Goal: Answer question/provide support: Share knowledge or assist other users

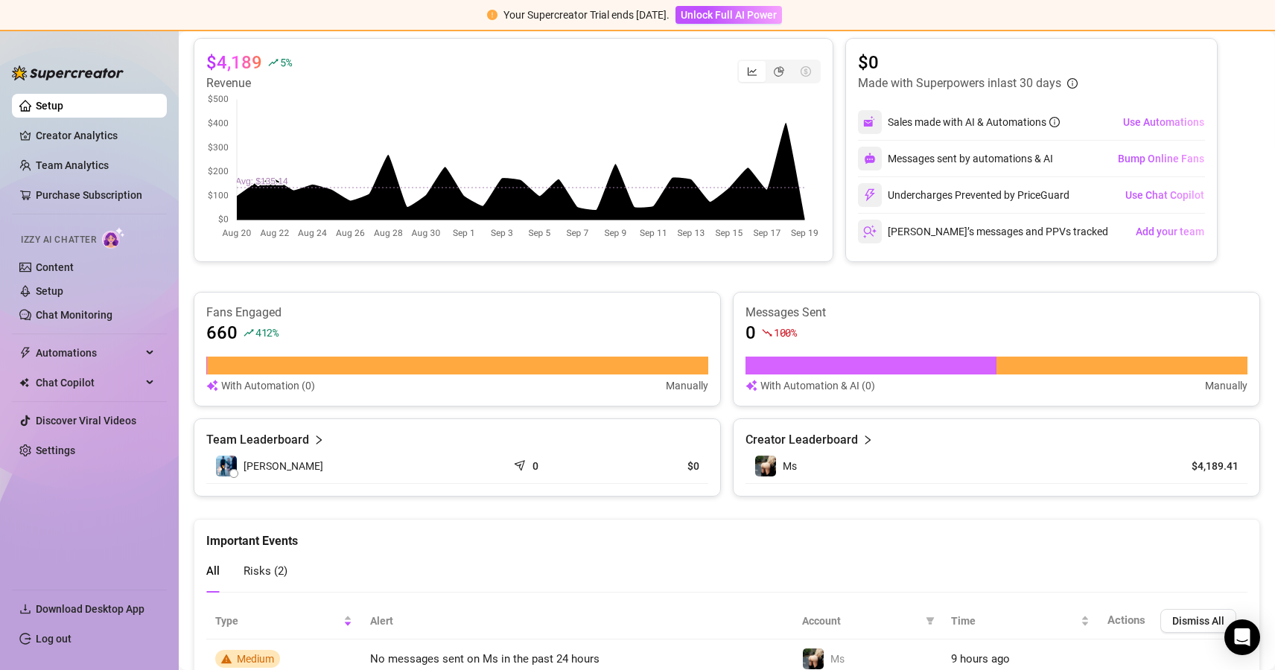
scroll to position [258, 0]
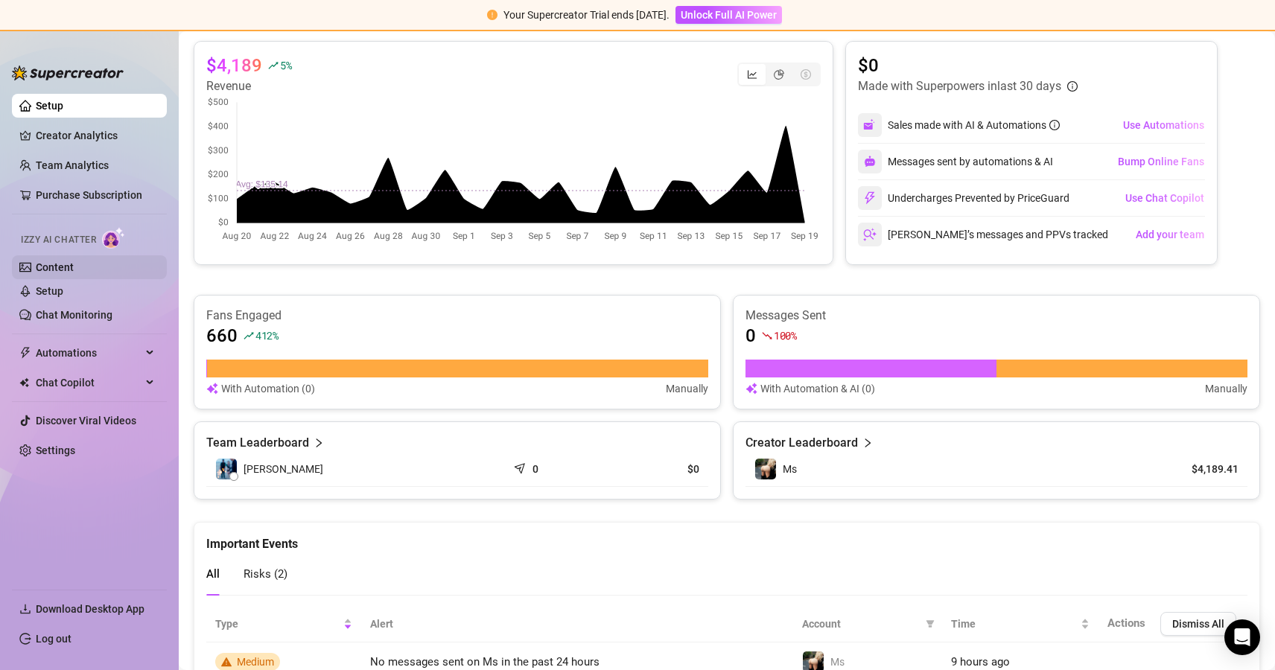
click at [73, 273] on link "Content" at bounding box center [55, 267] width 38 height 12
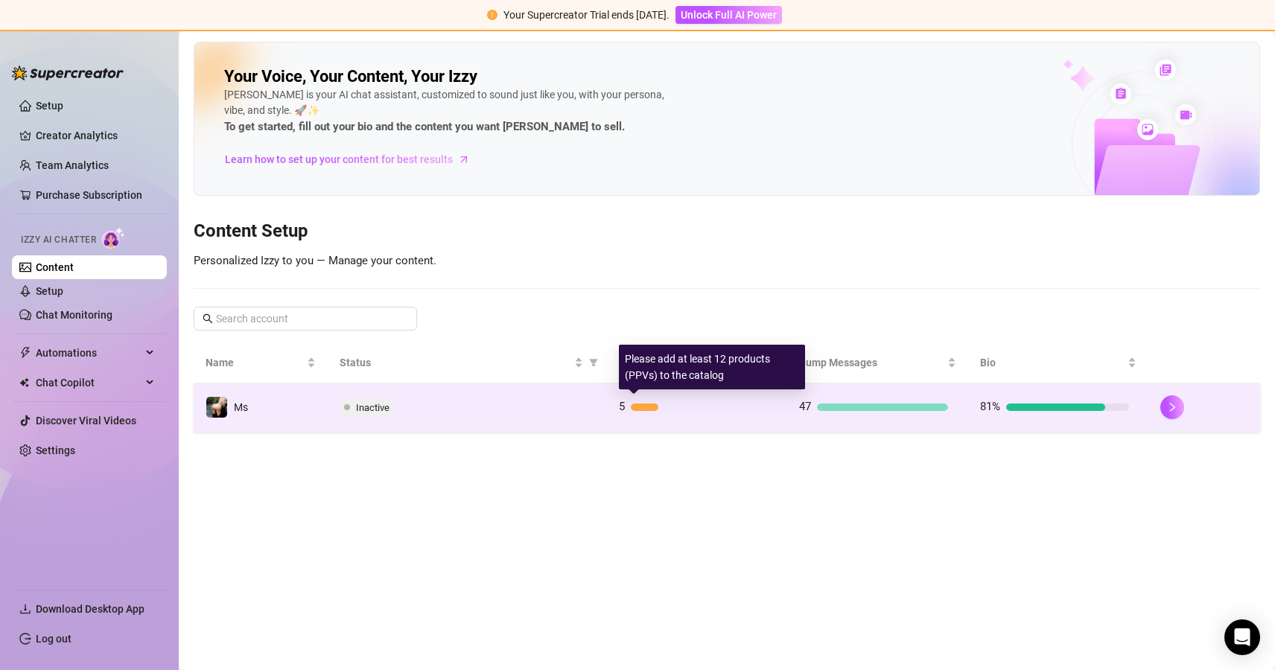
click at [647, 409] on div at bounding box center [645, 407] width 28 height 7
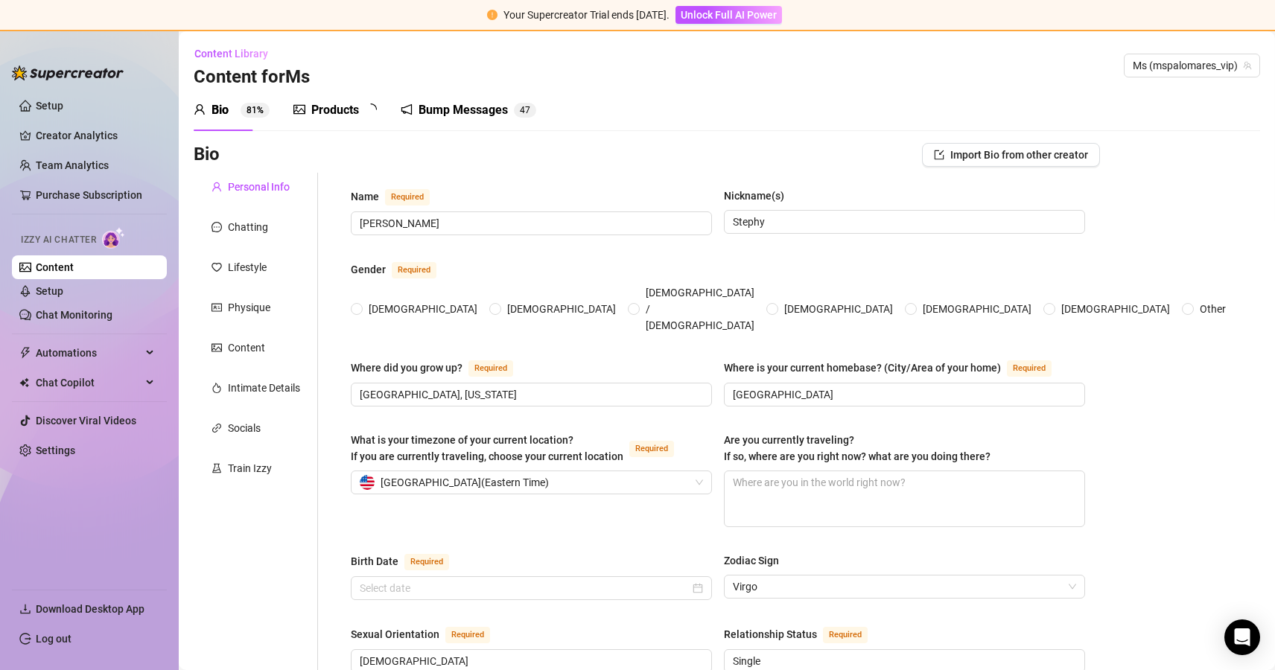
radio input "true"
type input "[DATE]"
click at [346, 116] on div "Products" at bounding box center [335, 110] width 48 height 18
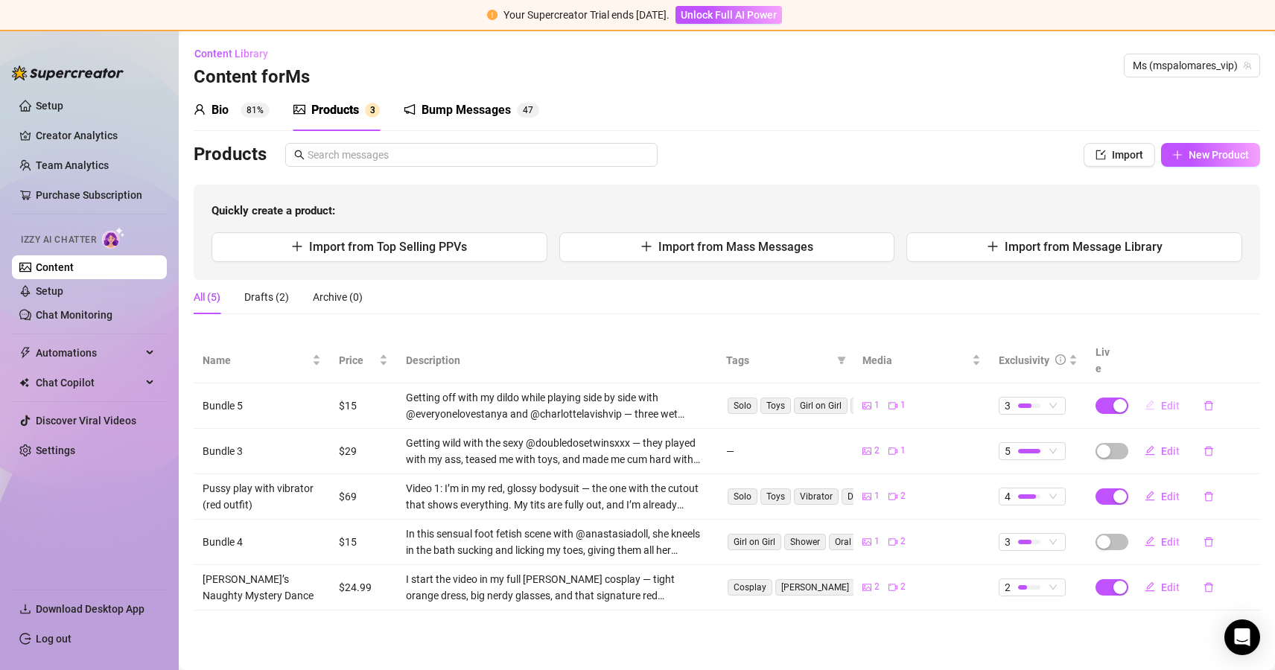
click at [1167, 400] on span "Edit" at bounding box center [1170, 406] width 19 height 12
type textarea "Type your message here..."
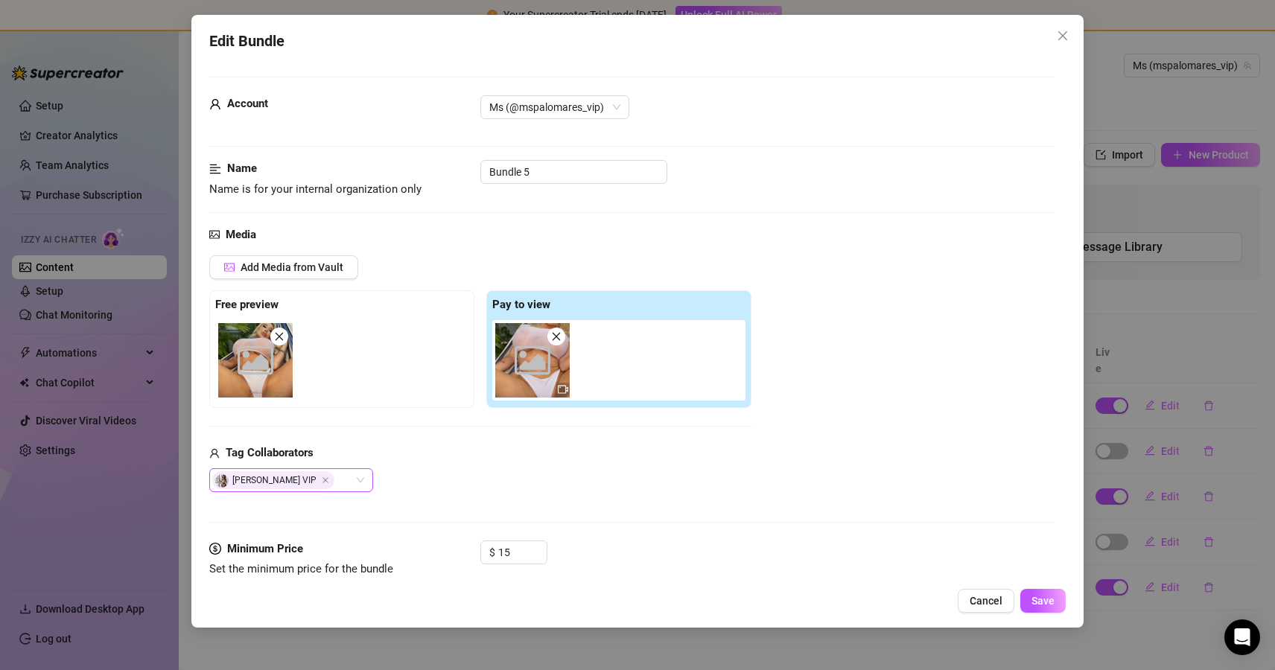
click at [354, 482] on div "[PERSON_NAME] VIP" at bounding box center [283, 480] width 142 height 21
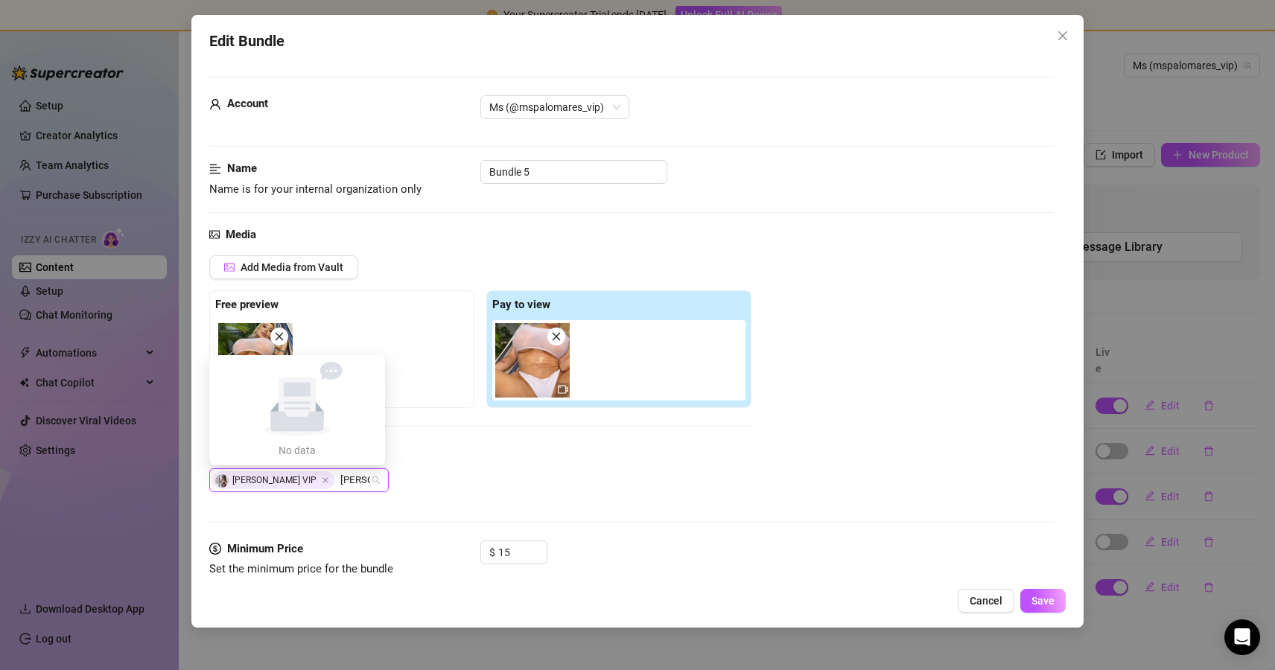
type input "[PERSON_NAME]"
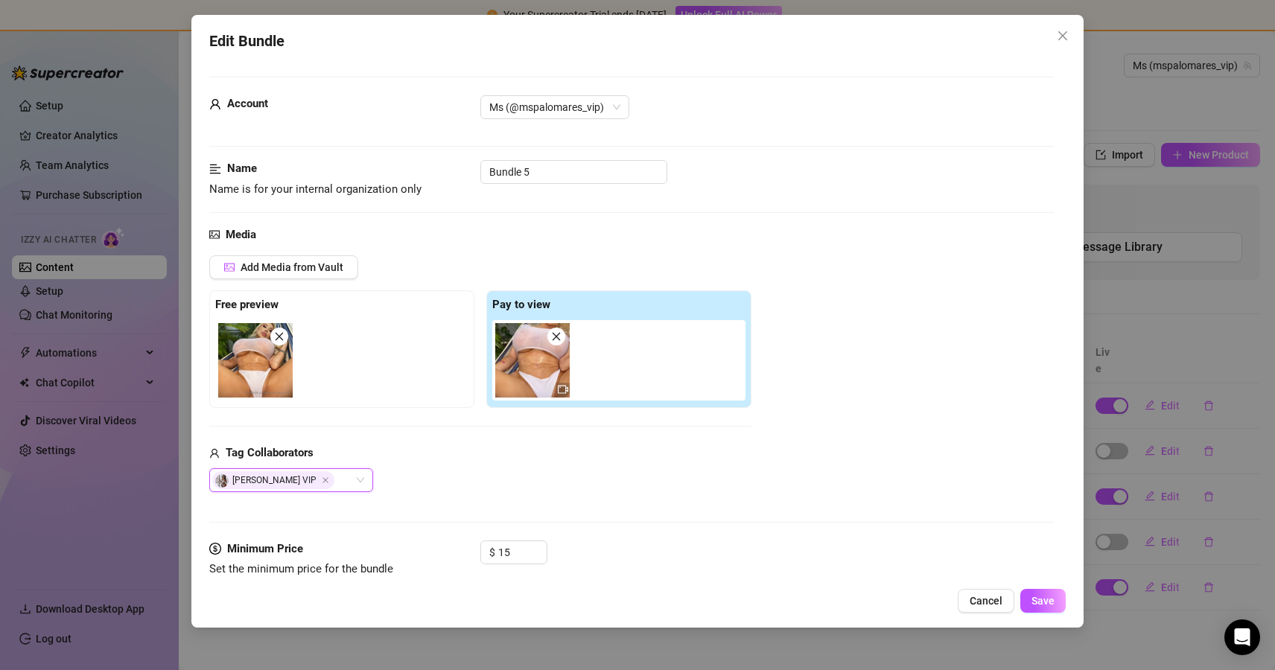
paste input "[PERSON_NAME] 🌻 (#1 HOT BLONDIE ON OF)"
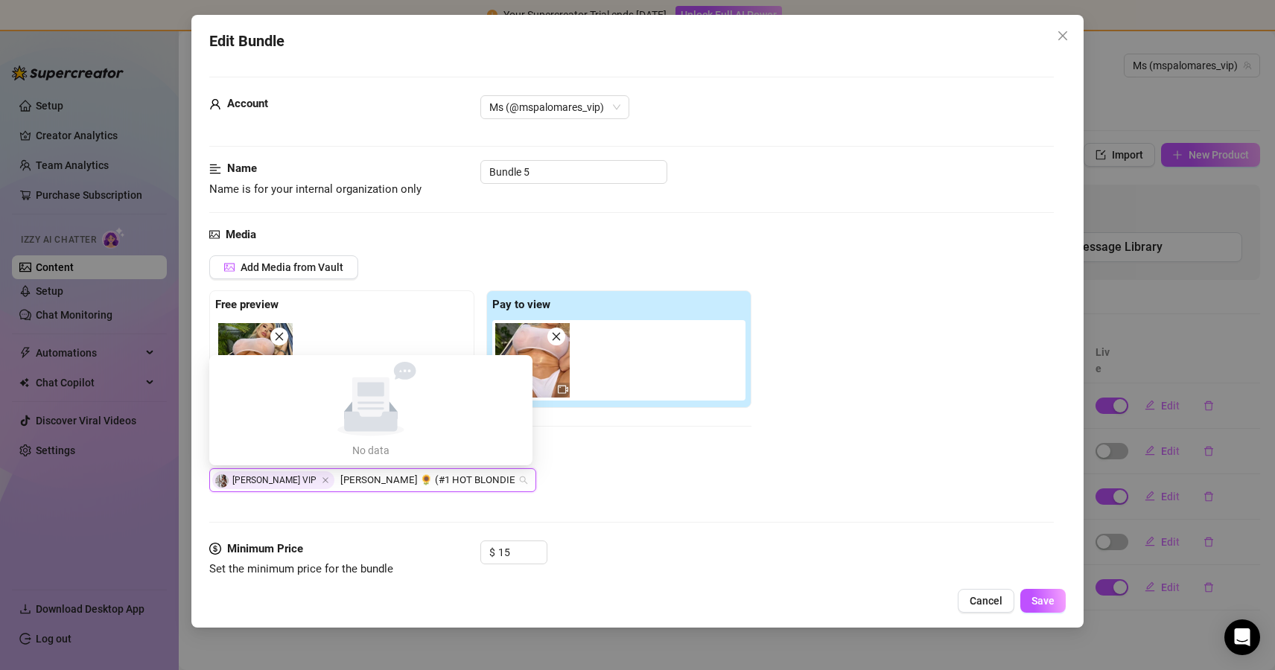
click at [340, 482] on input "[PERSON_NAME] 🌻 (#1 HOT BLONDIE ON OF)" at bounding box center [428, 480] width 177 height 18
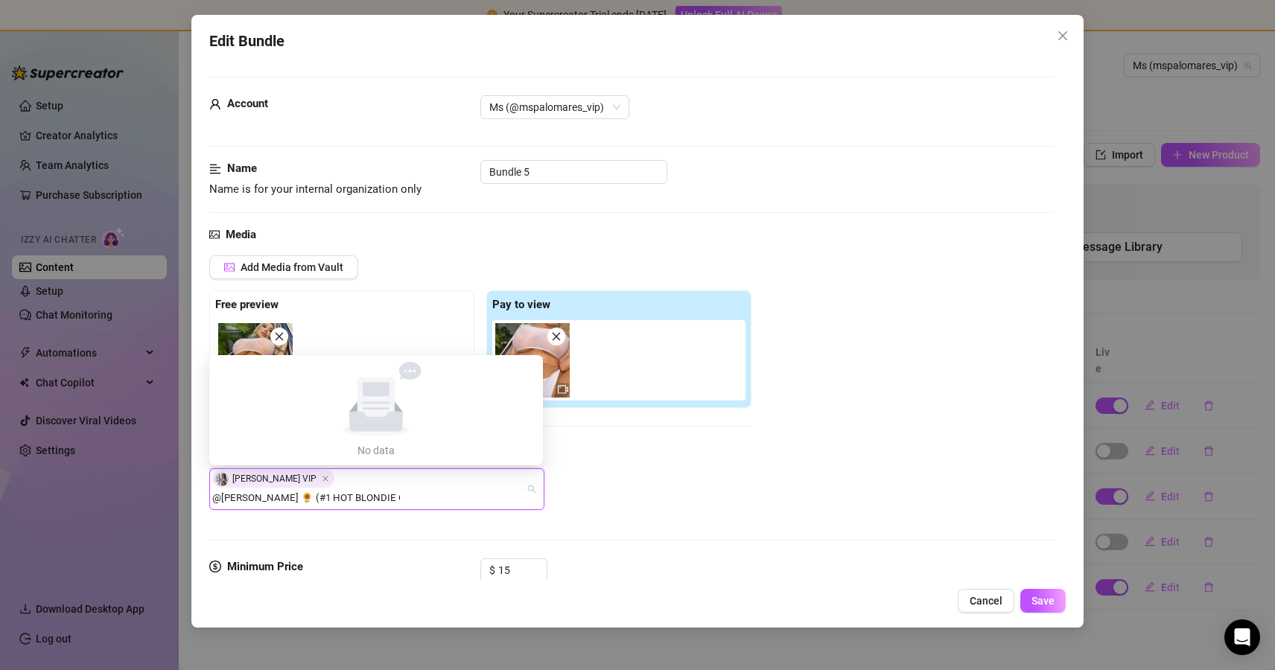
type input "[PERSON_NAME] 🌻 (#1 HOT BLONDIE ON OF)"
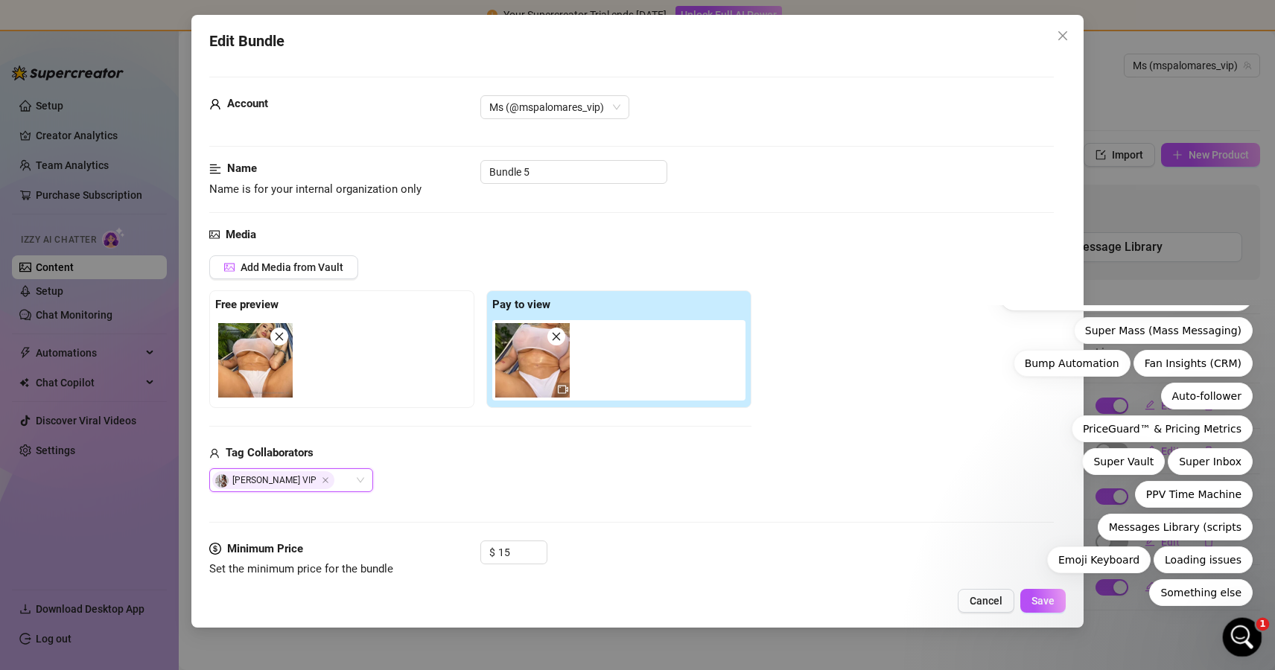
click at [1240, 631] on icon "Open Intercom Messenger" at bounding box center [1240, 635] width 25 height 25
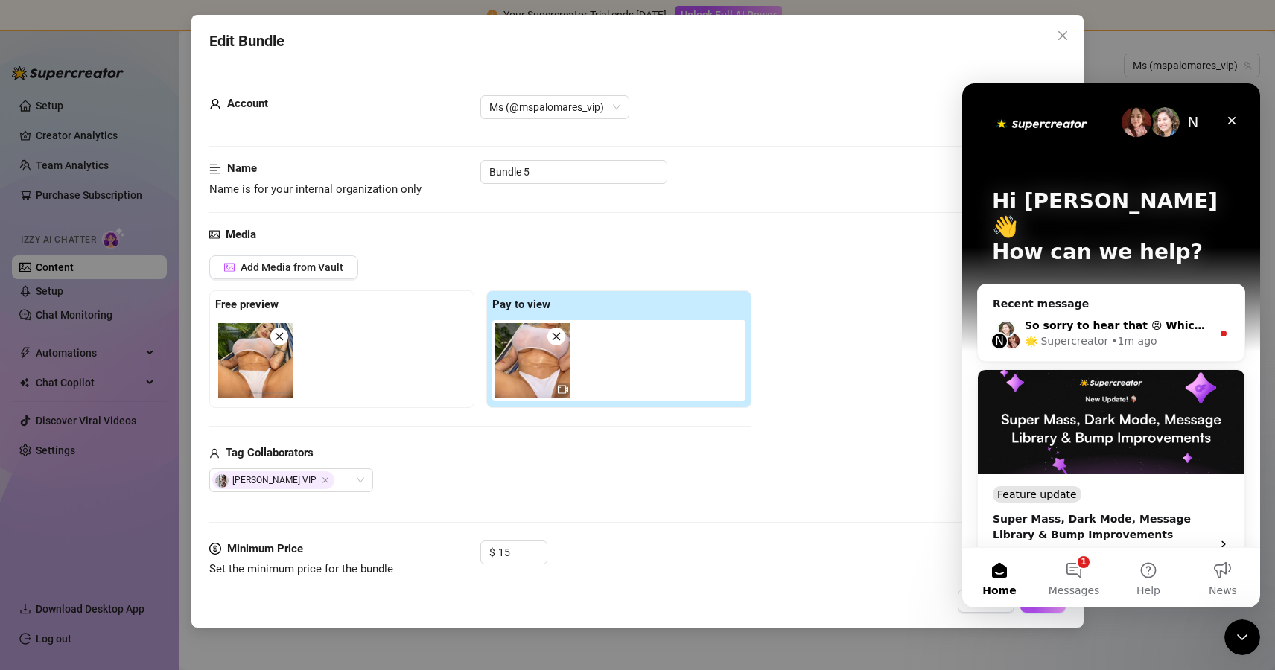
click at [1133, 306] on div "N So sorry to hear that 😣 Which feature seems to be causing trouble? We'll be h…" at bounding box center [1111, 333] width 267 height 55
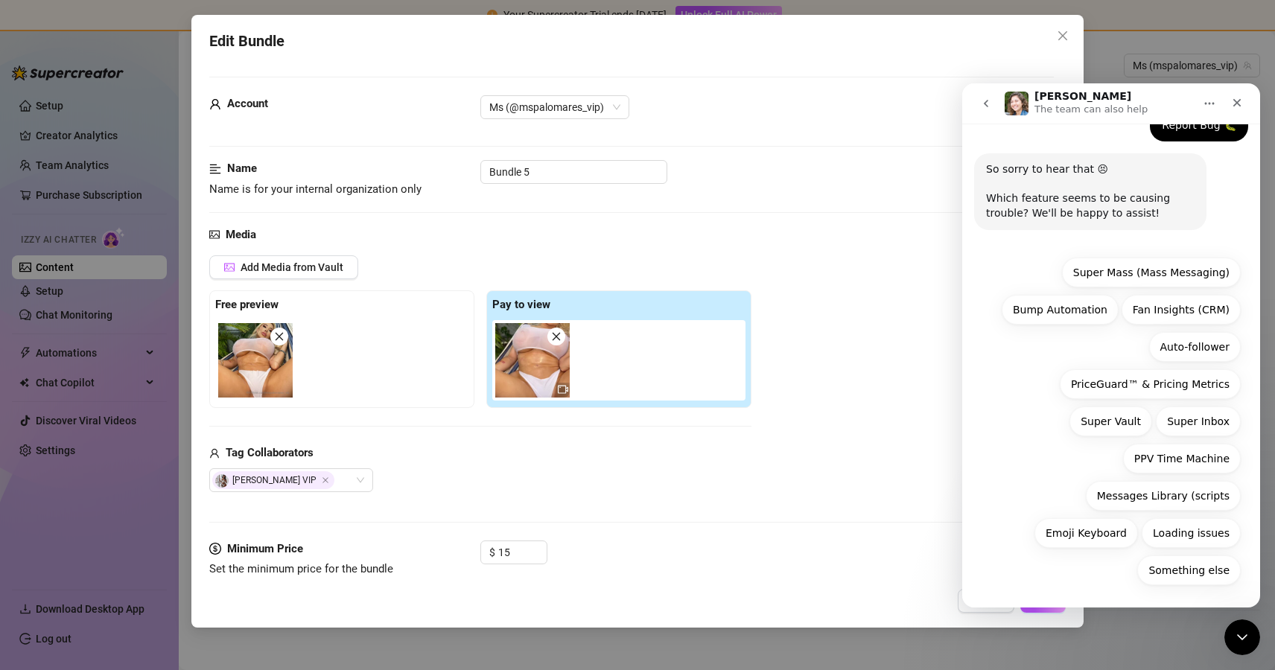
scroll to position [101, 0]
click at [1198, 576] on button "Something else" at bounding box center [1188, 573] width 103 height 30
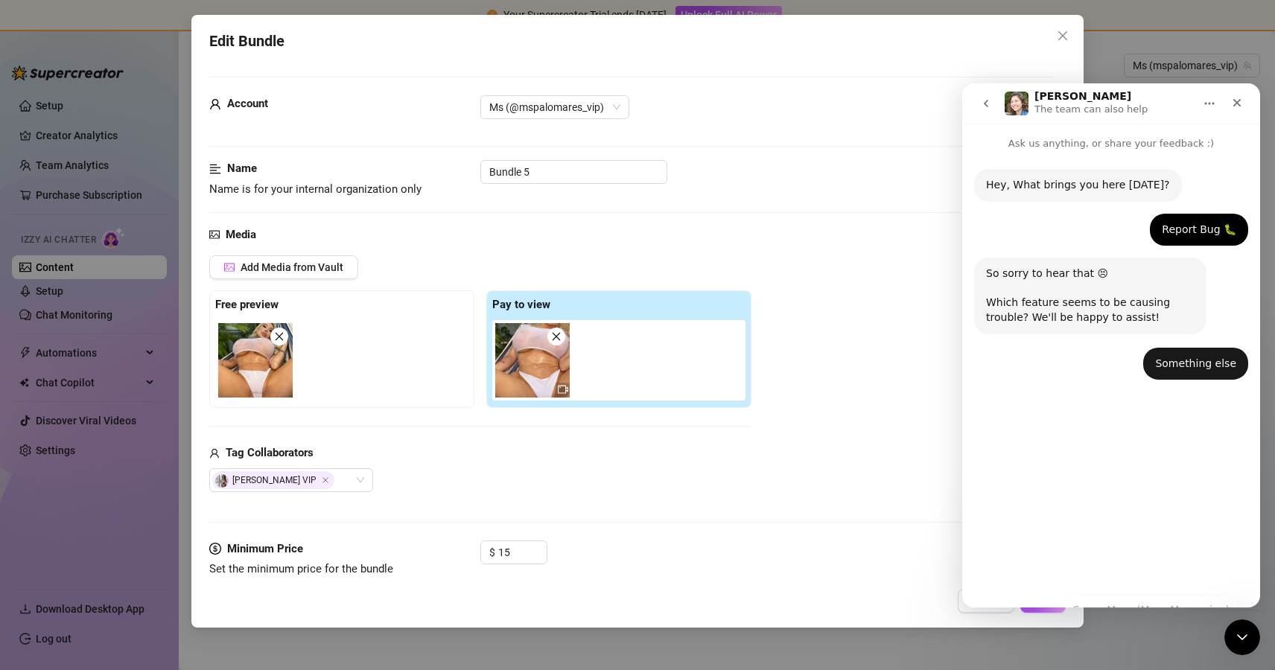
scroll to position [0, 0]
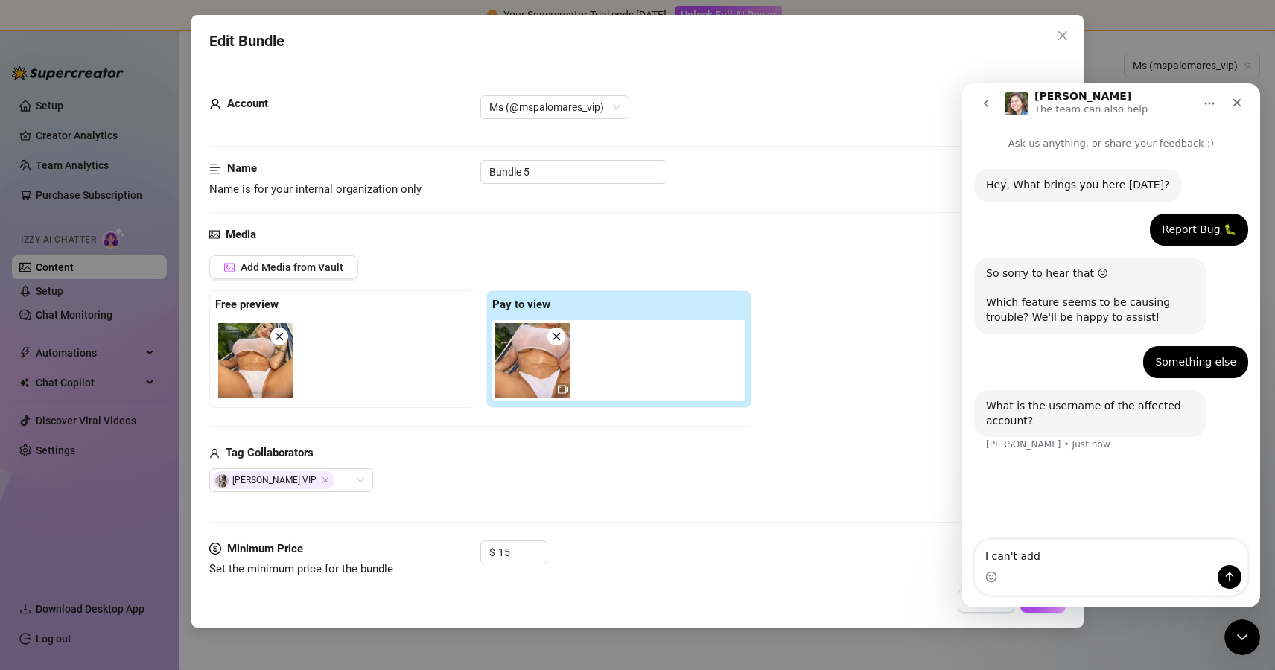
click at [271, 455] on strong "Tag Collaborators" at bounding box center [270, 452] width 88 height 13
copy strong "Collaborators"
click at [1096, 565] on div "Intercom messenger" at bounding box center [1111, 577] width 272 height 24
click at [1068, 556] on textarea "I can't add" at bounding box center [1111, 552] width 272 height 25
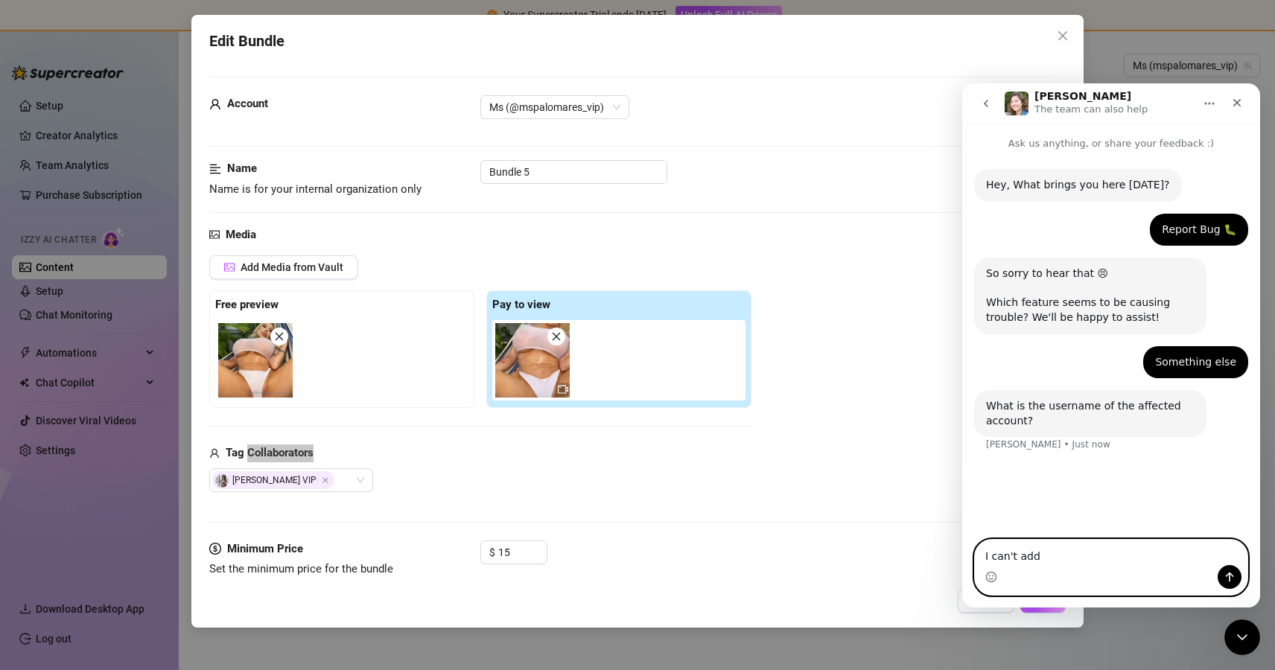
paste textarea "Collaborators"
click at [1045, 556] on textarea "I can't add Collaborators" at bounding box center [1111, 552] width 272 height 25
click at [1024, 555] on textarea "I can't add collaborators" at bounding box center [1111, 552] width 272 height 25
click at [1119, 558] on textarea "I can't tag collaborators" at bounding box center [1111, 552] width 272 height 25
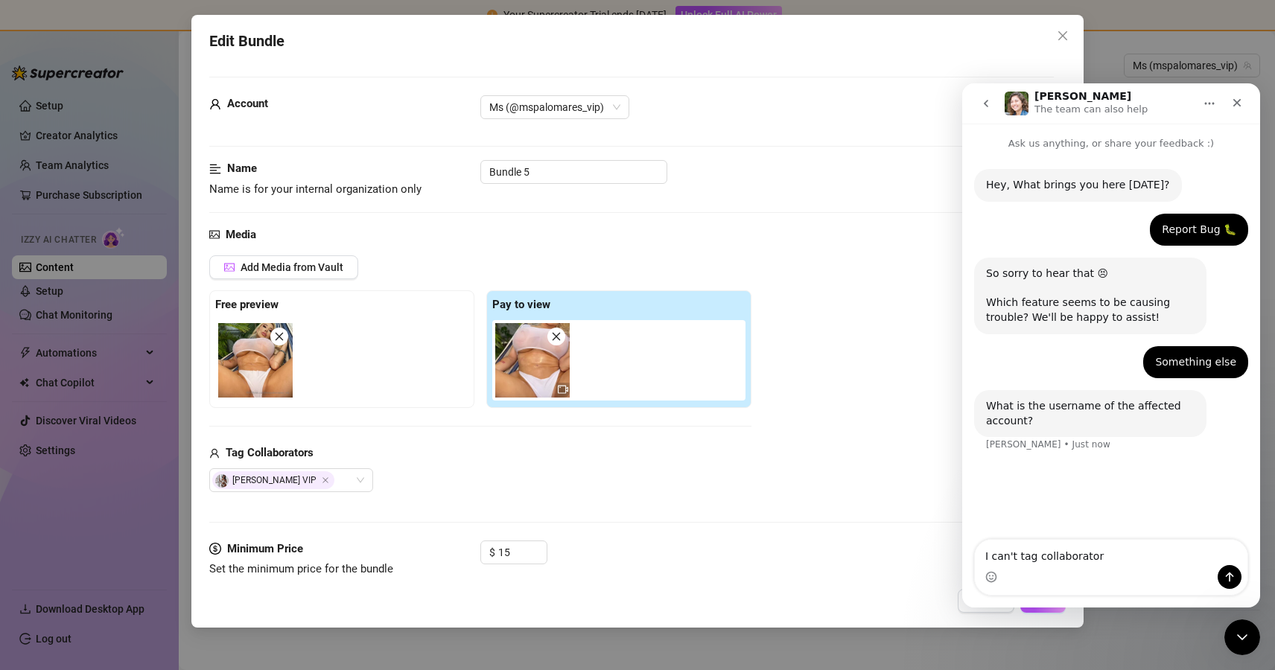
click at [242, 66] on div "Account Ms (@mspalomares_vip) Name Name is for your internal organization only …" at bounding box center [637, 319] width 856 height 521
click at [256, 38] on span "Edit Bundle" at bounding box center [246, 41] width 75 height 23
copy span "Bundle"
click at [1120, 559] on textarea "I can't tag collaborator" at bounding box center [1111, 552] width 272 height 25
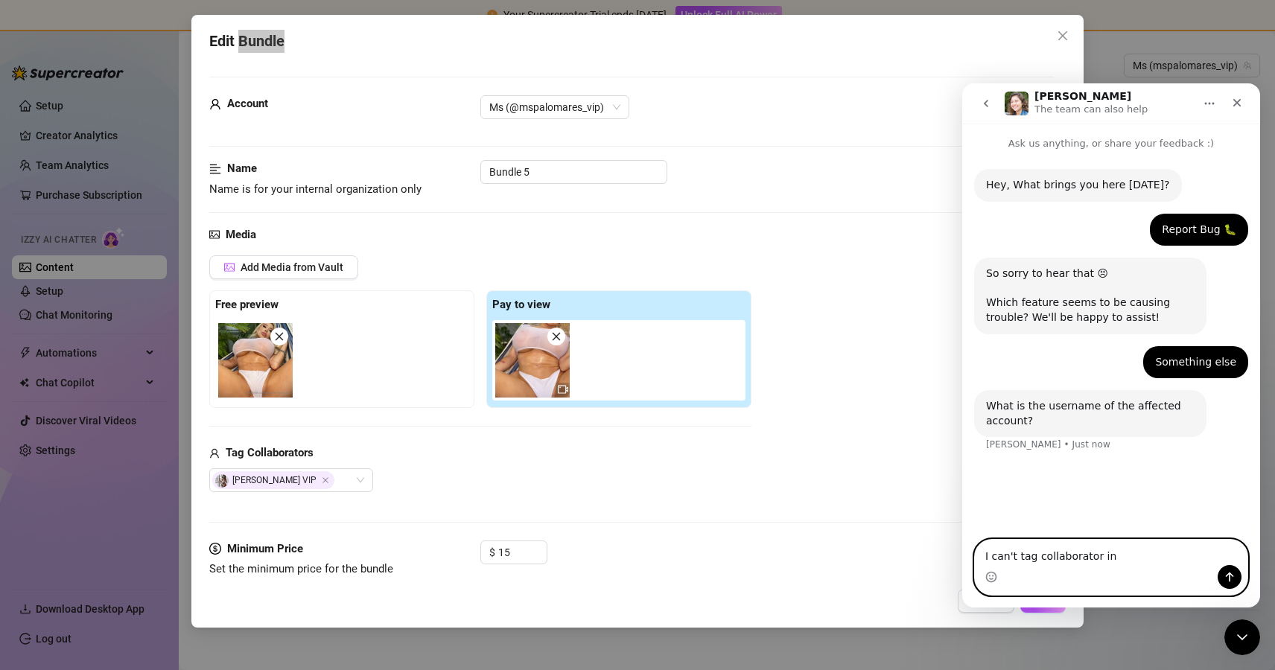
paste textarea "Bundle"
click at [1112, 555] on textarea "I can't tag collaborator in Bundle" at bounding box center [1111, 552] width 272 height 25
paste textarea "@everyonelovestanya"
click at [986, 550] on textarea "I can't tag collaborator in bundle @everyonelovestanya" at bounding box center [1111, 545] width 272 height 40
type textarea "I can't tag collaborator in bundle @everyonelovestanya"
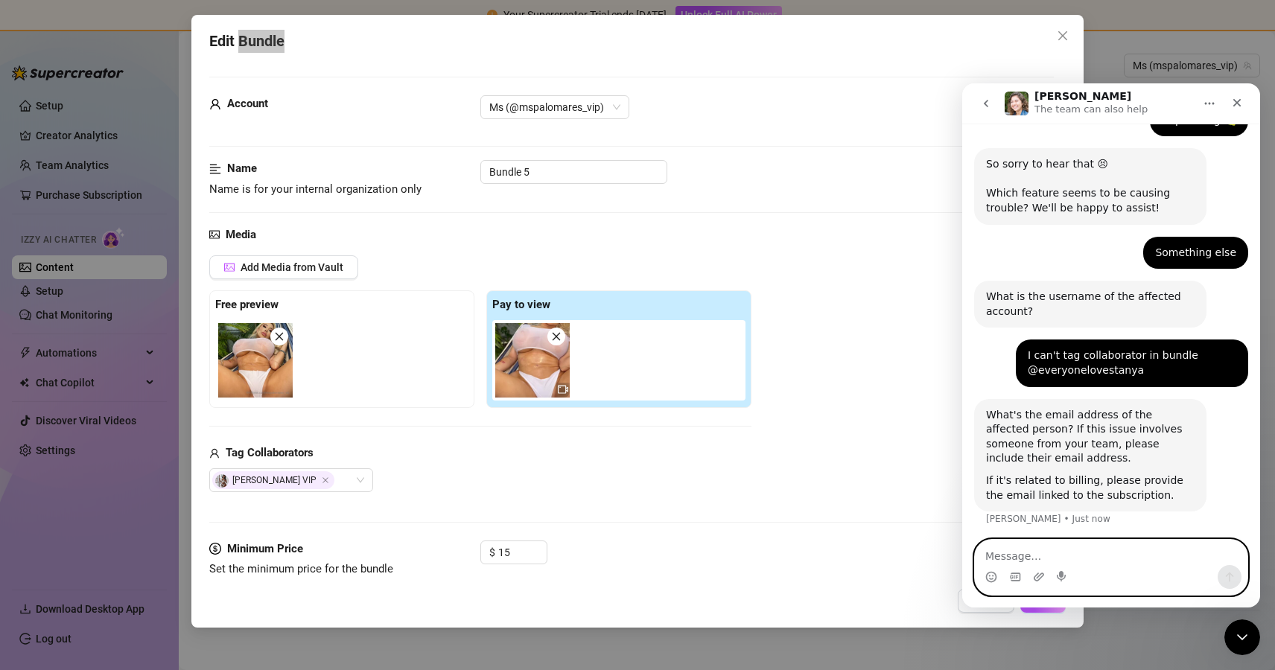
scroll to position [112, 0]
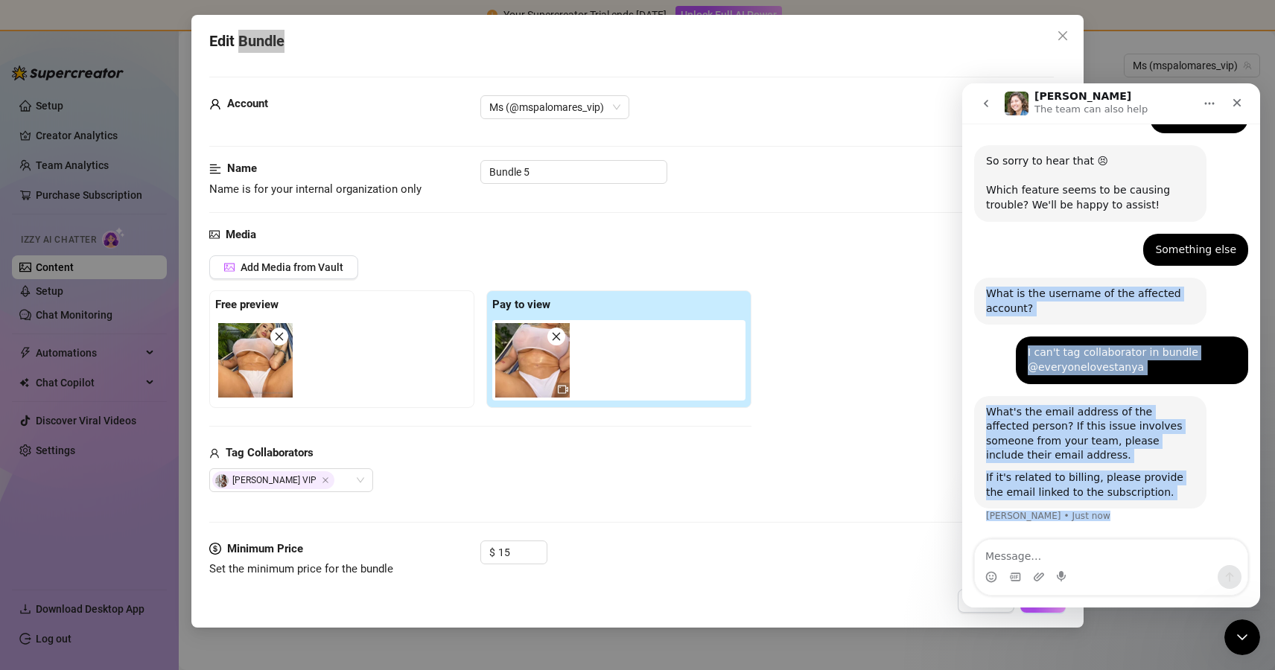
drag, startPoint x: 979, startPoint y: 288, endPoint x: 1102, endPoint y: 548, distance: 287.4
click at [1102, 548] on div "Ask us anything, or share your feedback :) Hey, What brings you here [DATE]? [P…" at bounding box center [1111, 366] width 298 height 484
copy div "What is the username of the affected account? [PERSON_NAME] • Just now I can't …"
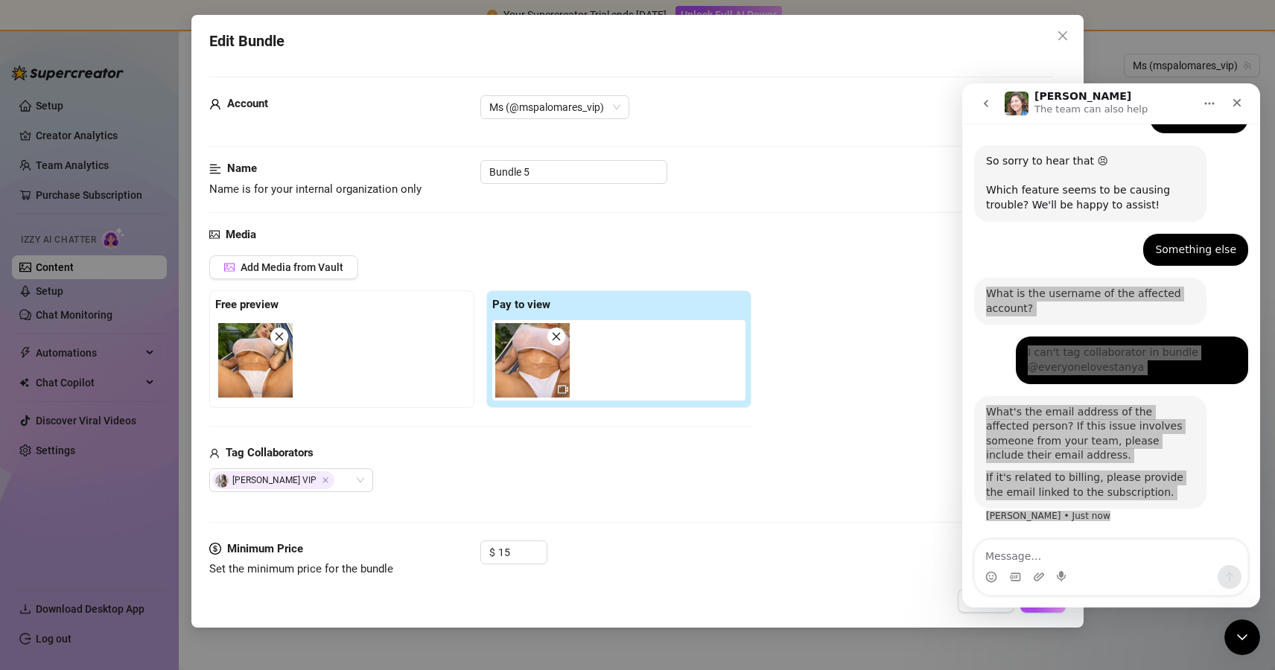
click at [265, 43] on span "Edit Bundle" at bounding box center [246, 41] width 75 height 23
copy span "Bundle"
click at [275, 454] on strong "Tag Collaborators" at bounding box center [270, 452] width 88 height 13
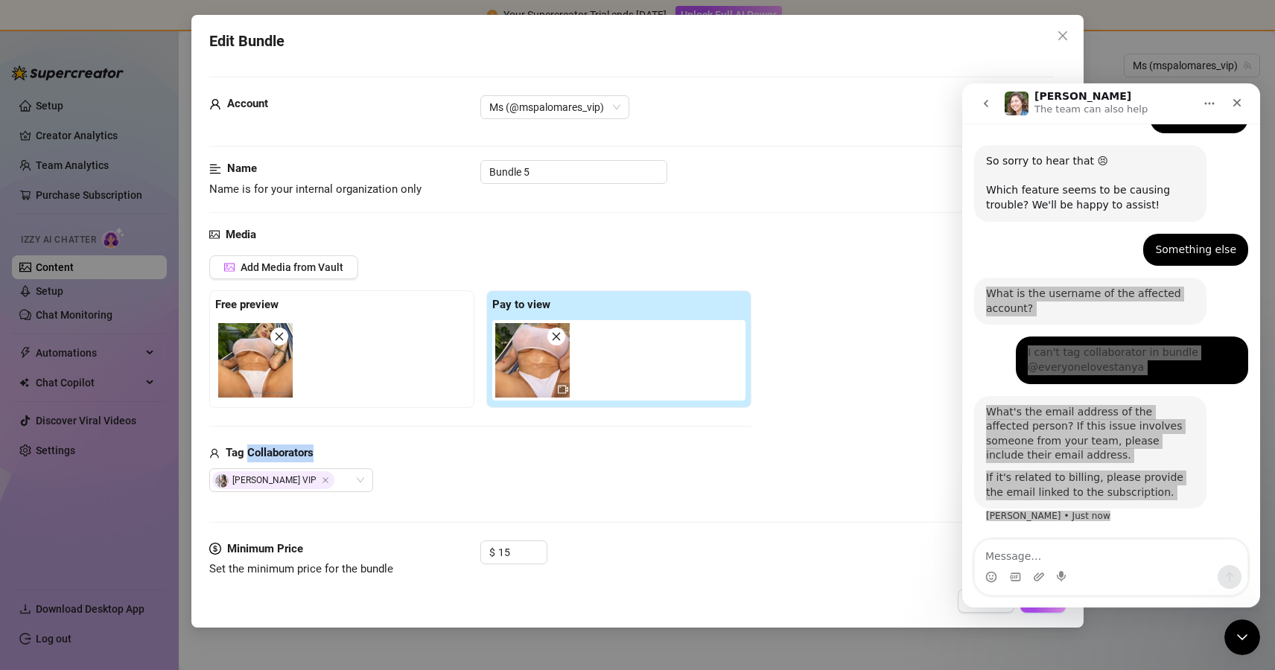
copy strong "Collaborators"
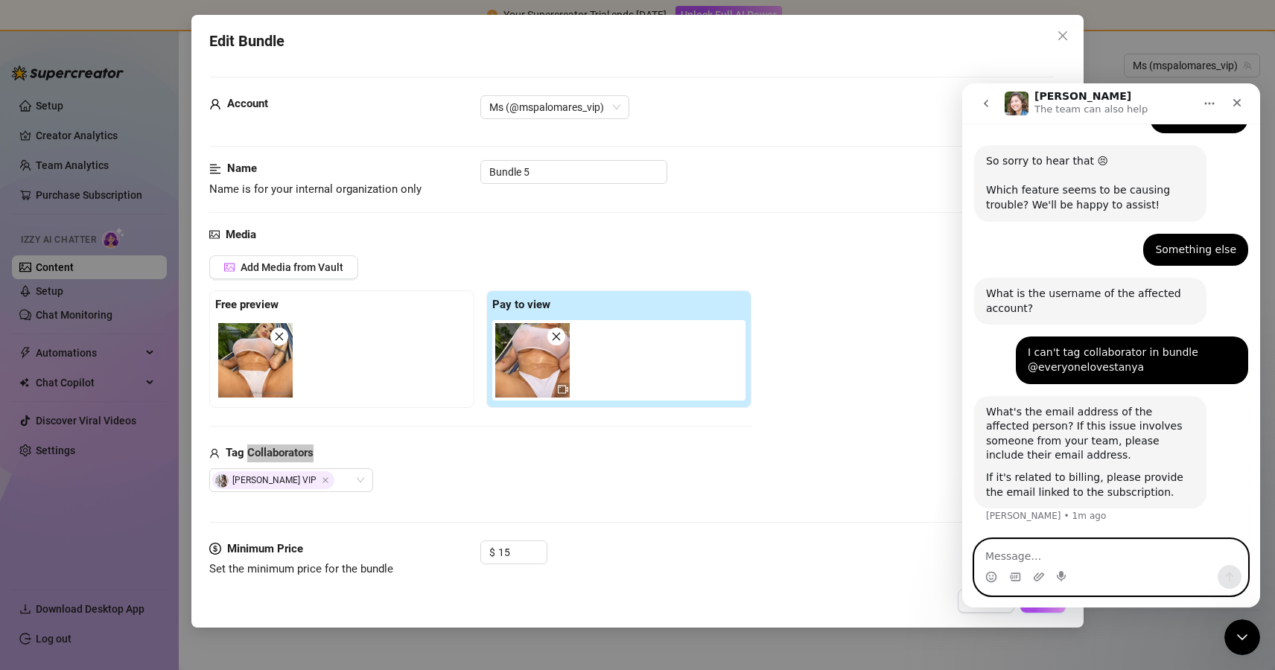
click at [1038, 556] on textarea "Message…" at bounding box center [1111, 552] width 272 height 25
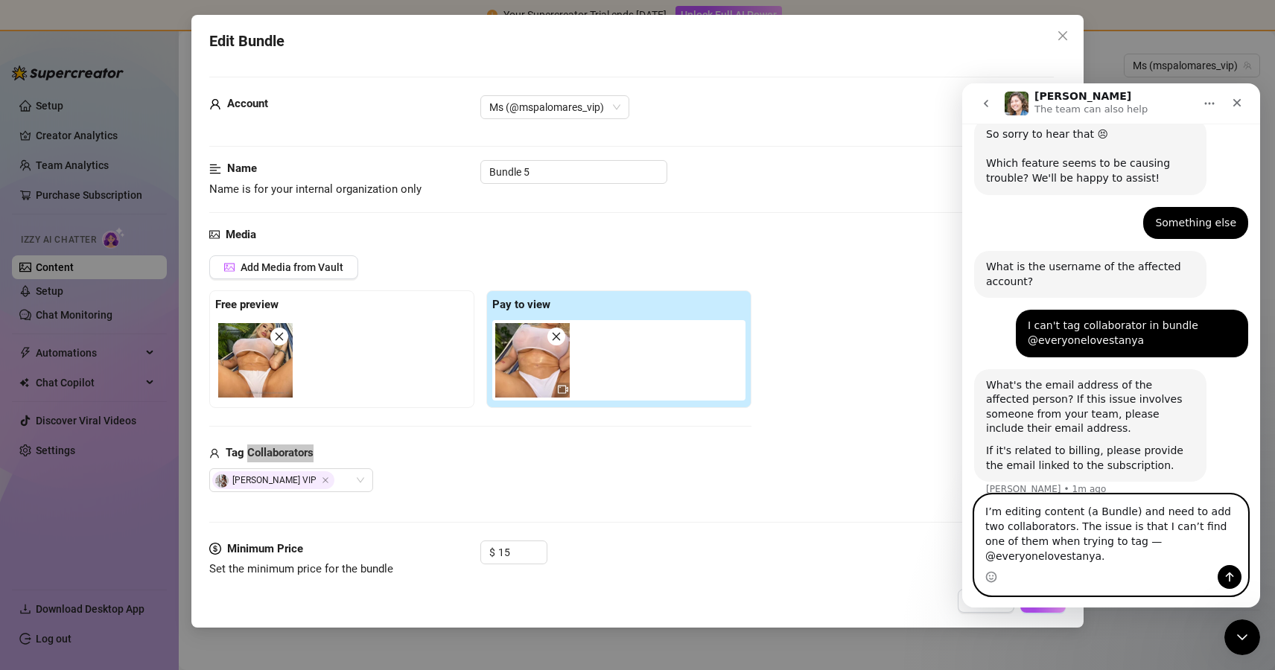
scroll to position [142, 0]
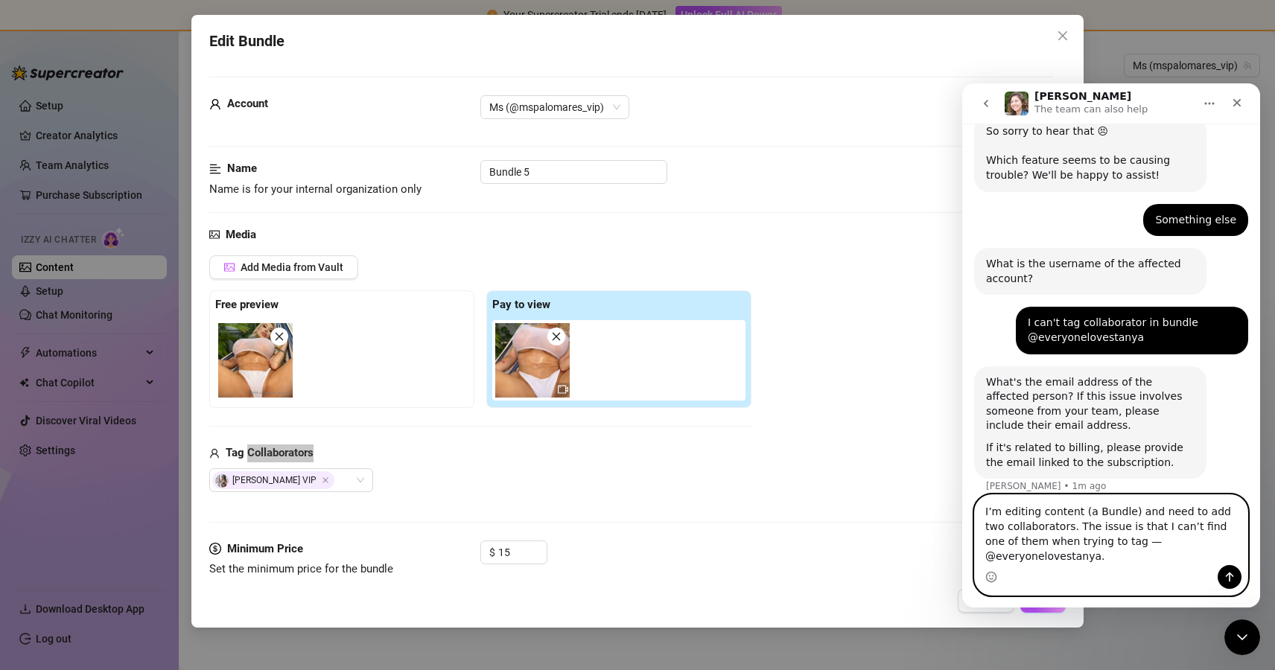
click at [1095, 520] on textarea "I’m editing content (a Bundle) and need to add two collaborators. The issue is …" at bounding box center [1111, 530] width 272 height 70
click at [1109, 557] on textarea "I’m editing content (a bundle) and need to add two collaborators. The issue is …" at bounding box center [1111, 530] width 272 height 70
paste textarea "[PERSON_NAME] 🌻 (#1 HOT BLONDIE ON OF)"
type textarea "I’m editing content (a bundle) and need to add two collaborators. The issue is …"
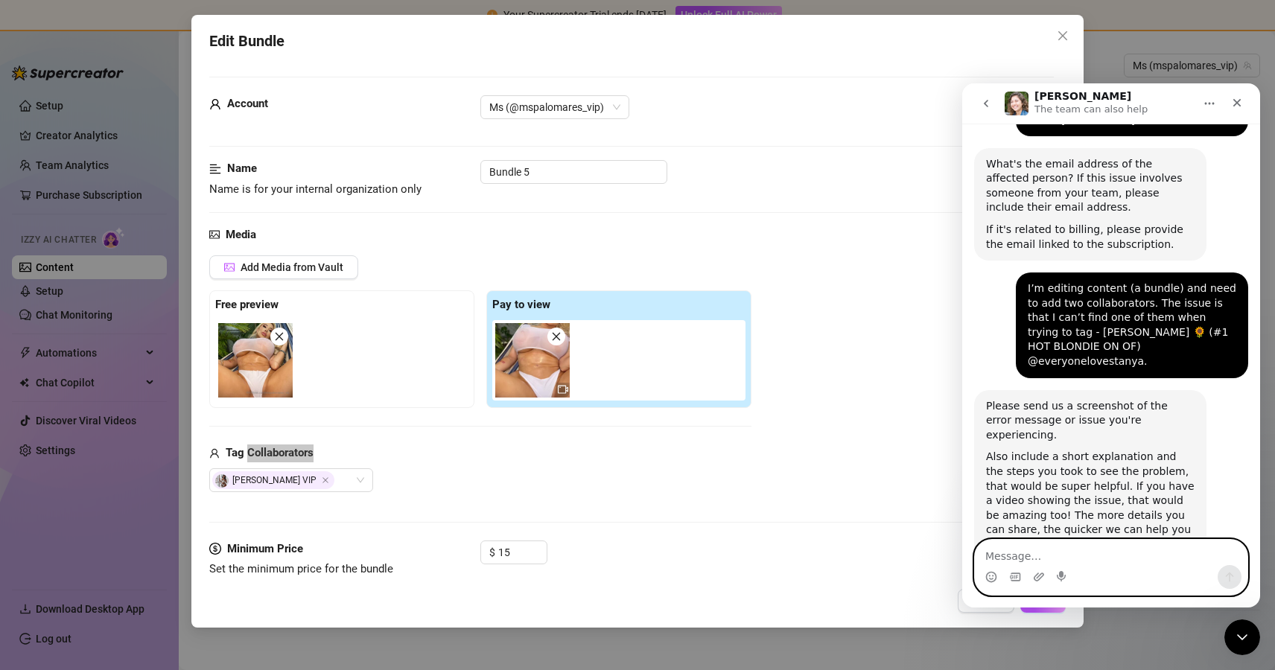
scroll to position [369, 0]
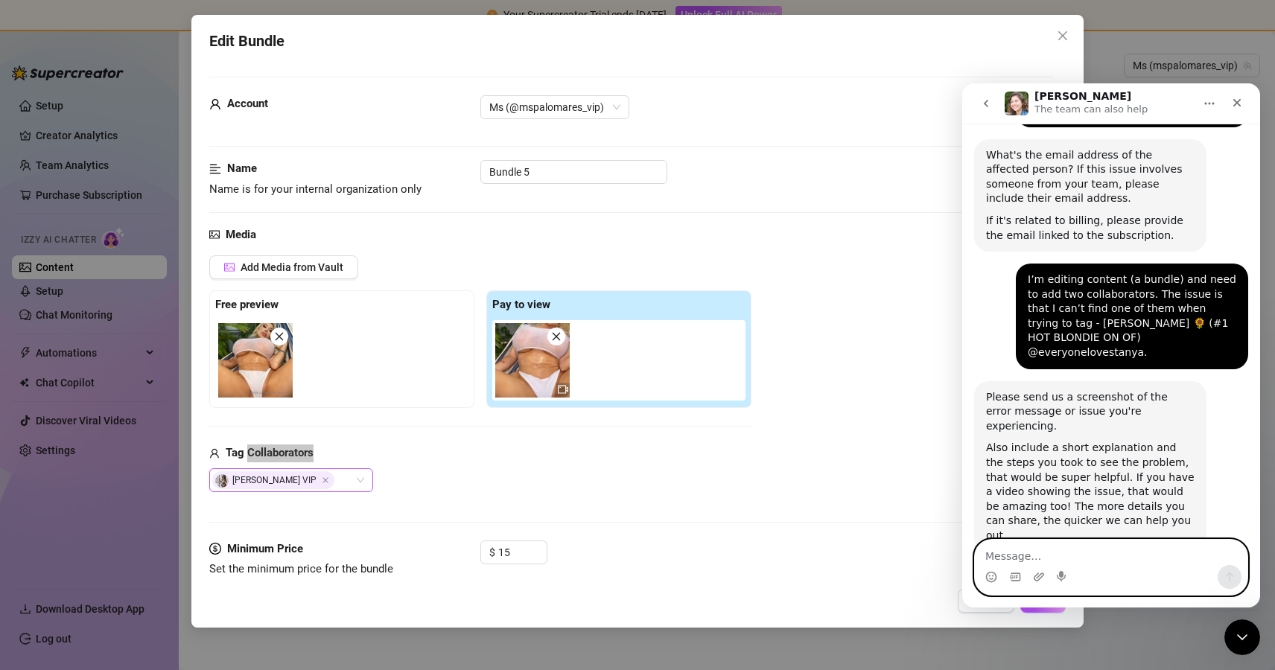
click at [352, 477] on div "[PERSON_NAME] VIP" at bounding box center [283, 480] width 142 height 21
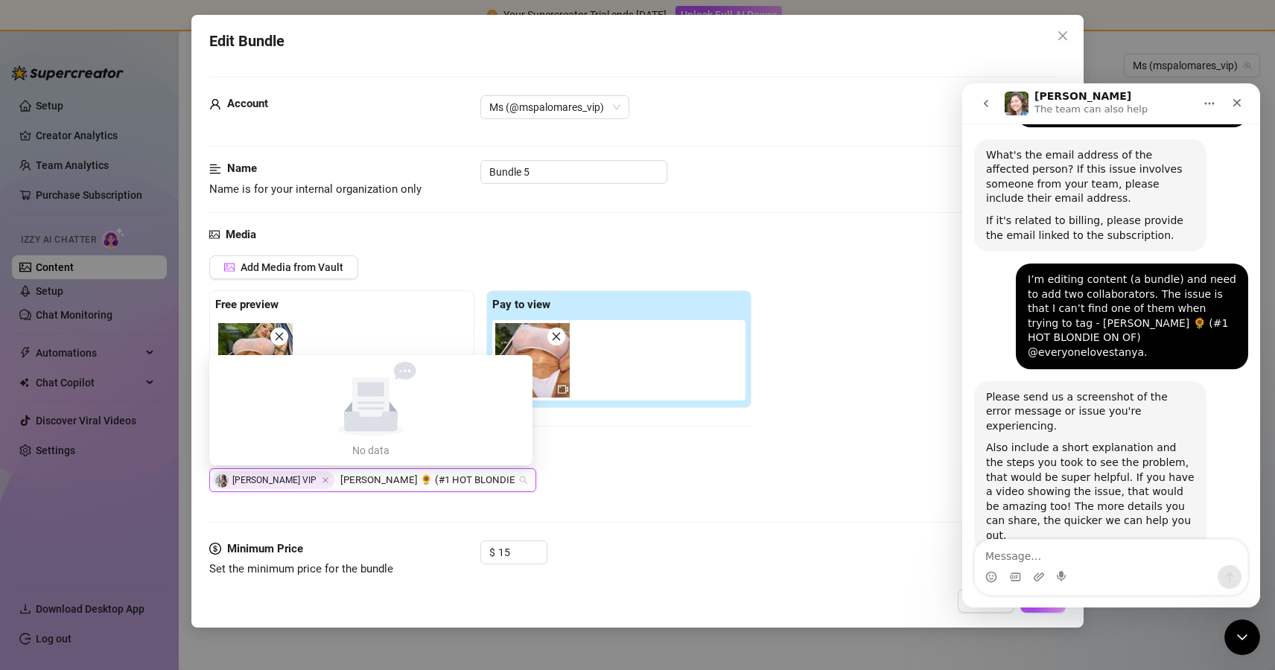
type input "[PERSON_NAME] 🌻 (#1 HOT BLONDIE ON OF)"
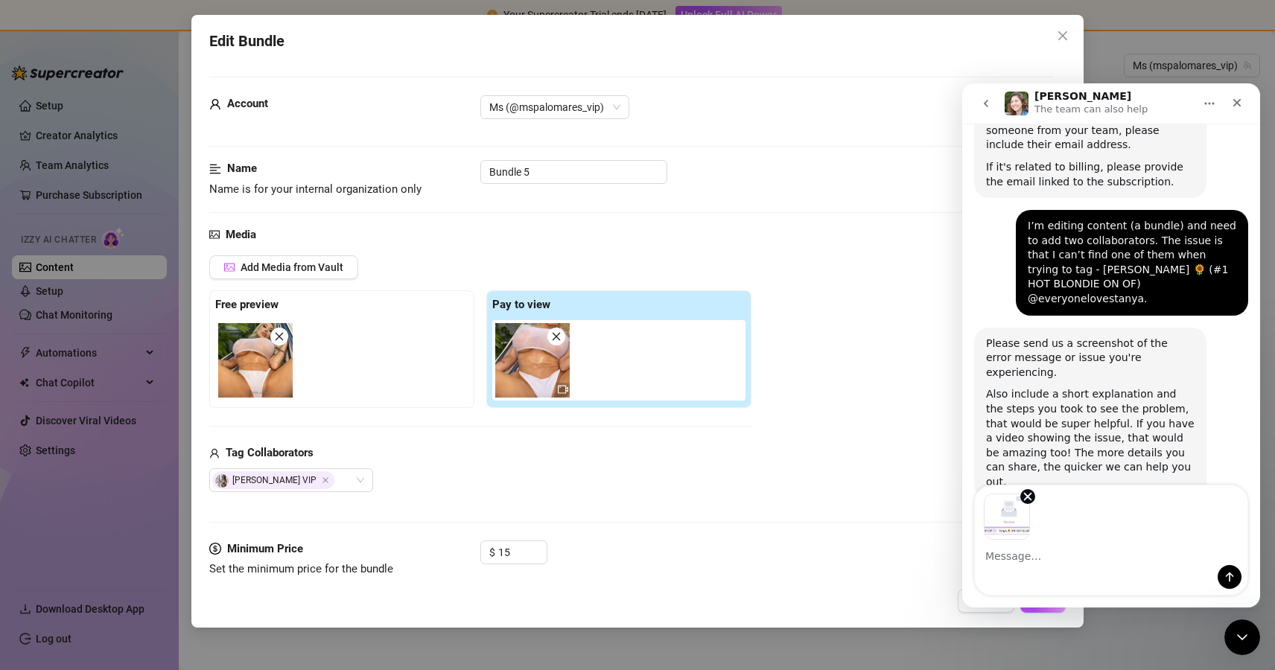
scroll to position [424, 0]
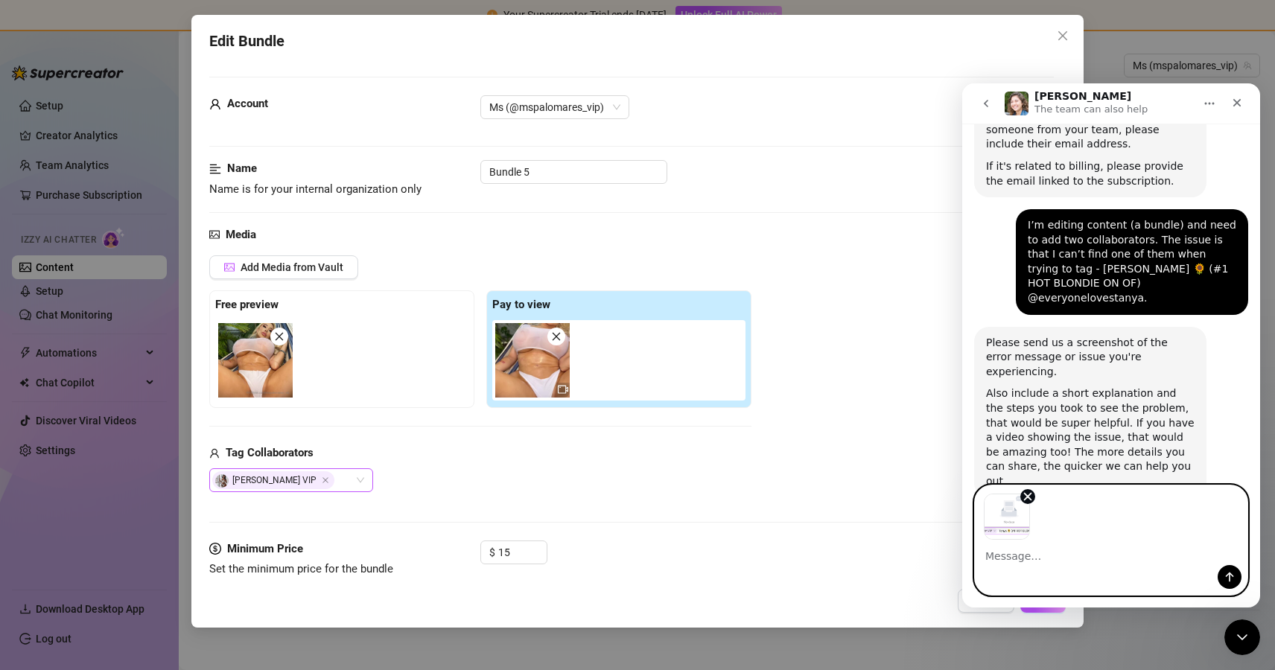
click at [344, 485] on div "[PERSON_NAME] VIP" at bounding box center [283, 480] width 142 height 21
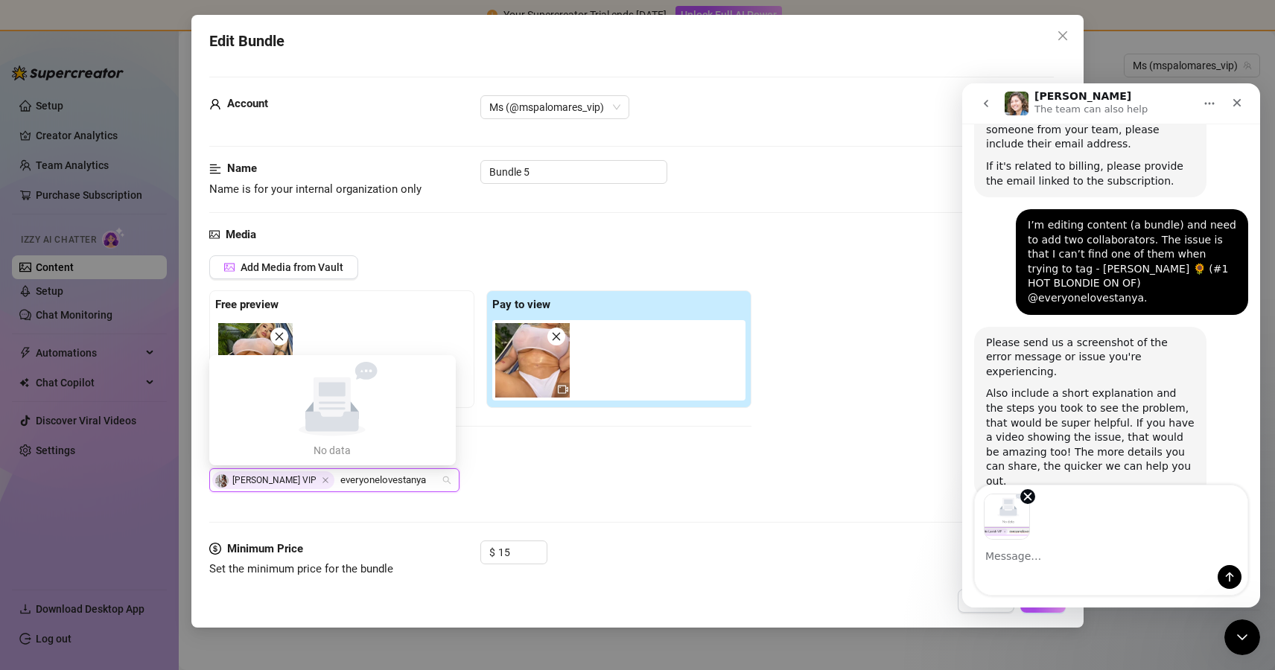
click at [340, 479] on input "everyonelovestanya" at bounding box center [390, 480] width 101 height 18
type input "[PERSON_NAME]"
click at [1033, 518] on div "Image previews" at bounding box center [1111, 512] width 272 height 54
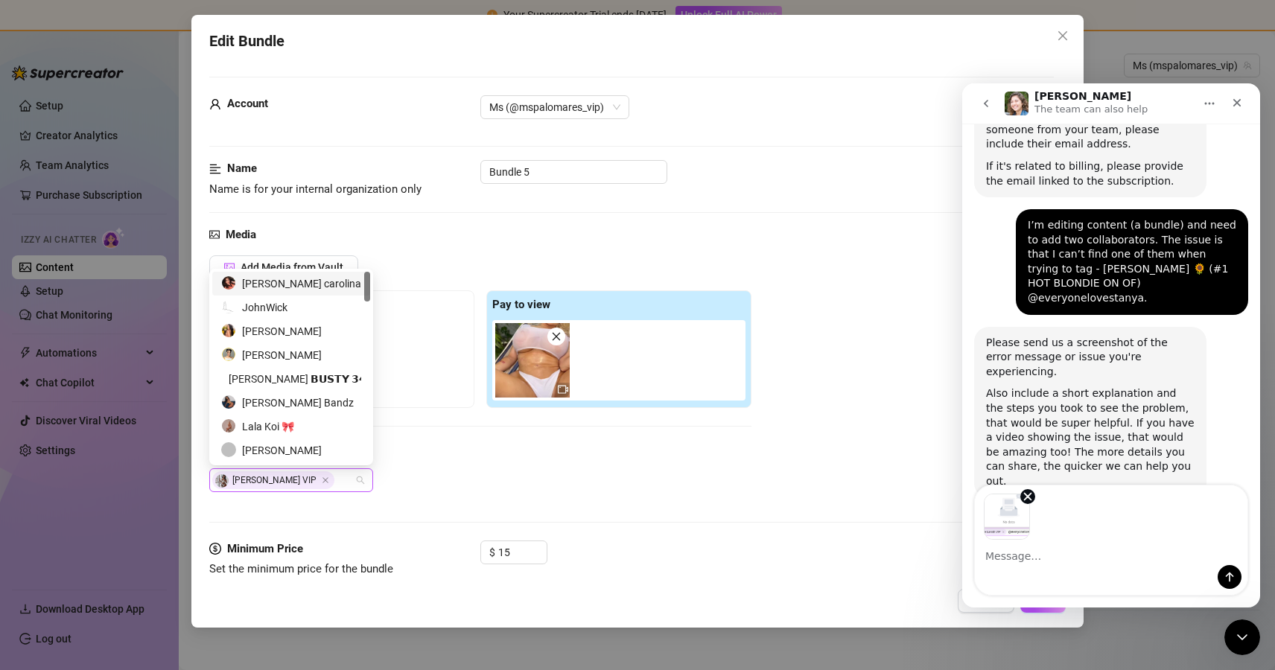
click at [346, 480] on div "[PERSON_NAME] VIP" at bounding box center [283, 480] width 142 height 21
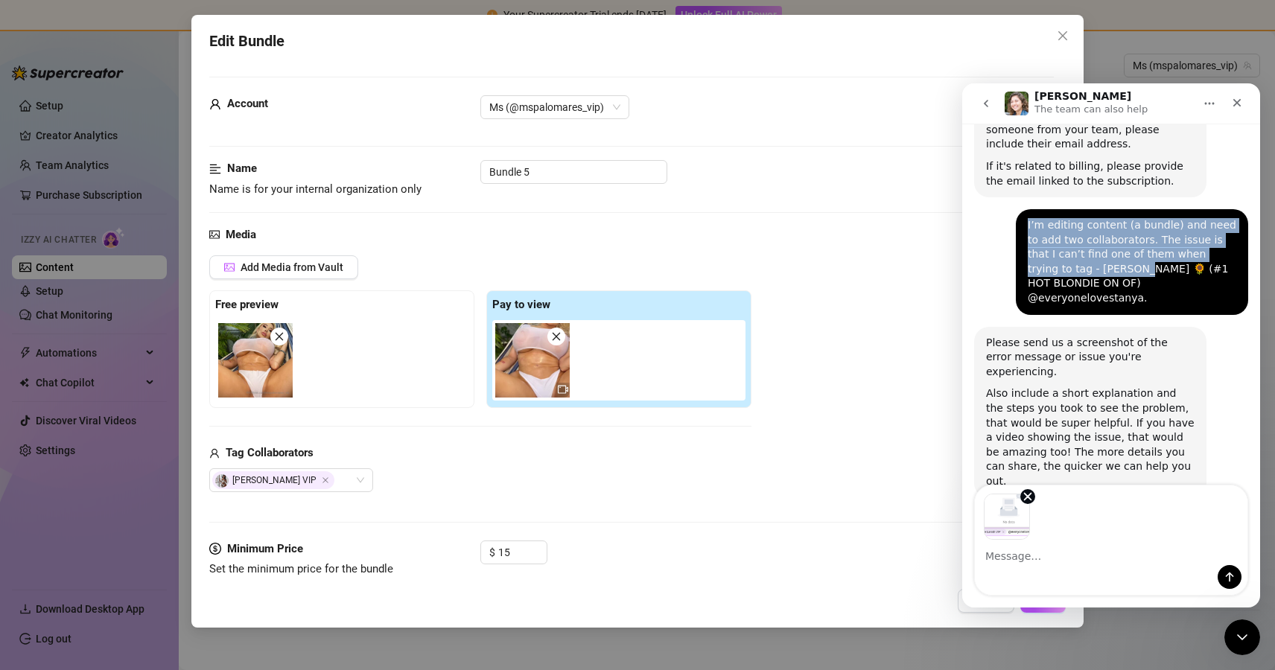
drag, startPoint x: 1023, startPoint y: 267, endPoint x: 1064, endPoint y: 269, distance: 41.0
click at [1064, 269] on div "I’m editing content (a bundle) and need to add two collaborators. The issue is …" at bounding box center [1132, 262] width 232 height 106
click at [1064, 269] on div "I’m editing content (a bundle) and need to add two collaborators. The issue is …" at bounding box center [1131, 262] width 208 height 88
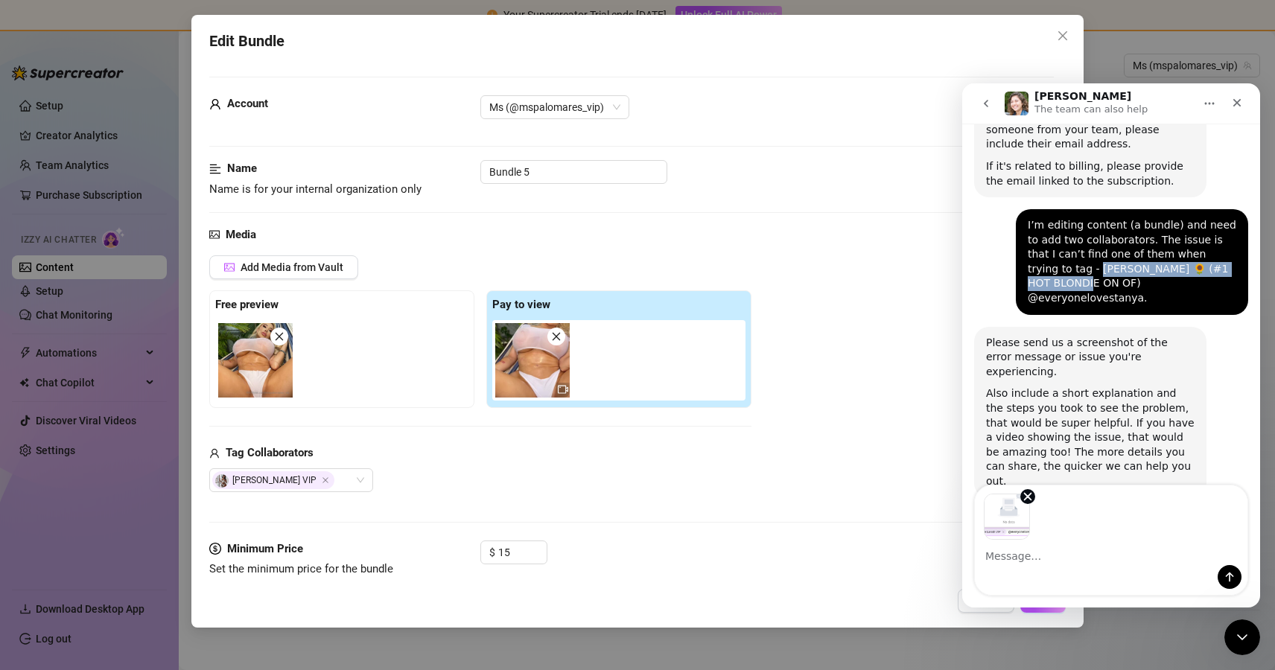
drag, startPoint x: 1028, startPoint y: 270, endPoint x: 1196, endPoint y: 274, distance: 168.3
click at [1196, 274] on div "I’m editing content (a bundle) and need to add two collaborators. The issue is …" at bounding box center [1131, 262] width 208 height 88
copy div "[PERSON_NAME] 🌻 (#1 HOT BLONDIE ON OF)"
click at [354, 476] on div "[PERSON_NAME] VIP" at bounding box center [291, 480] width 164 height 24
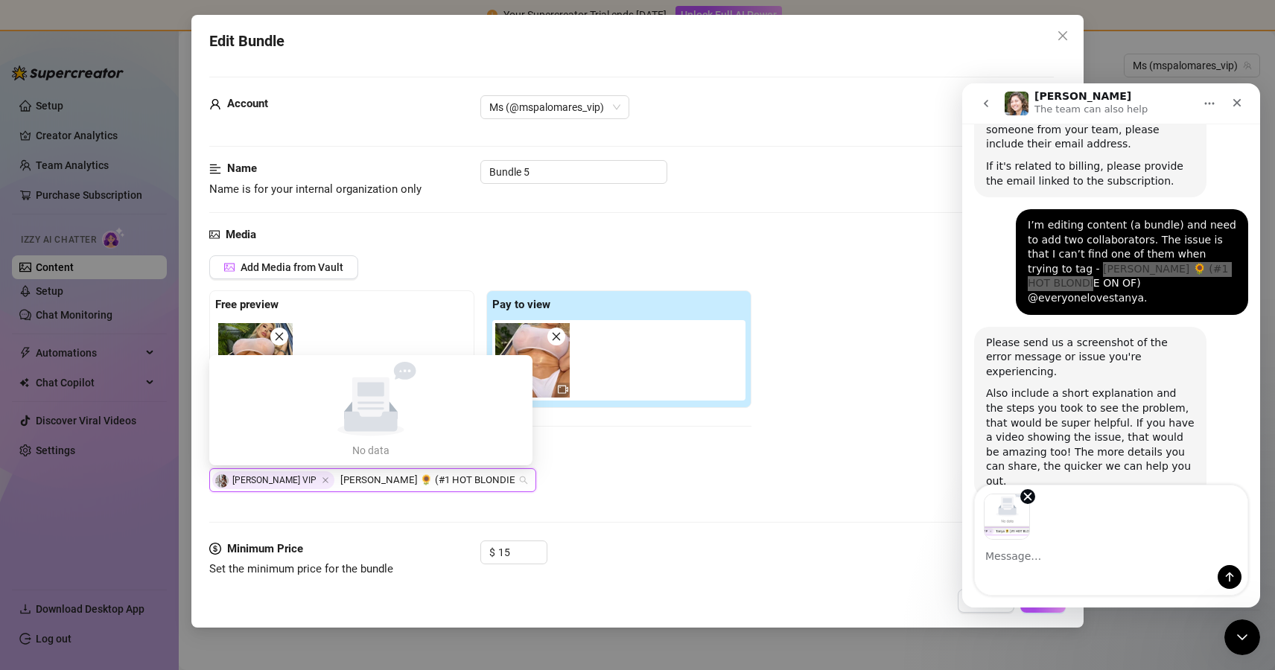
type input "[PERSON_NAME] 🌻 (#1 HOT BLONDIE ON OF)"
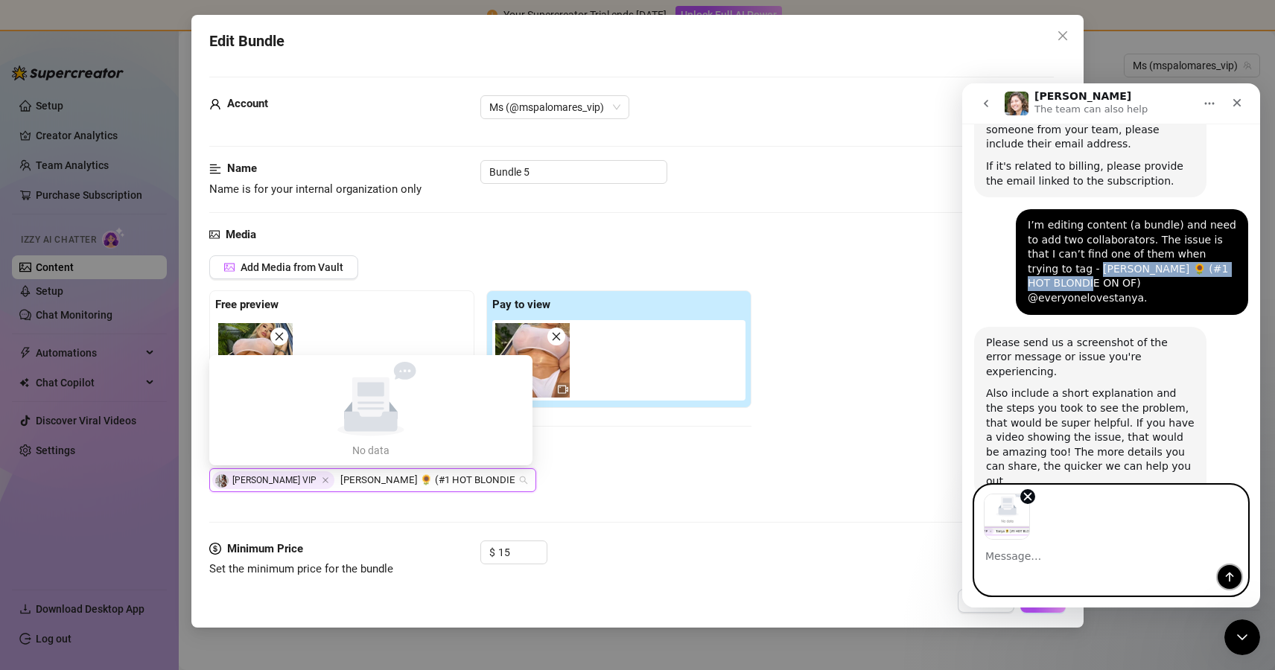
click at [1230, 576] on icon "Send a message…" at bounding box center [1229, 577] width 12 height 12
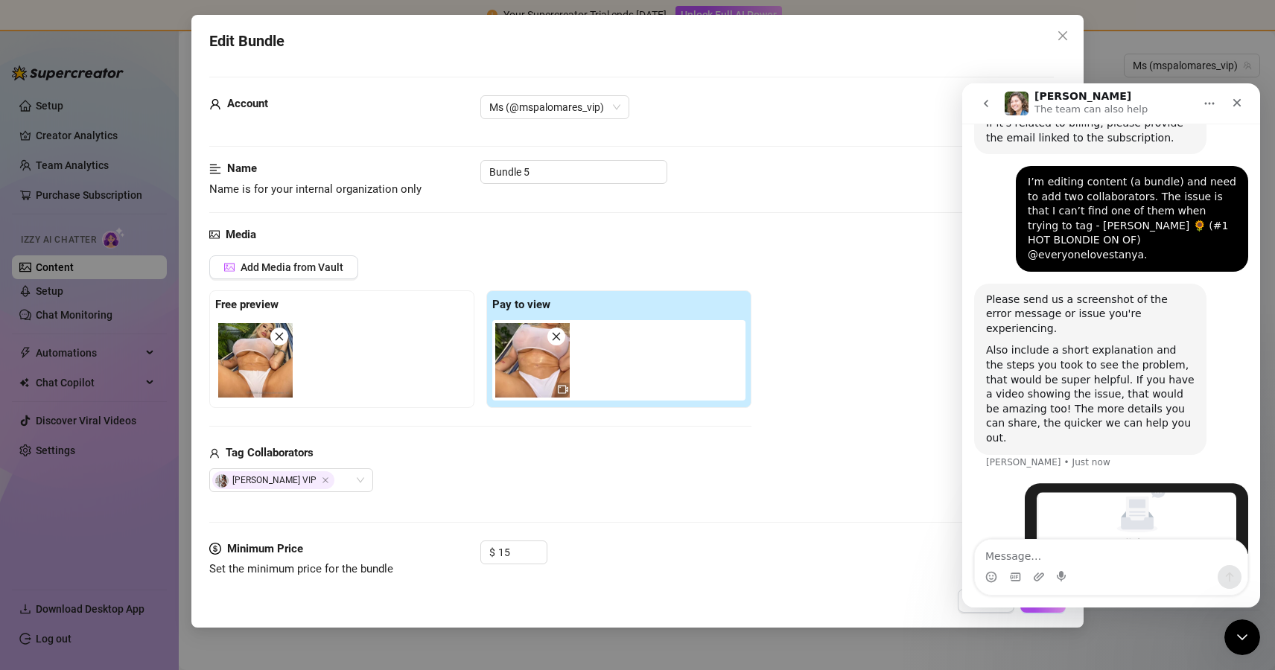
scroll to position [479, 0]
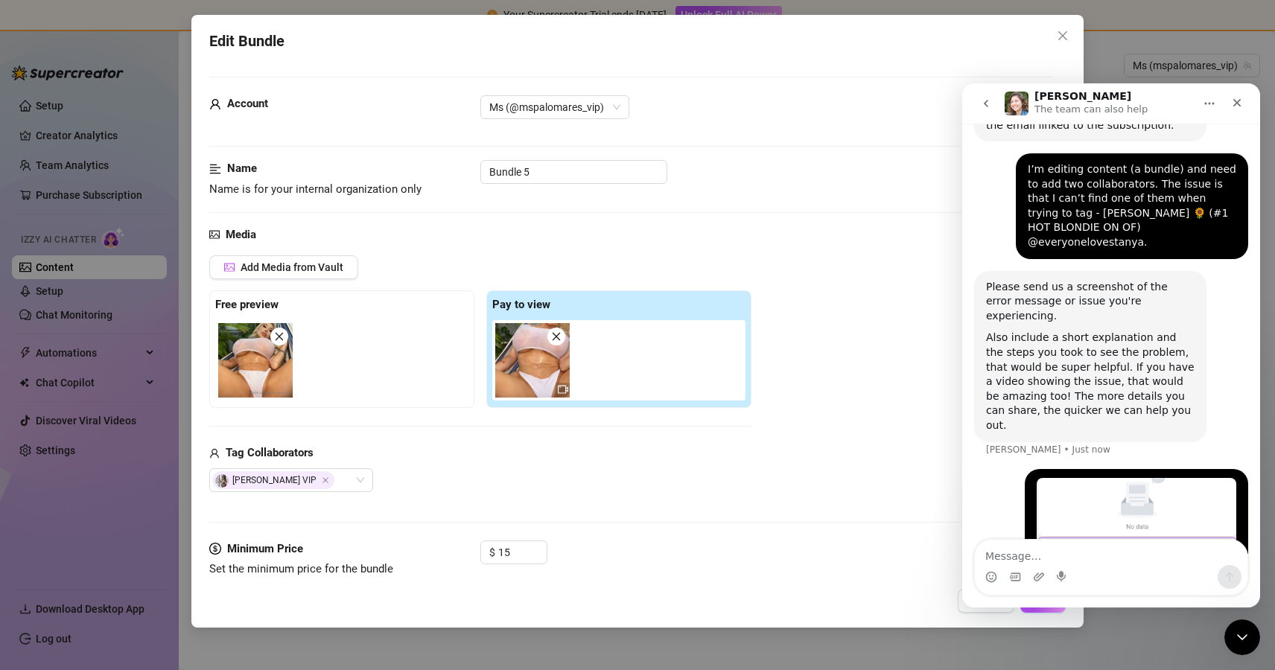
click at [996, 469] on div "[PERSON_NAME] • Just now" at bounding box center [1111, 527] width 274 height 117
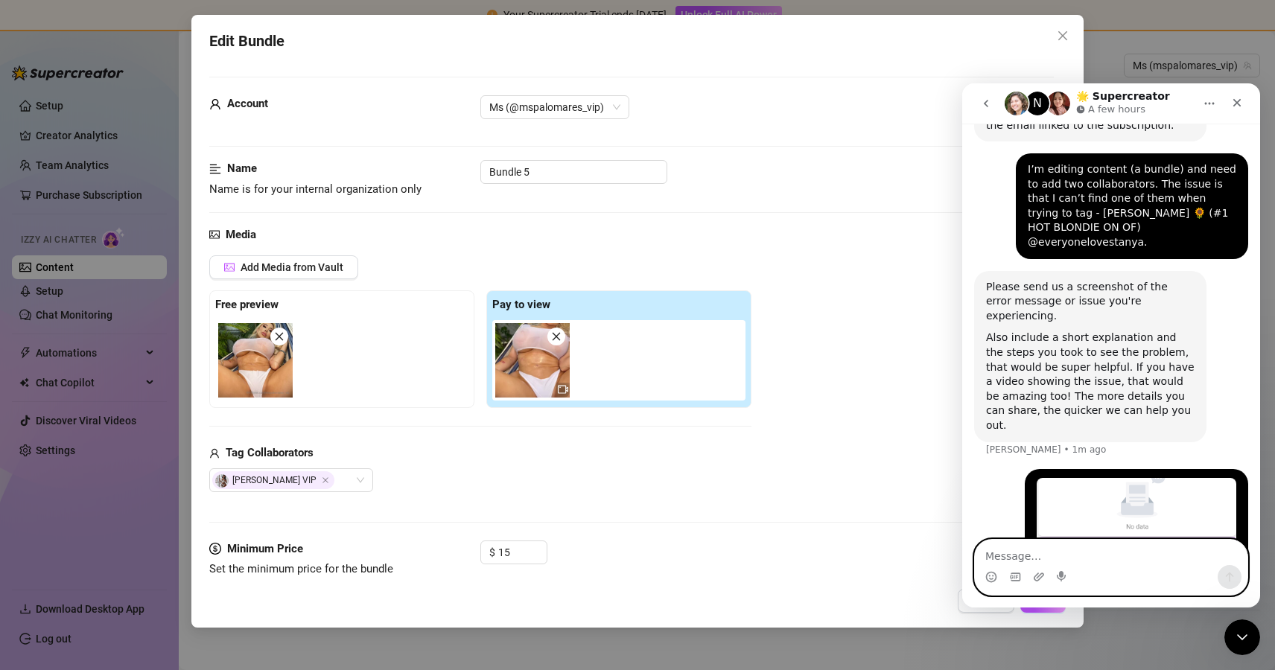
click at [1041, 556] on textarea "Message…" at bounding box center [1111, 552] width 272 height 25
paste textarea "I’ve already tried adding her name in different ways, but nothing worked."
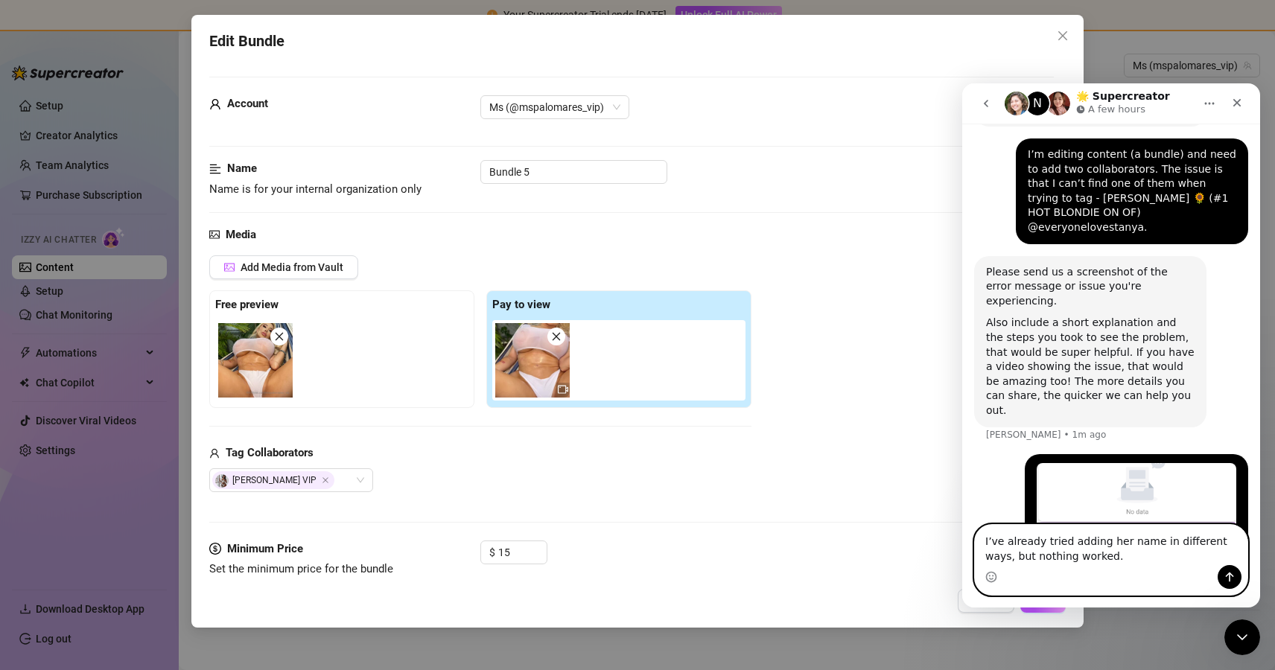
scroll to position [494, 0]
type textarea "I’ve already tried adding her name in different ways, but nothing worked"
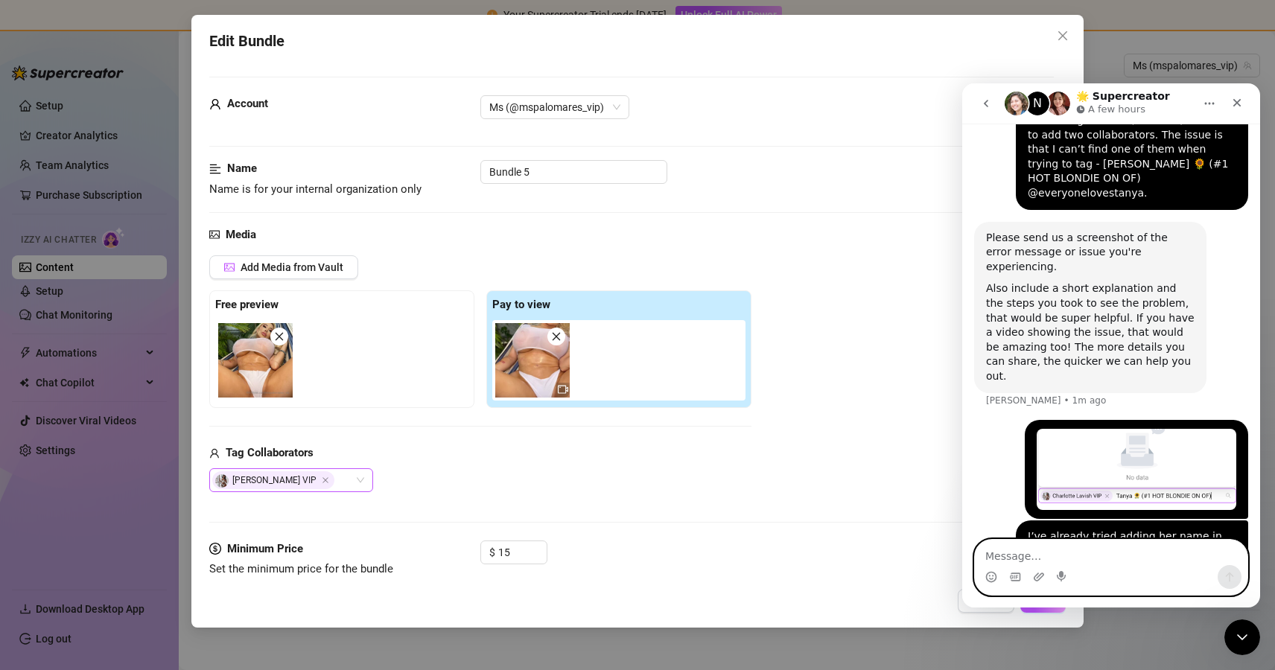
click at [351, 485] on div "[PERSON_NAME] VIP" at bounding box center [283, 480] width 142 height 21
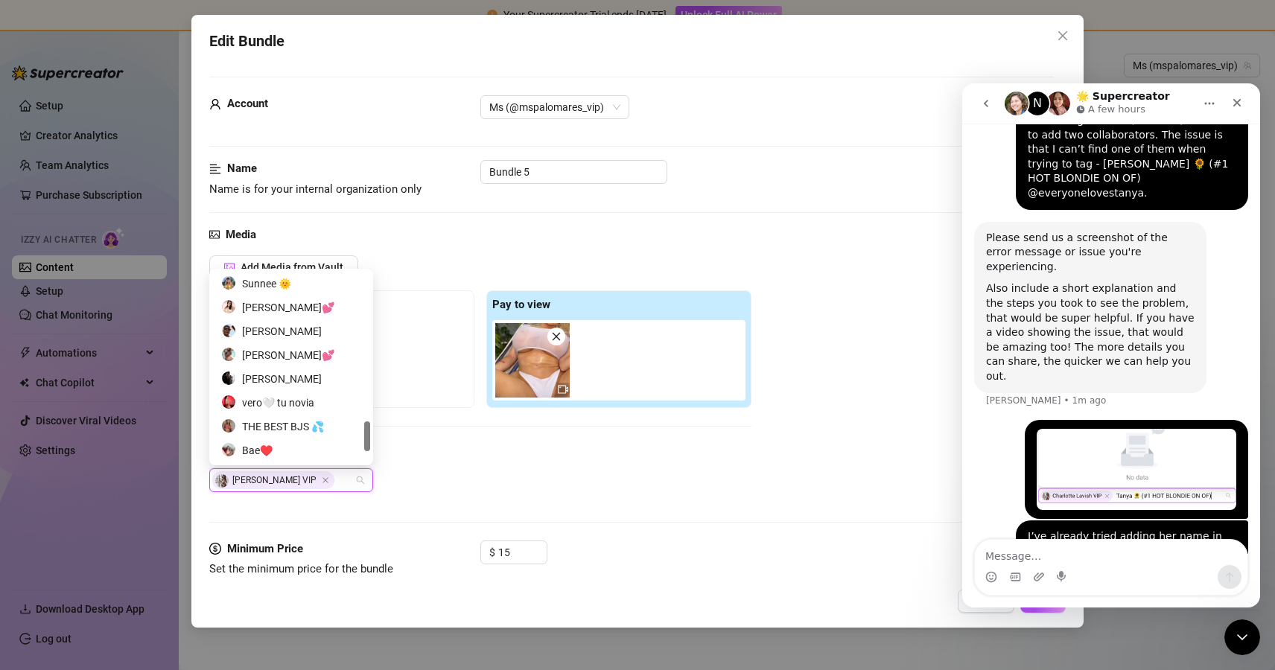
scroll to position [1001, 0]
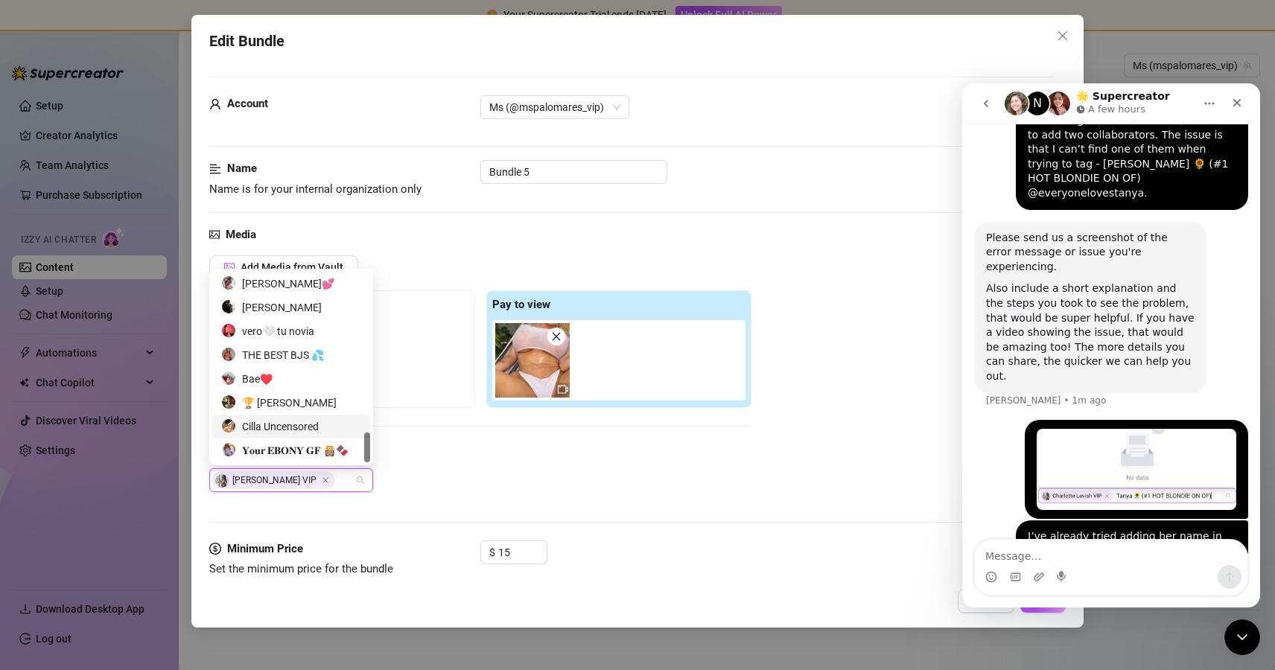
type input """
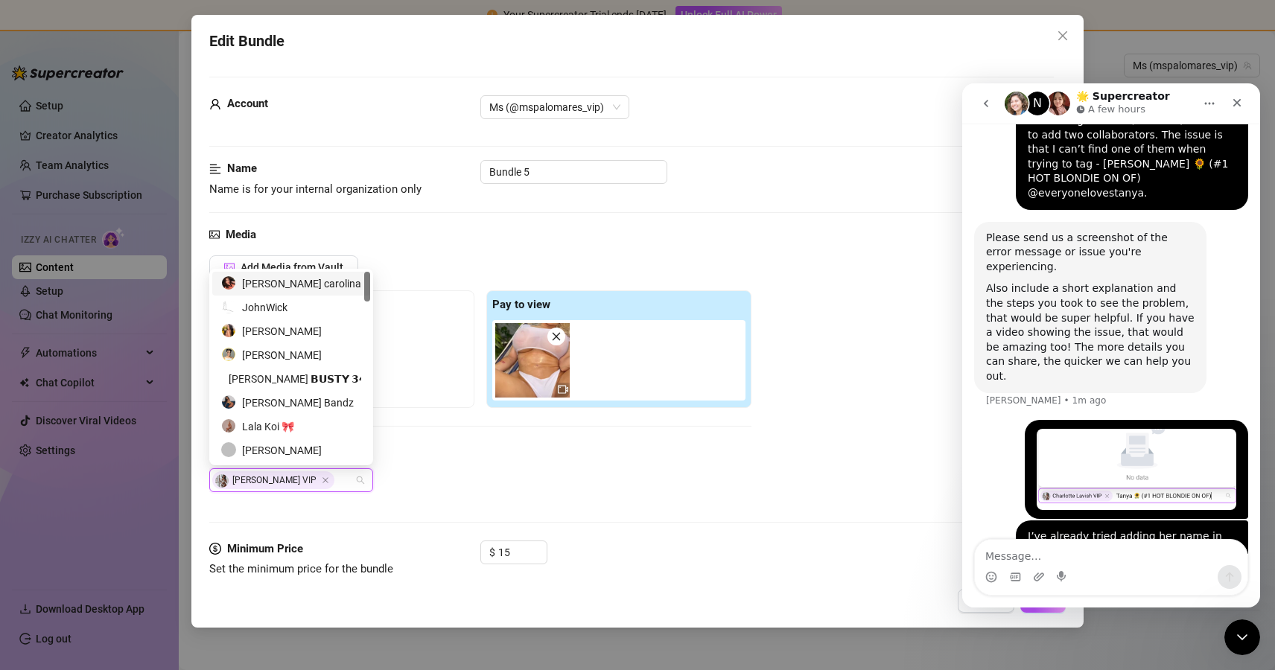
type input "@"
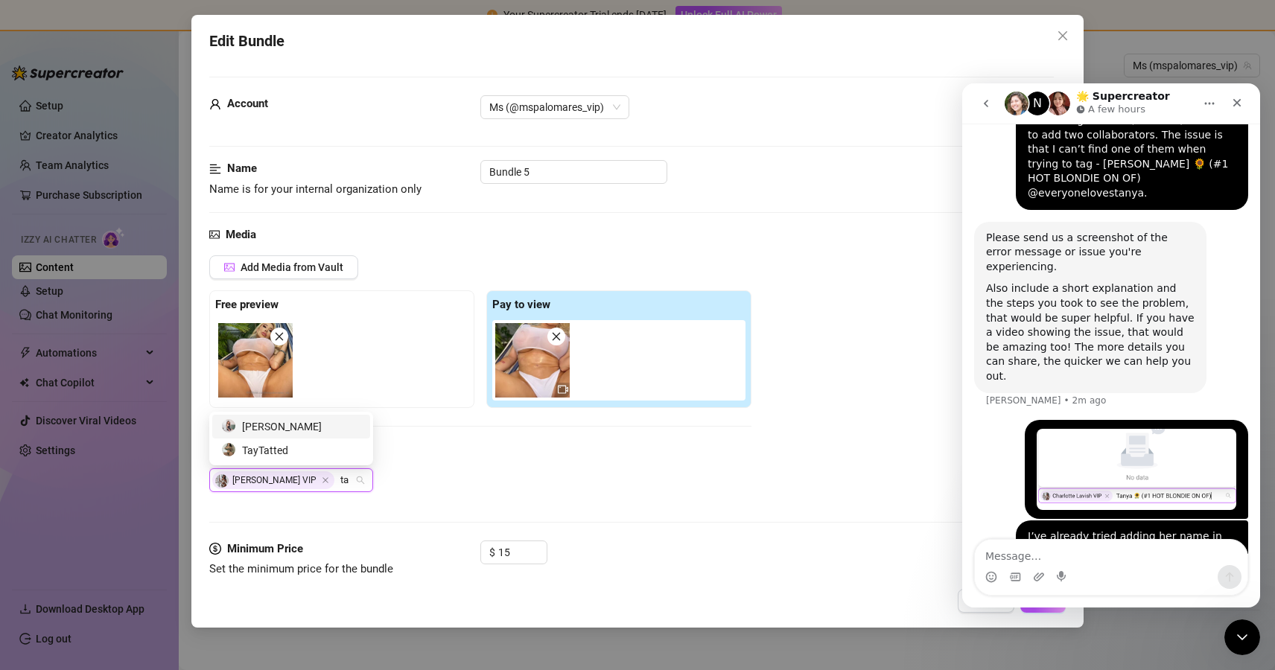
type input "t"
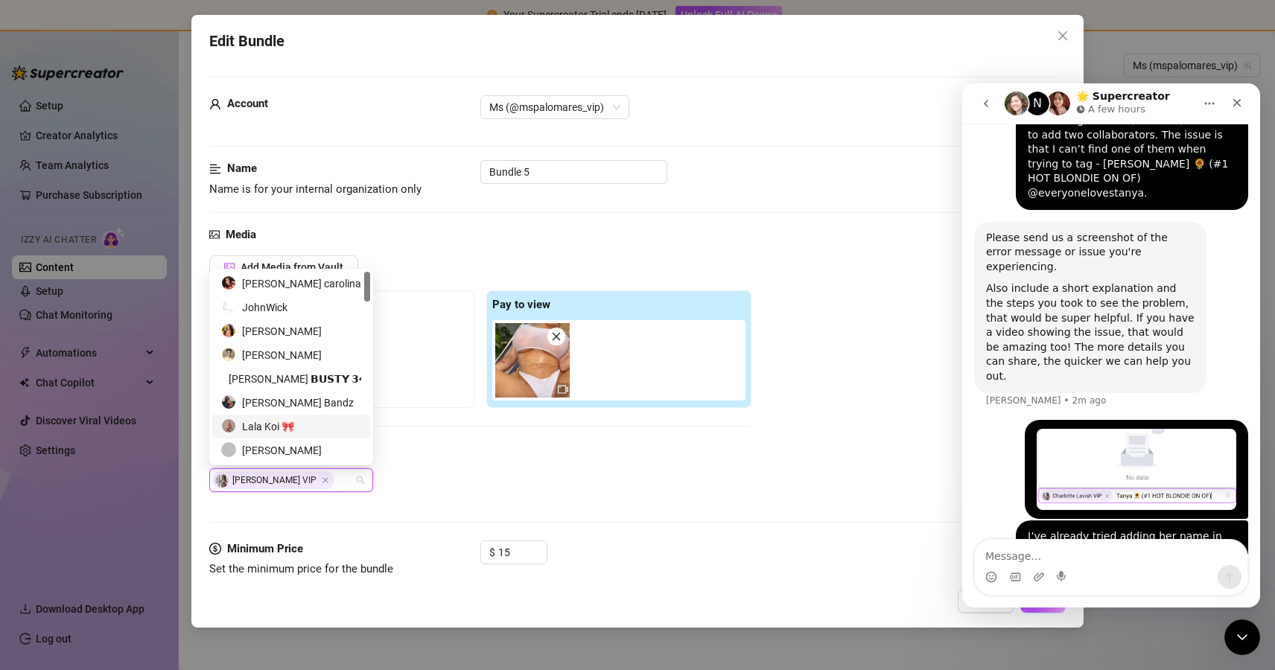
click at [498, 461] on div "Tag Collaborators" at bounding box center [480, 453] width 542 height 18
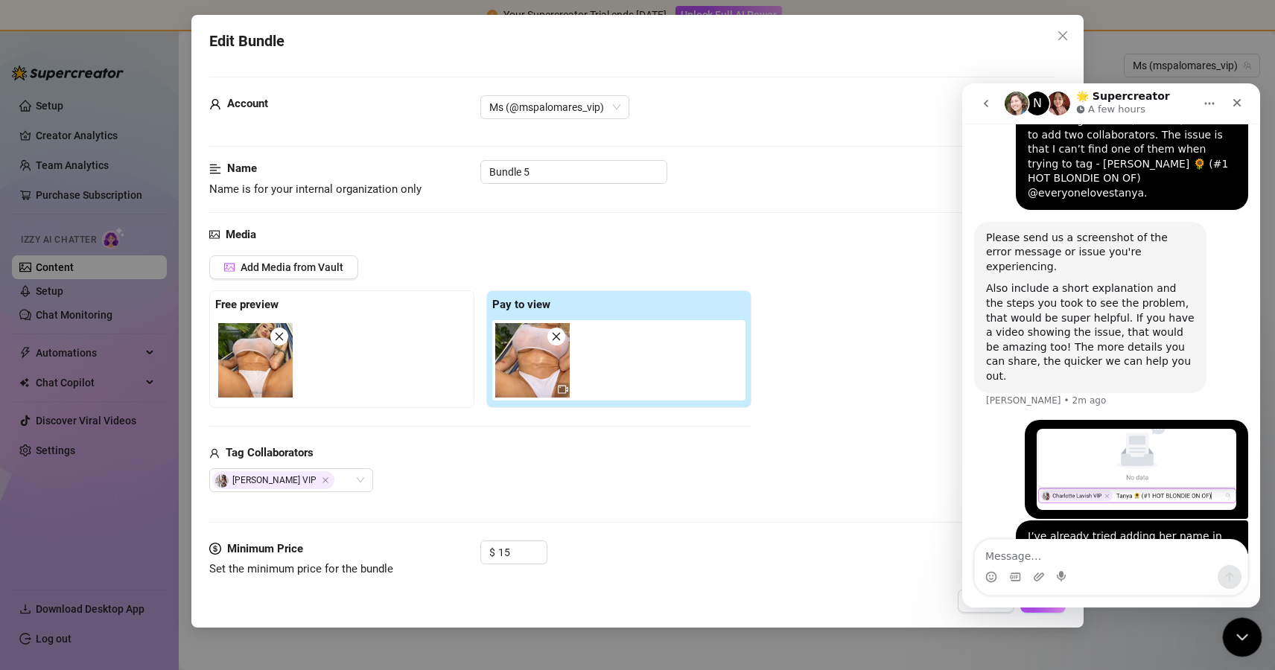
click at [1244, 629] on icon "Close Intercom Messenger" at bounding box center [1240, 635] width 18 height 18
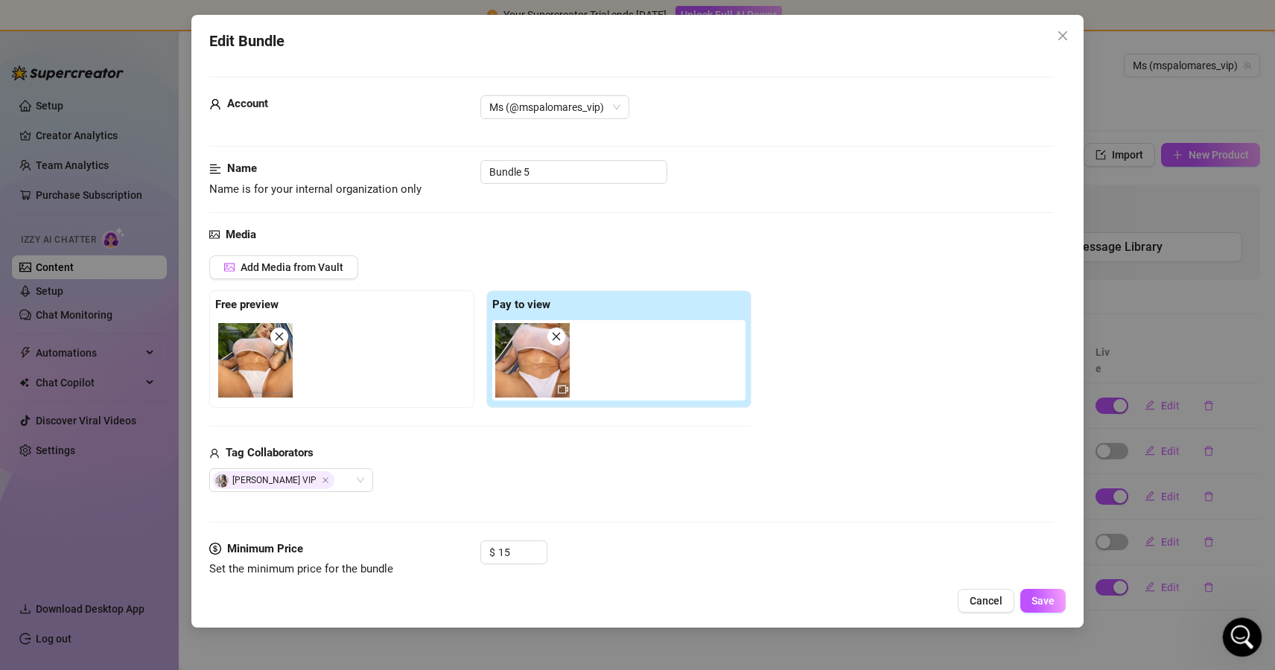
scroll to position [519, 0]
click at [1244, 629] on icon "Open Intercom Messenger" at bounding box center [1240, 635] width 25 height 25
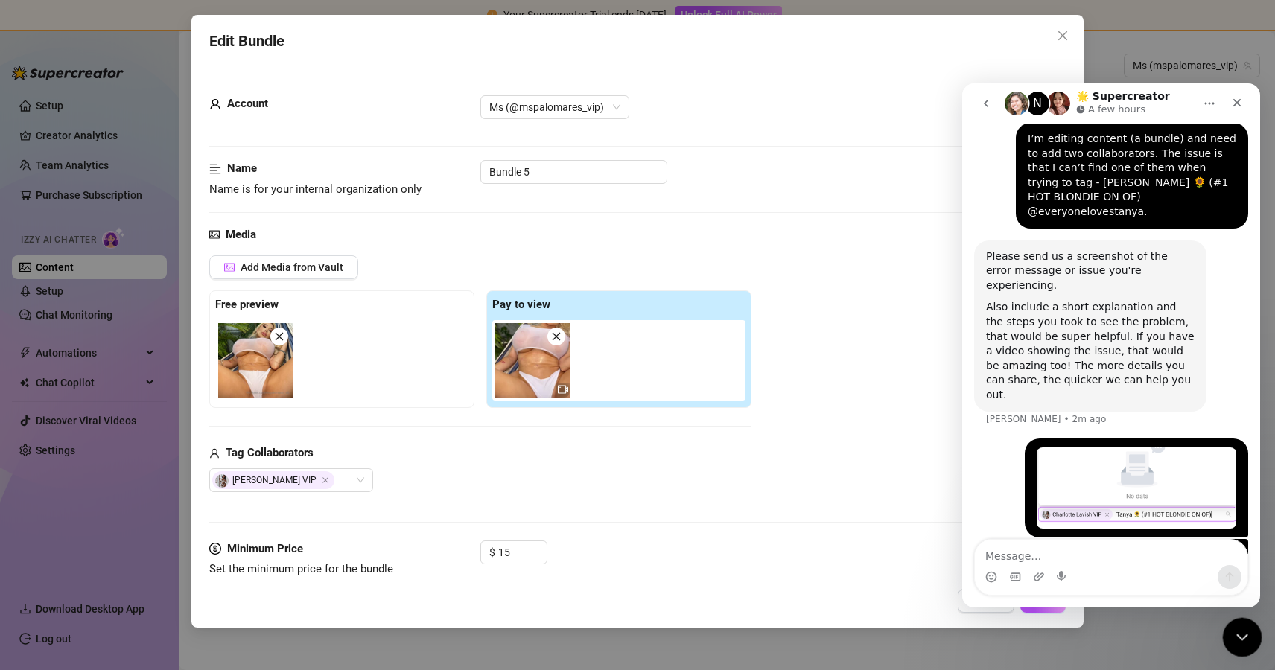
scroll to position [529, 0]
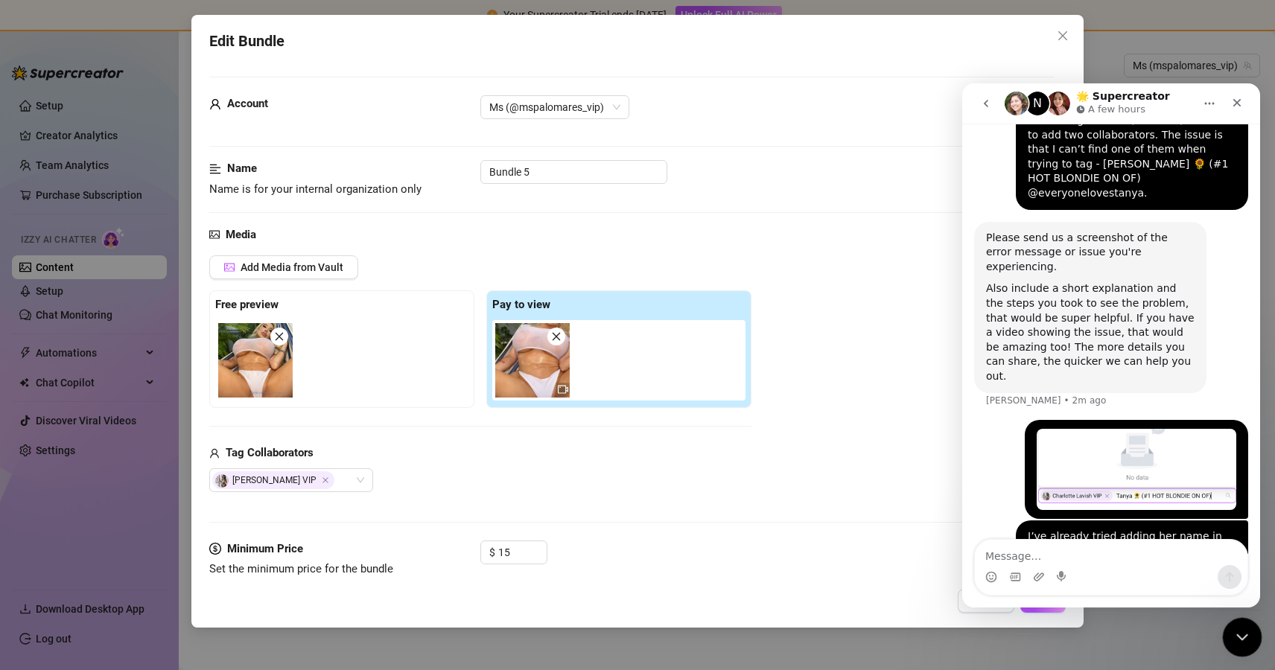
click at [1245, 629] on icon "Close Intercom Messenger" at bounding box center [1240, 635] width 18 height 18
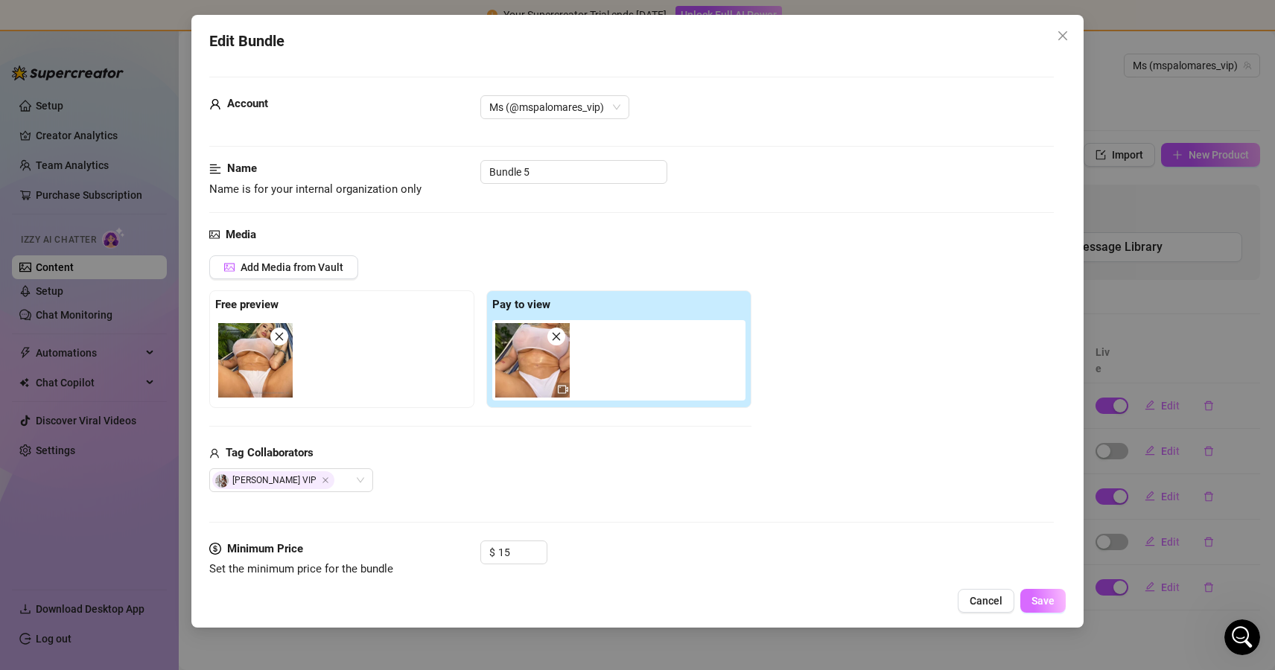
click at [1049, 596] on span "Save" at bounding box center [1042, 601] width 23 height 12
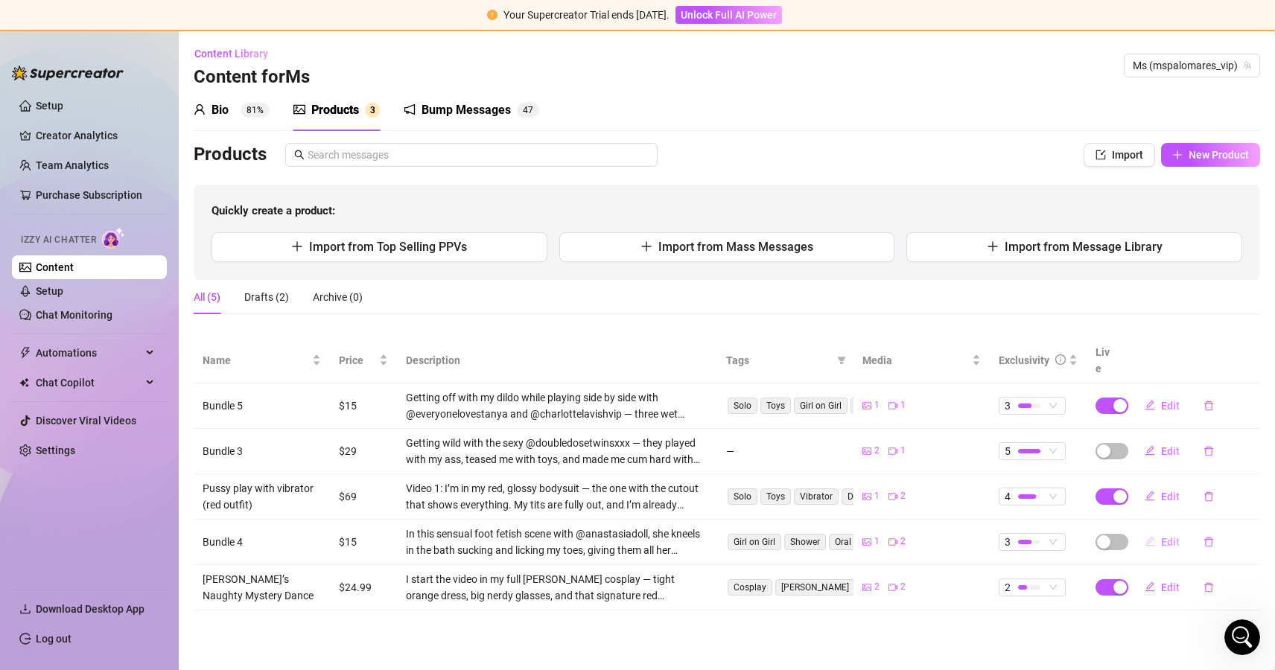
click at [1153, 536] on icon "edit" at bounding box center [1149, 541] width 10 height 10
type textarea "Type your message here..."
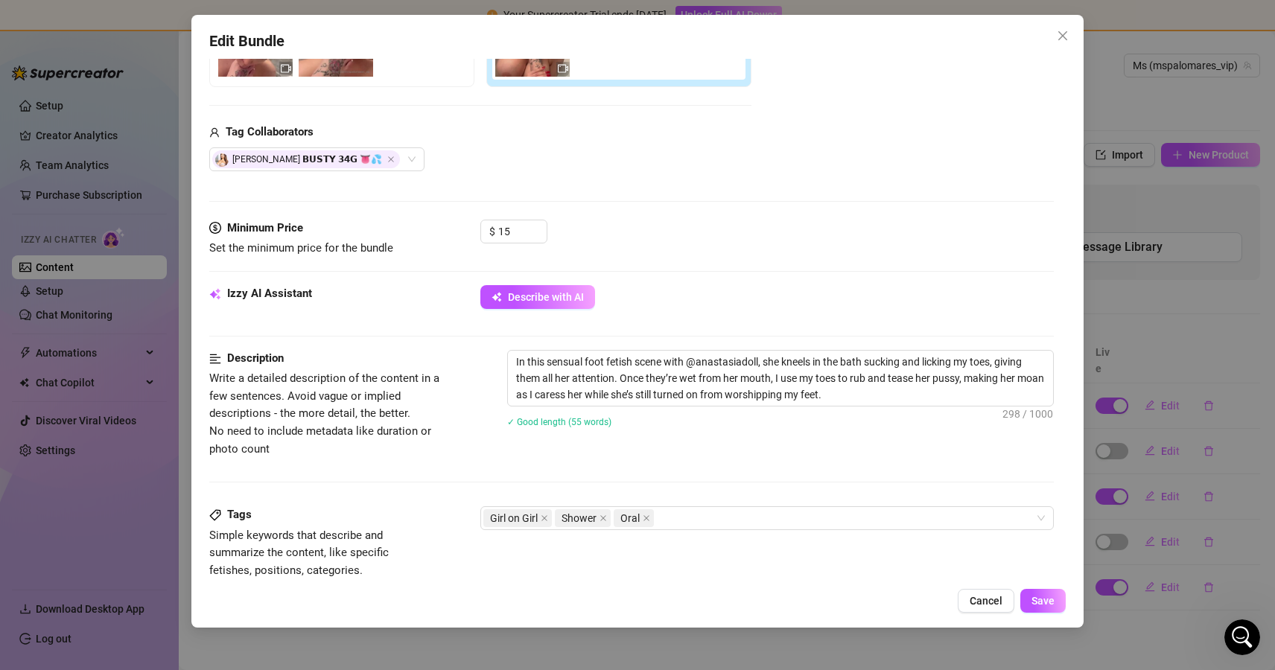
scroll to position [312, 0]
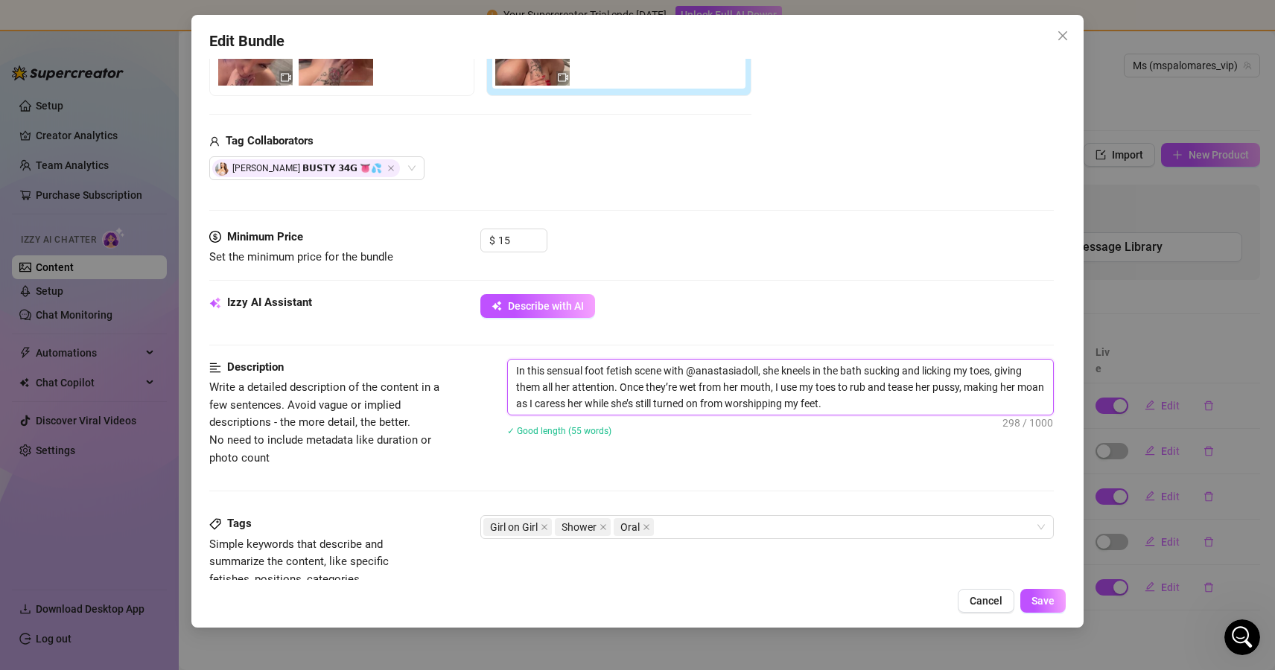
drag, startPoint x: 548, startPoint y: 367, endPoint x: 632, endPoint y: 366, distance: 84.1
click at [632, 366] on textarea "In this sensual foot fetish scene with @anastasiadoll, she kneels in the bath s…" at bounding box center [780, 387] width 545 height 55
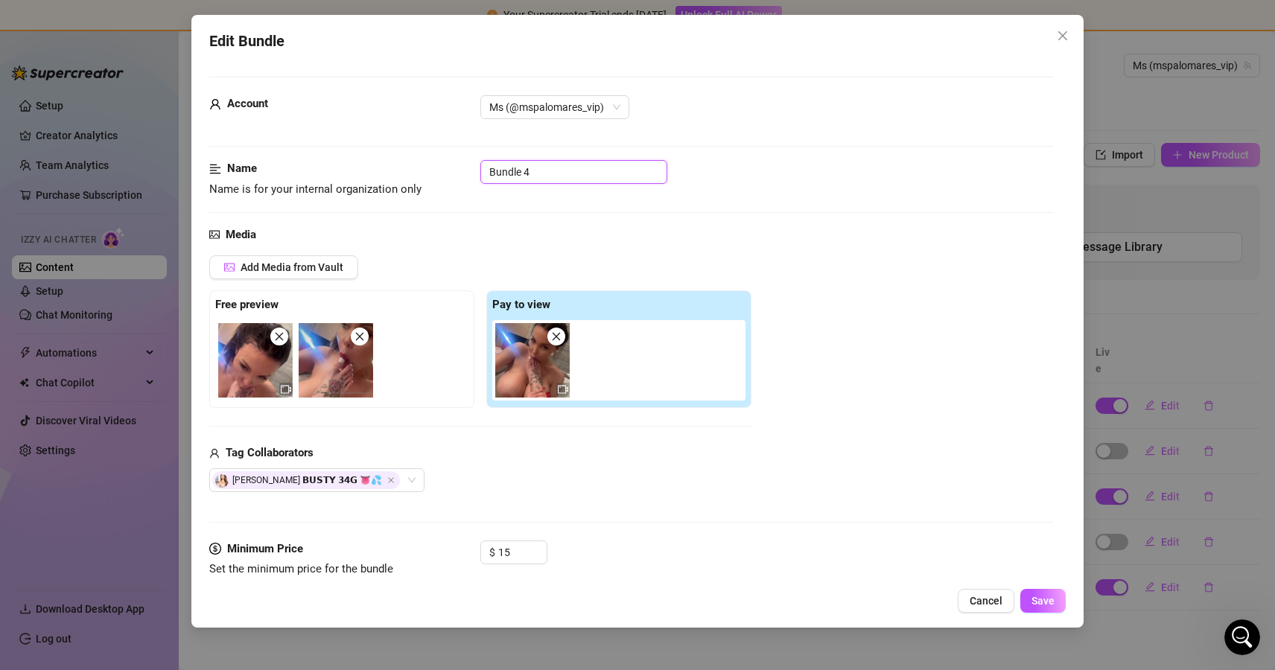
click at [513, 176] on input "Bundle 4" at bounding box center [573, 172] width 187 height 24
paste input "sensual foot fetish"
drag, startPoint x: 494, startPoint y: 177, endPoint x: 442, endPoint y: 177, distance: 52.1
click at [442, 177] on div "Name Name is for your internal organization only sensual foot fetish" at bounding box center [631, 179] width 844 height 38
paste input "❗️"
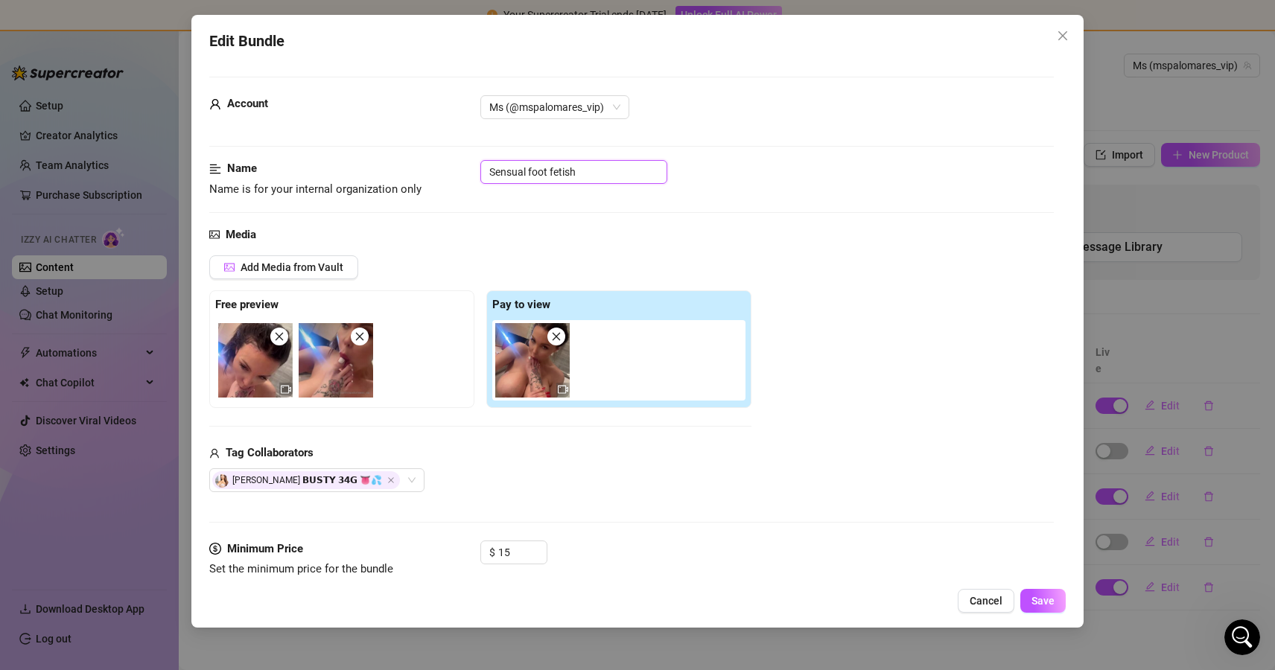
paste input "❗️"
type input "❗️ Sensual foot fetish"
click at [1050, 604] on span "Save" at bounding box center [1042, 601] width 23 height 12
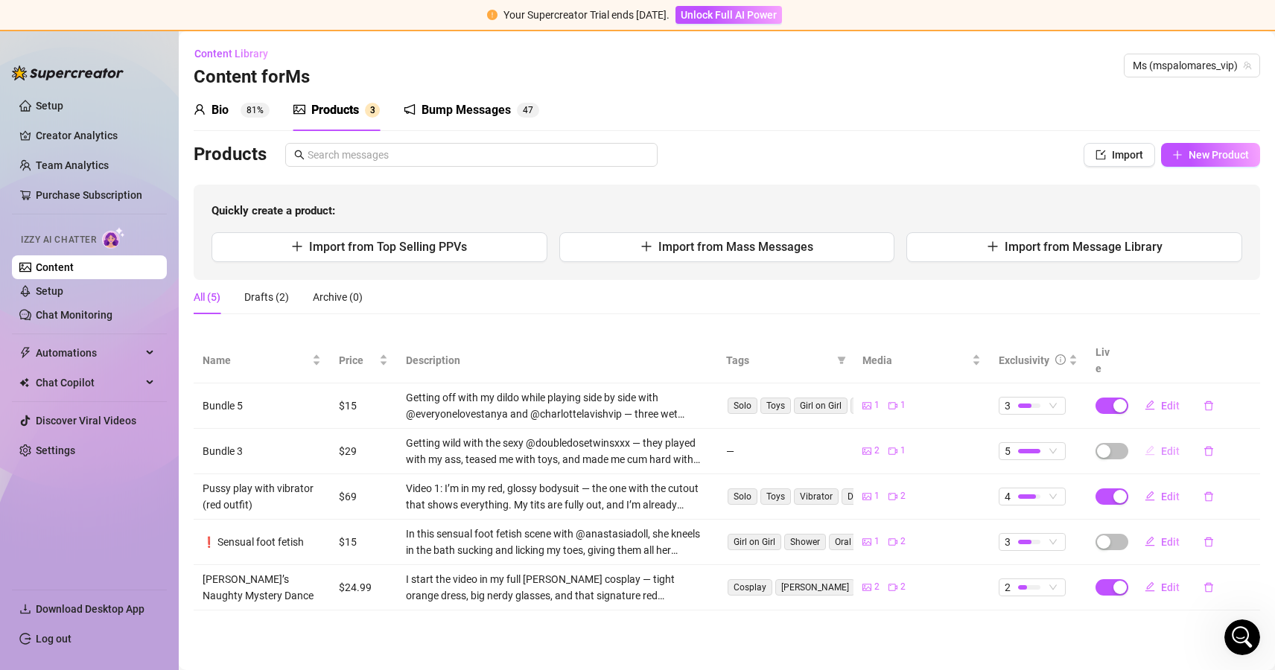
click at [1169, 445] on span "Edit" at bounding box center [1170, 451] width 19 height 12
type textarea "Type your message here..."
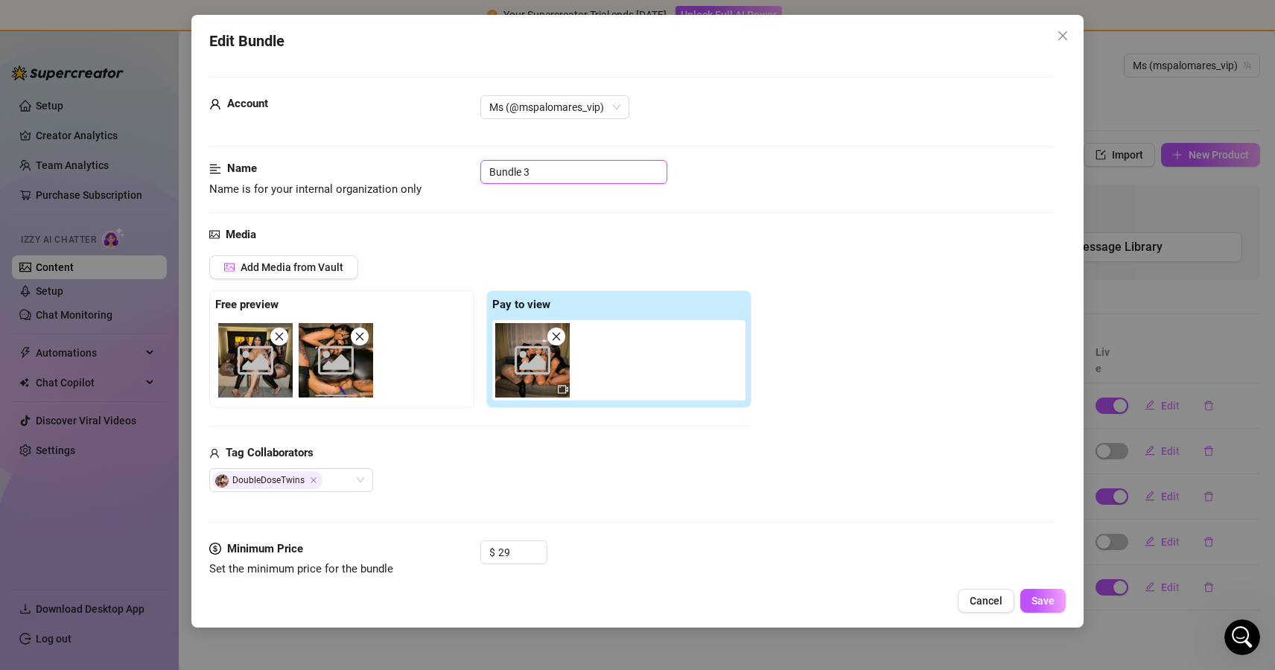
click at [529, 170] on input "Bundle 3" at bounding box center [573, 172] width 187 height 24
paste input "❗️"
type input "❗️(трійничок)"
click at [1040, 599] on span "Save" at bounding box center [1042, 601] width 23 height 12
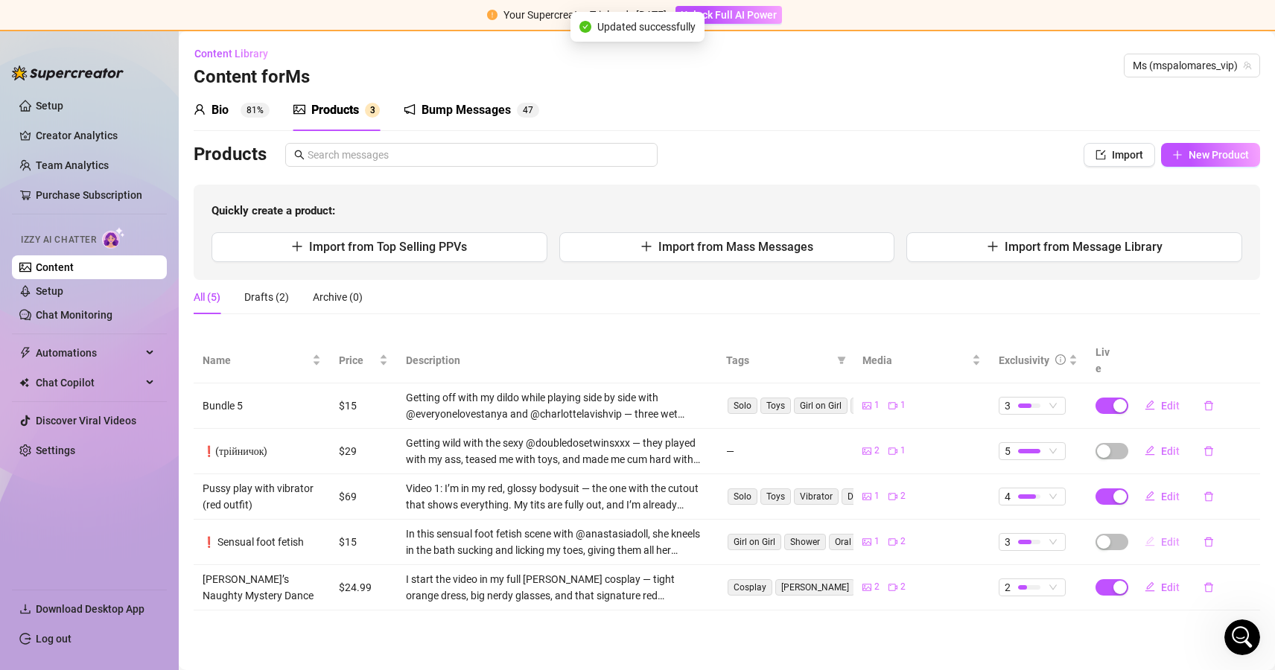
click at [1152, 536] on icon "edit" at bounding box center [1149, 541] width 10 height 10
type textarea "Type your message here..."
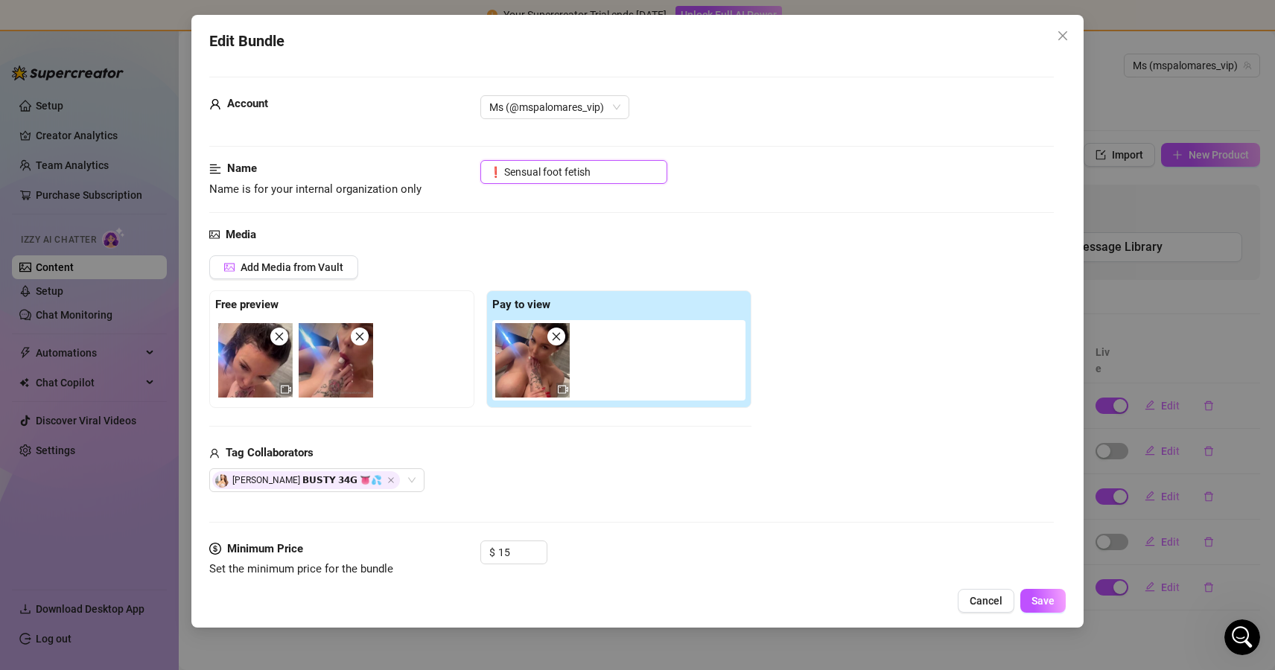
drag, startPoint x: 497, startPoint y: 170, endPoint x: 672, endPoint y: 170, distance: 175.7
click at [672, 170] on div "❗️ Sensual foot fetish" at bounding box center [766, 172] width 573 height 24
type input "❗️(фут фетіш)"
click at [1053, 607] on button "Save" at bounding box center [1042, 601] width 45 height 24
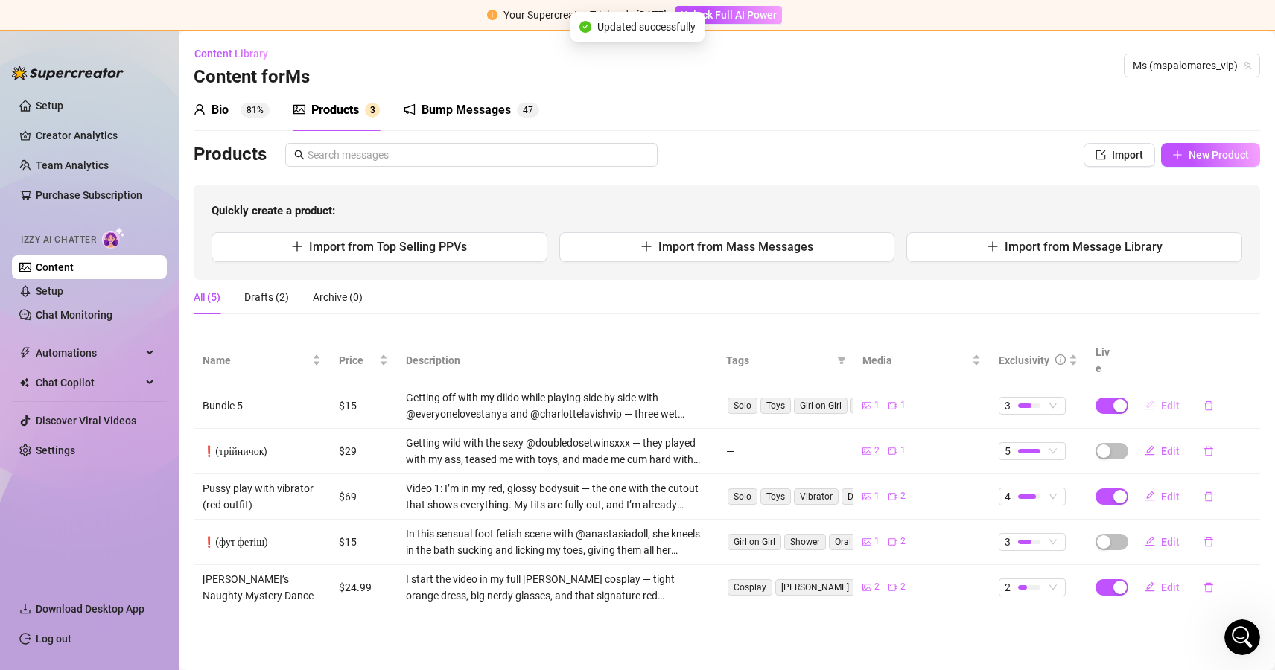
click at [1167, 400] on span "Edit" at bounding box center [1170, 406] width 19 height 12
type textarea "Type your message here..."
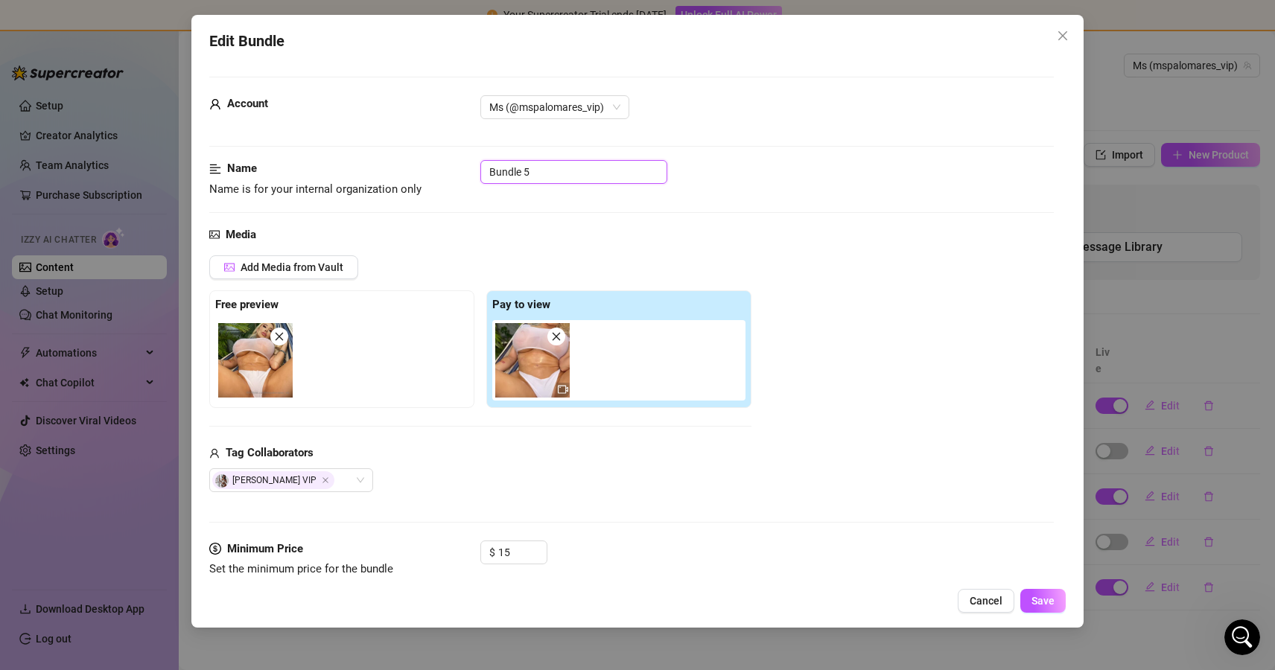
click at [556, 175] on input "Bundle 5" at bounding box center [573, 172] width 187 height 24
paste input "❗️"
type input "❗️(мастурбація втрьох)"
click at [1039, 596] on span "Save" at bounding box center [1042, 601] width 23 height 12
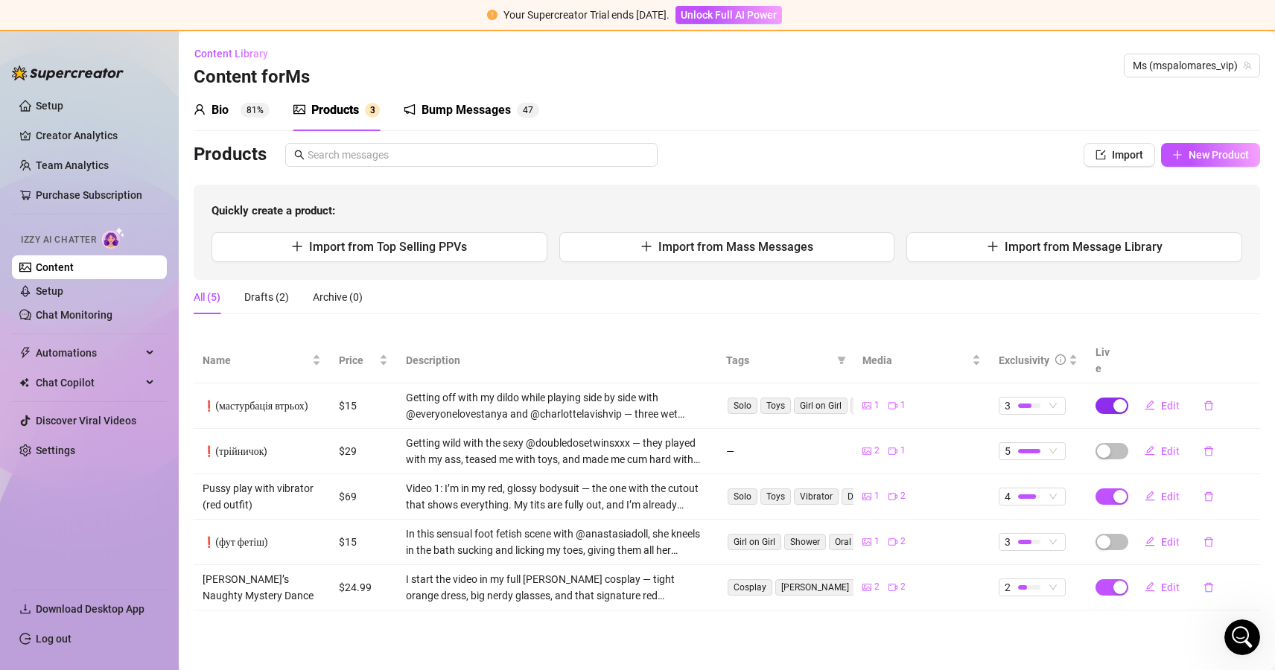
click at [1110, 398] on span "button" at bounding box center [1111, 406] width 33 height 16
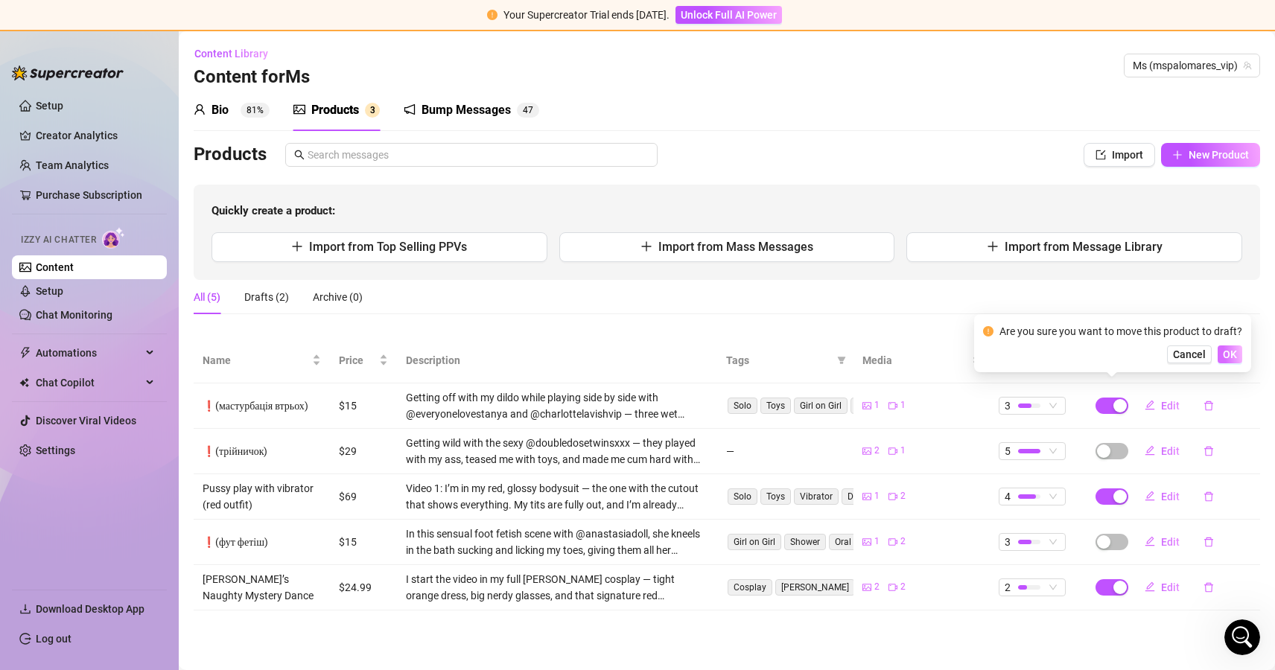
click at [1224, 354] on span "OK" at bounding box center [1229, 354] width 14 height 12
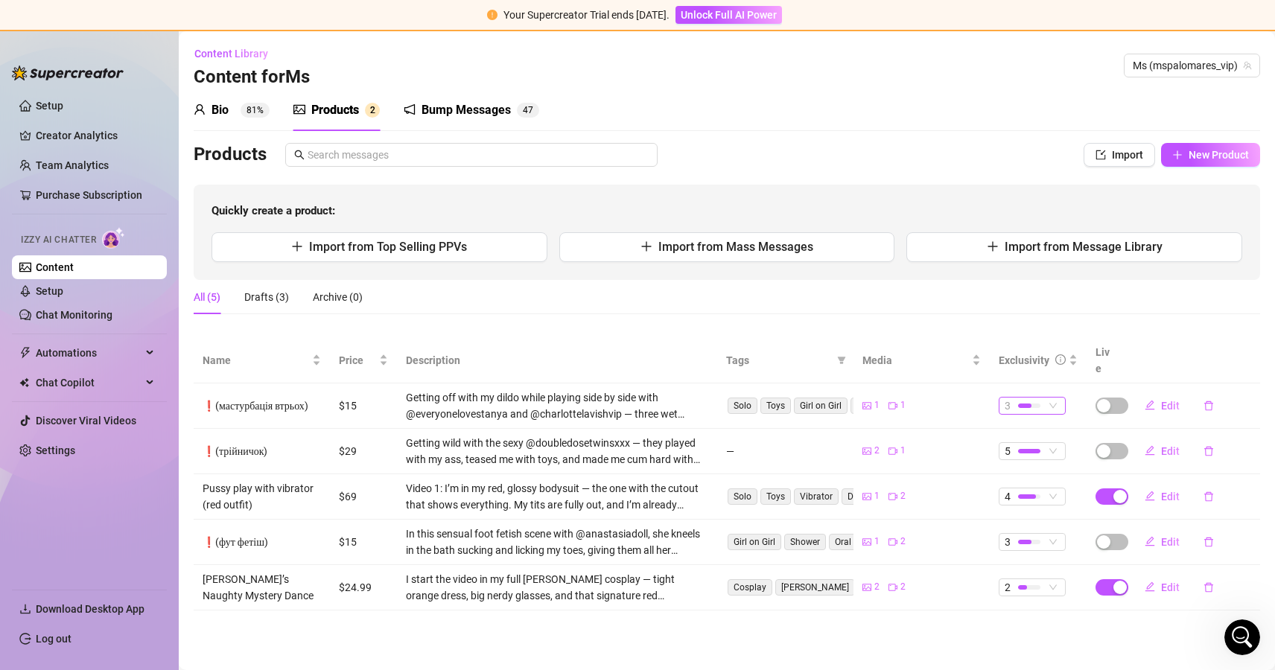
click at [1023, 404] on div at bounding box center [1024, 406] width 13 height 4
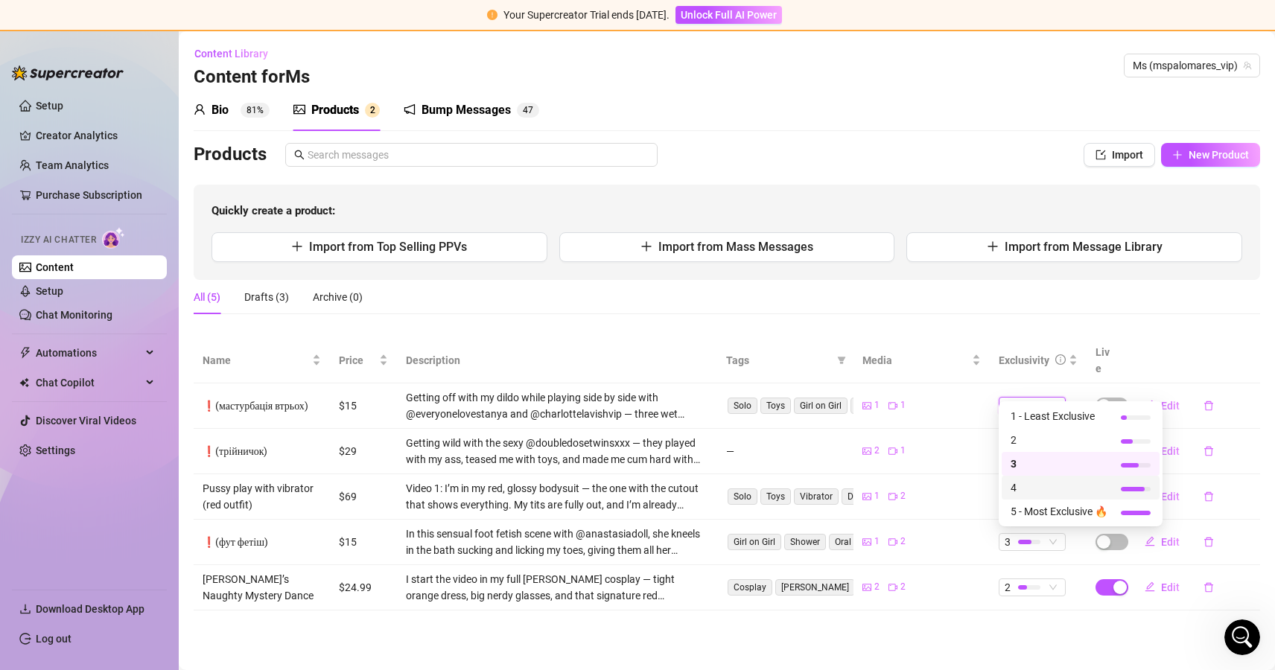
click at [1029, 485] on span "4" at bounding box center [1058, 487] width 97 height 16
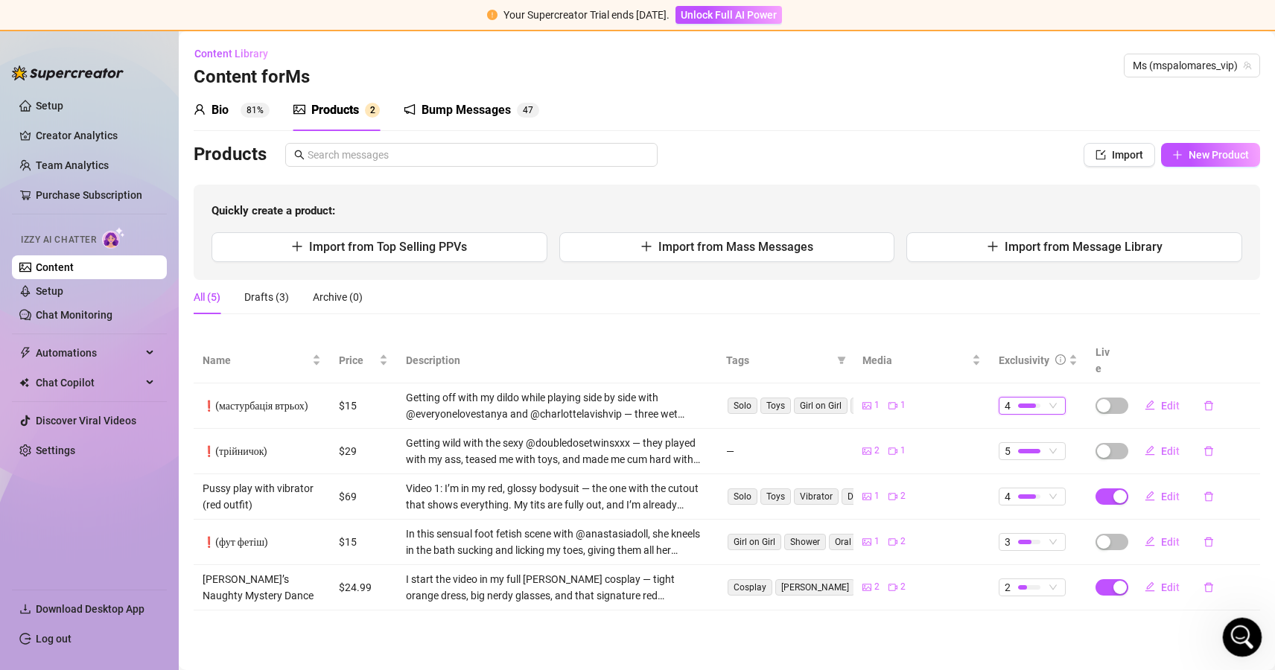
click at [1256, 633] on div "Open Intercom Messenger" at bounding box center [1239, 635] width 49 height 49
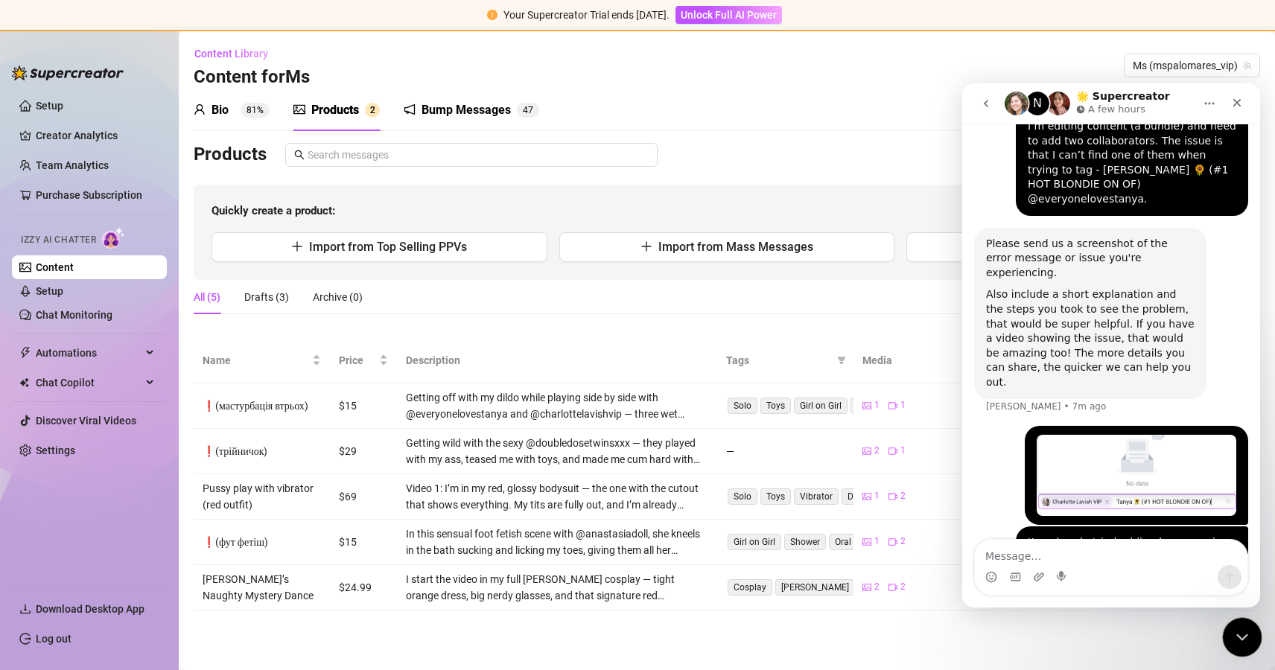
scroll to position [529, 0]
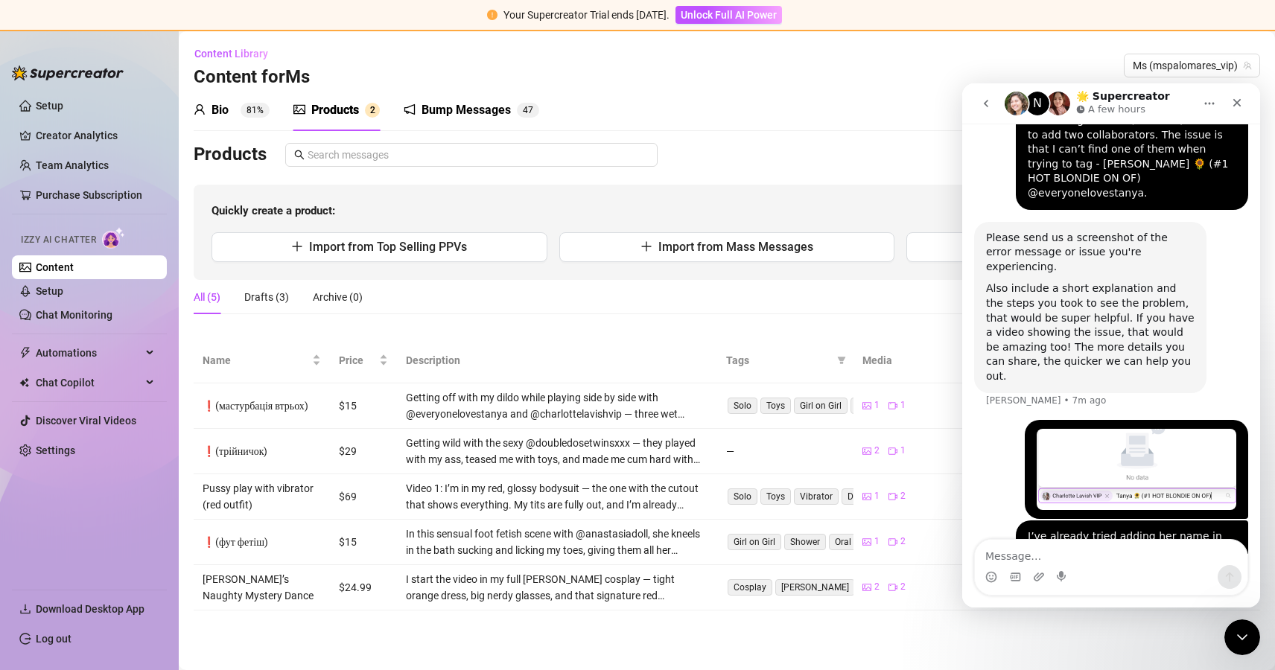
click at [1124, 429] on img "Gwiazda says…" at bounding box center [1136, 469] width 200 height 81
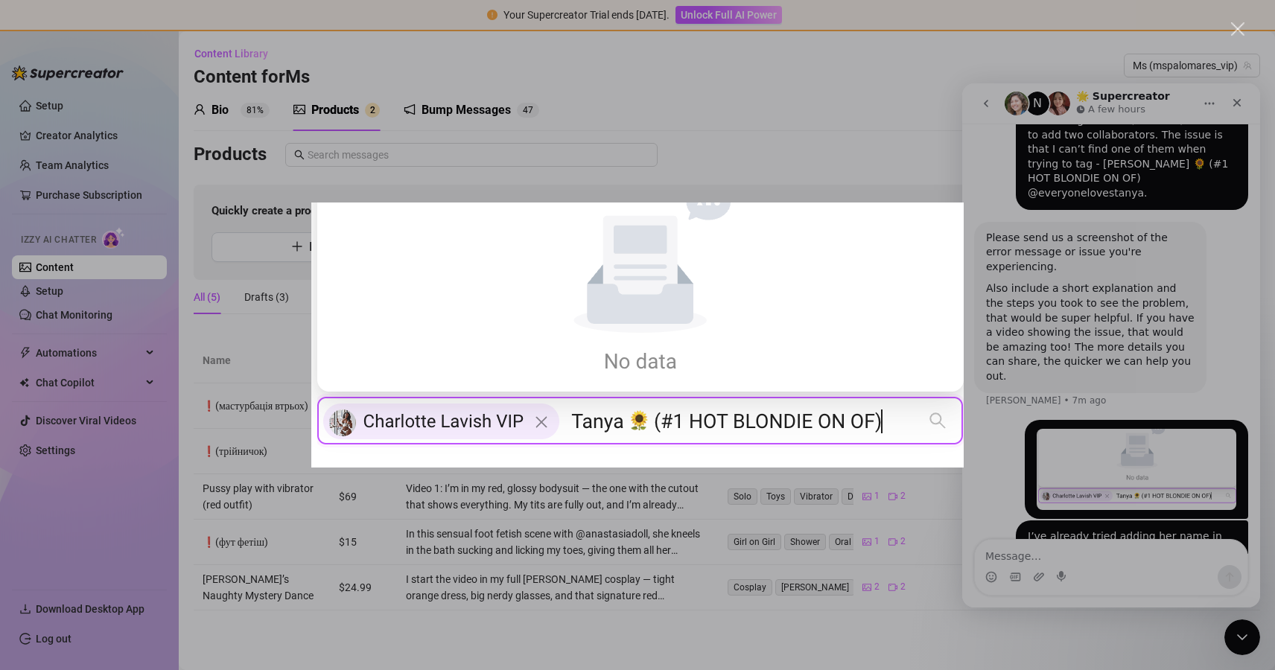
scroll to position [0, 0]
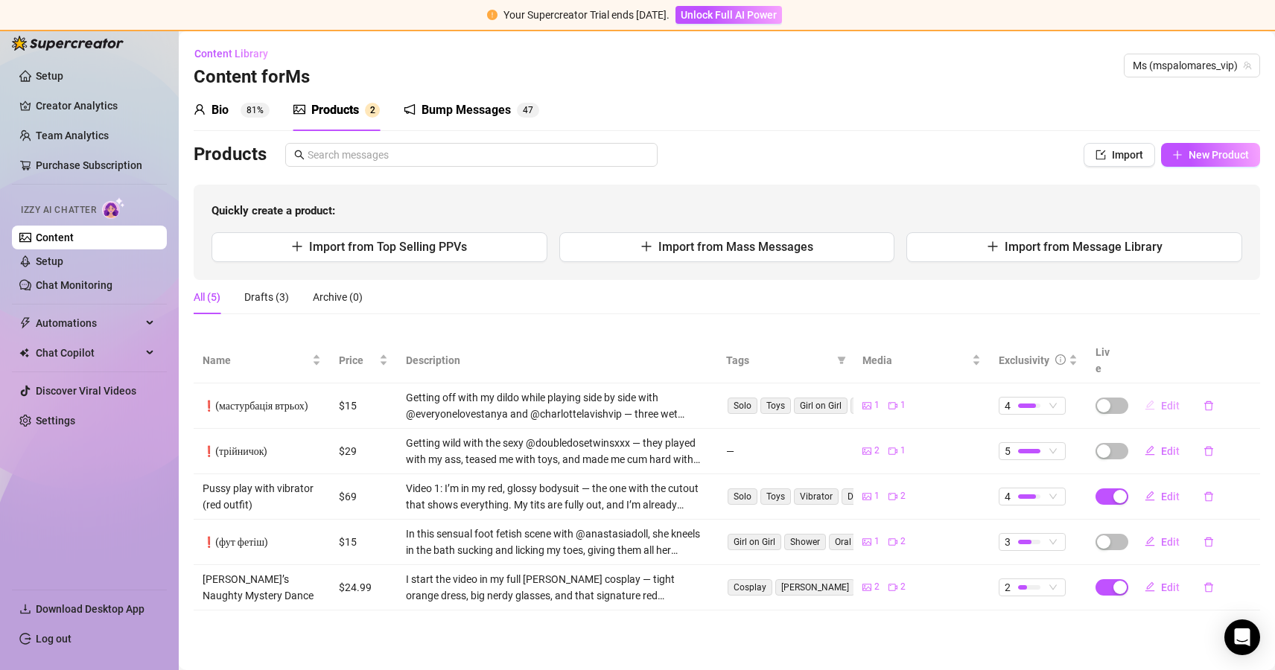
click at [1174, 400] on span "Edit" at bounding box center [1170, 406] width 19 height 12
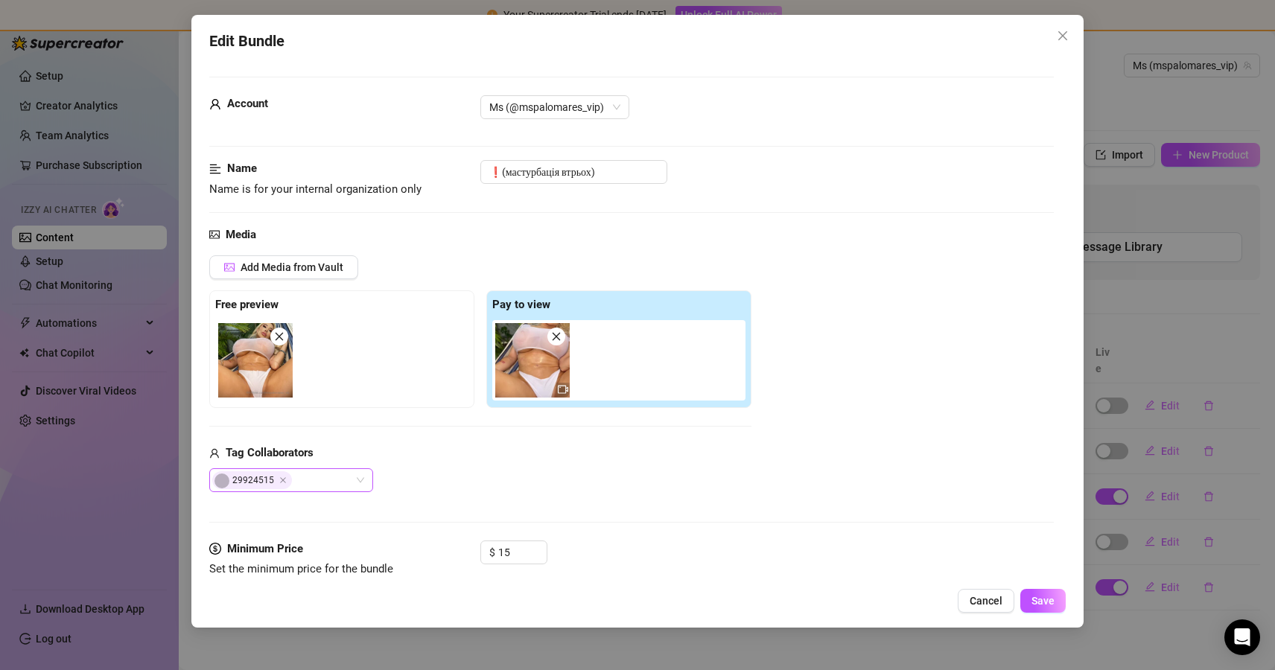
click at [321, 479] on div "29924515" at bounding box center [283, 480] width 142 height 21
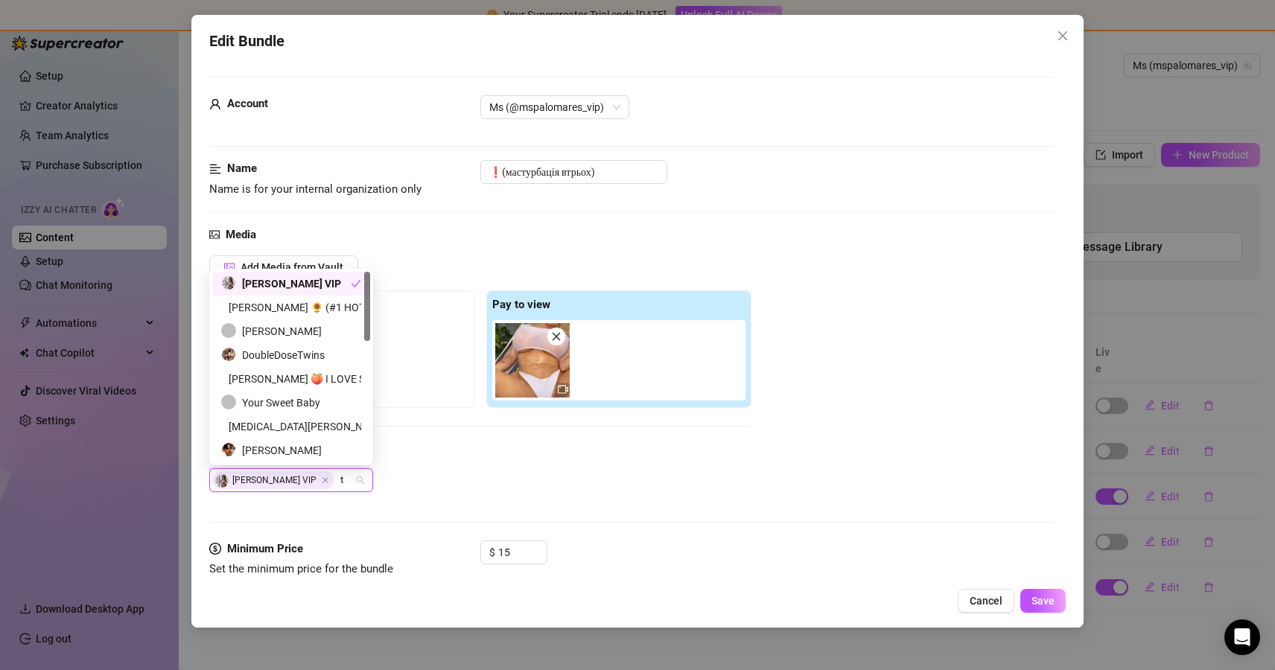
type input "ta"
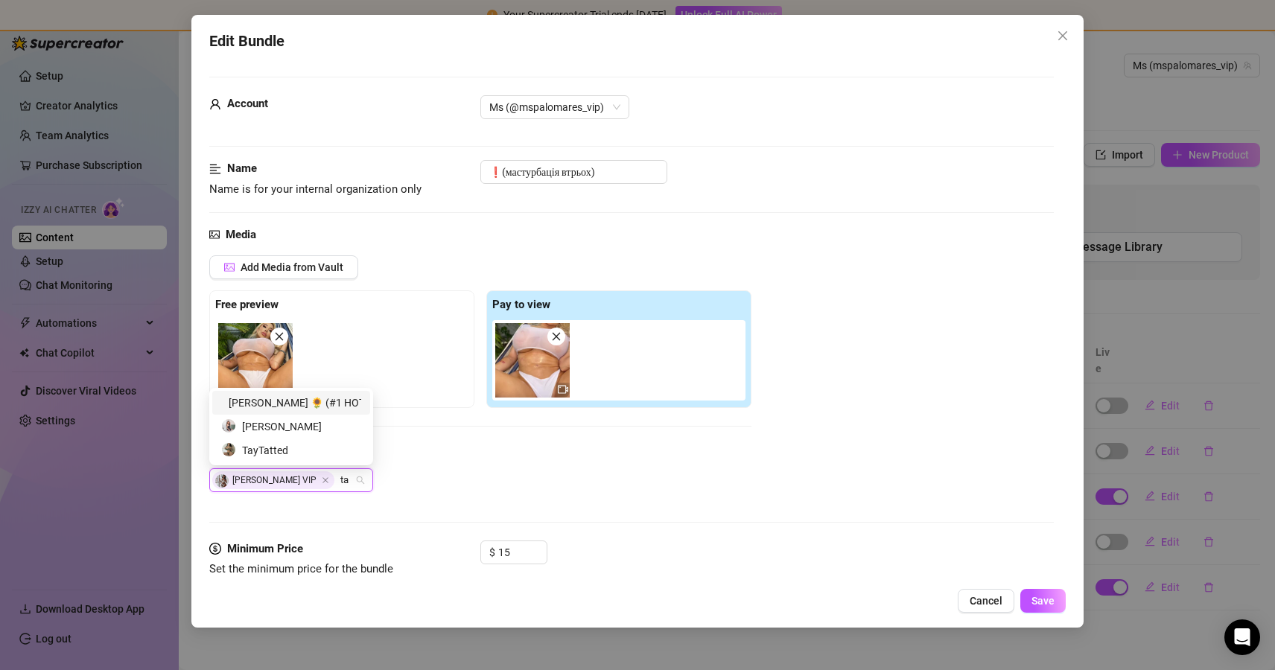
click at [293, 400] on div "[PERSON_NAME] 🌻 (#1 HOT BLONDIE ON OF)" at bounding box center [291, 403] width 140 height 16
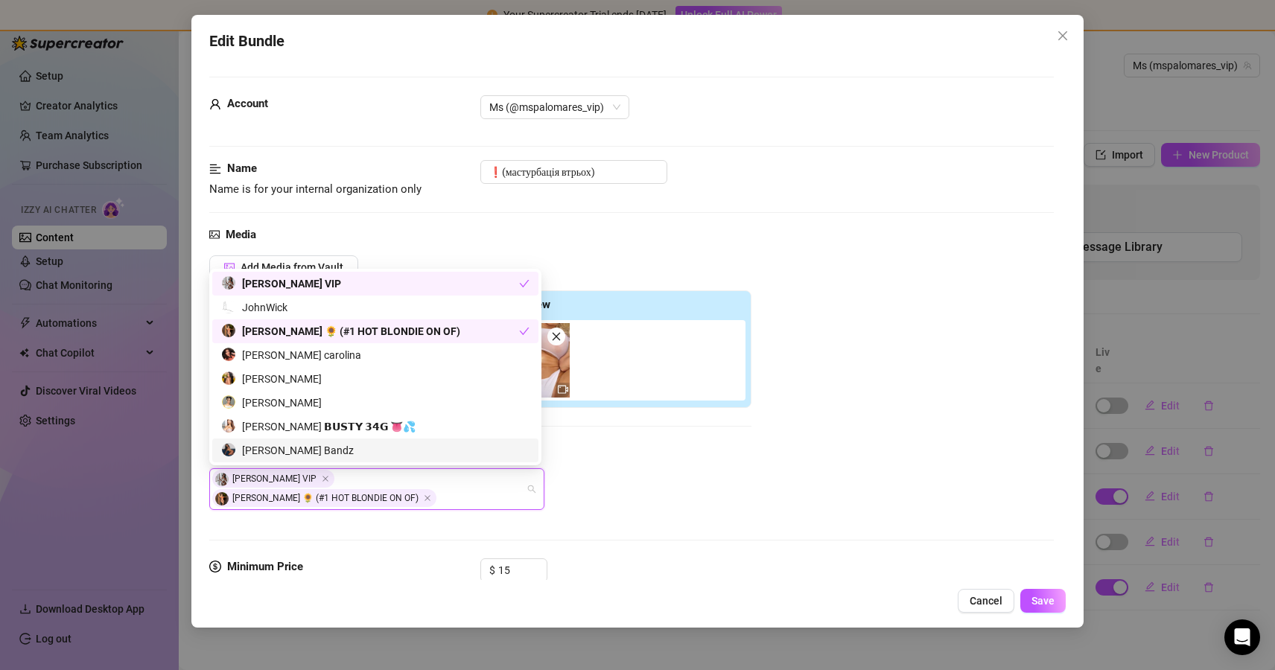
click at [628, 491] on div "Charlotte Lavish VIP Tanya 🌻 (#1 HOT BLONDIE ON OF)" at bounding box center [480, 489] width 542 height 42
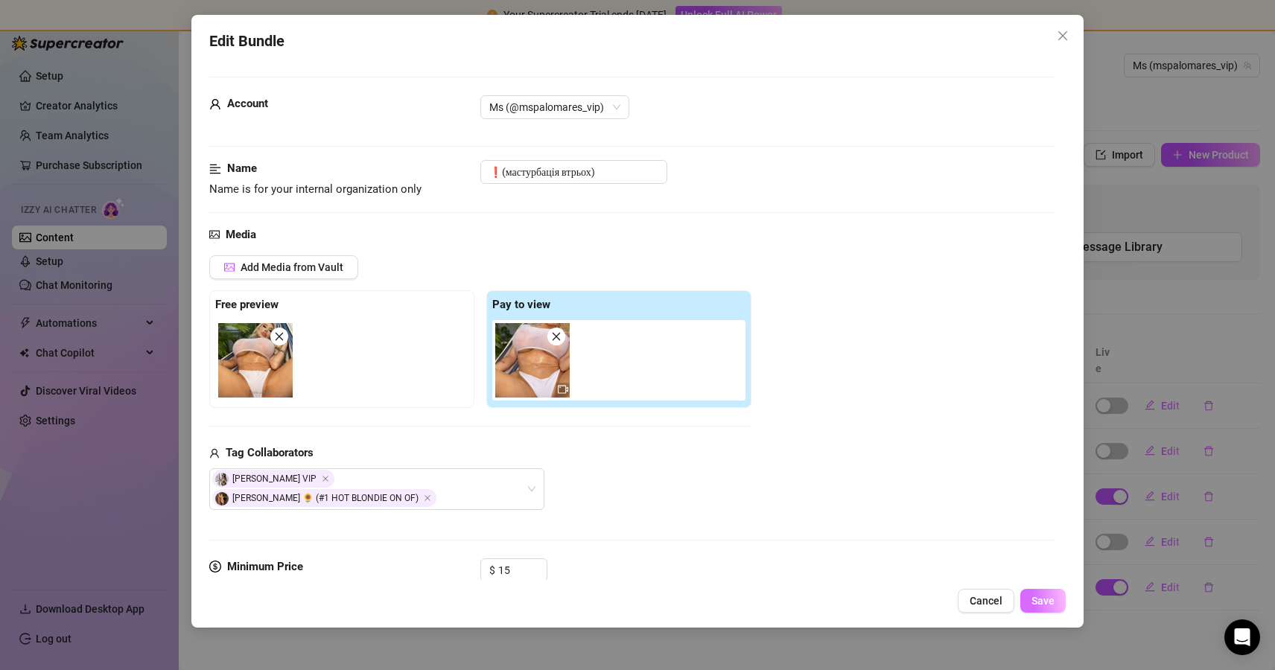
click at [1045, 596] on span "Save" at bounding box center [1042, 601] width 23 height 12
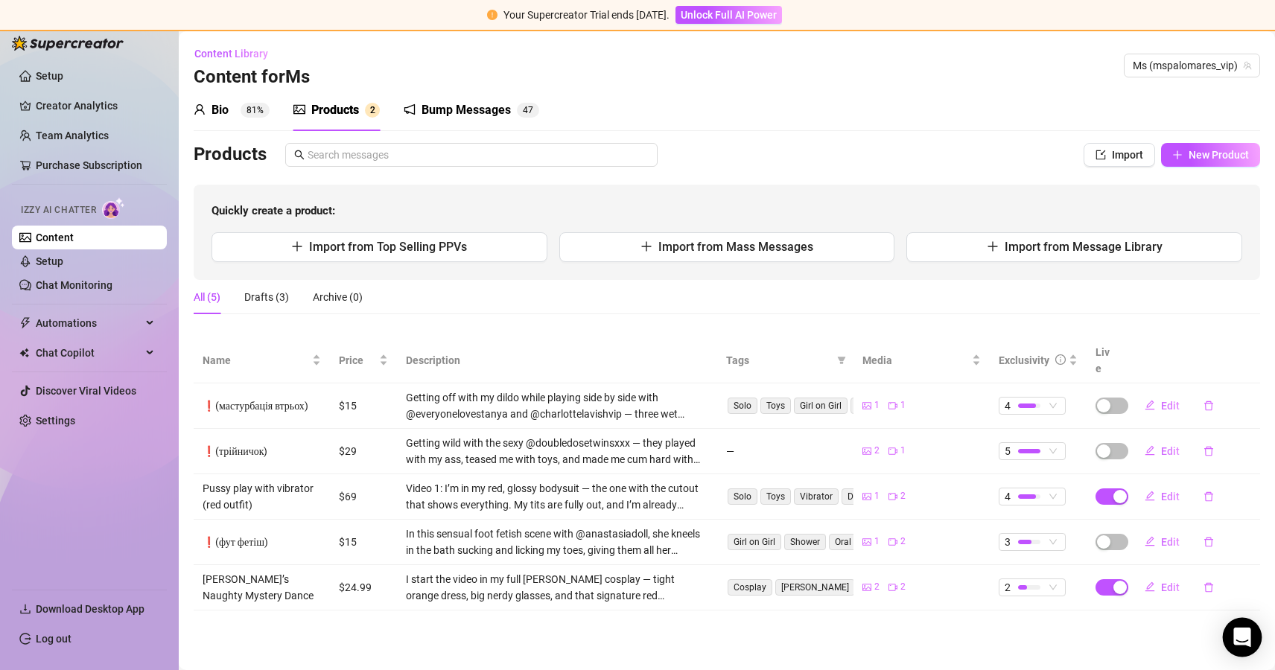
click at [1257, 649] on div "Open Intercom Messenger" at bounding box center [1241, 637] width 39 height 39
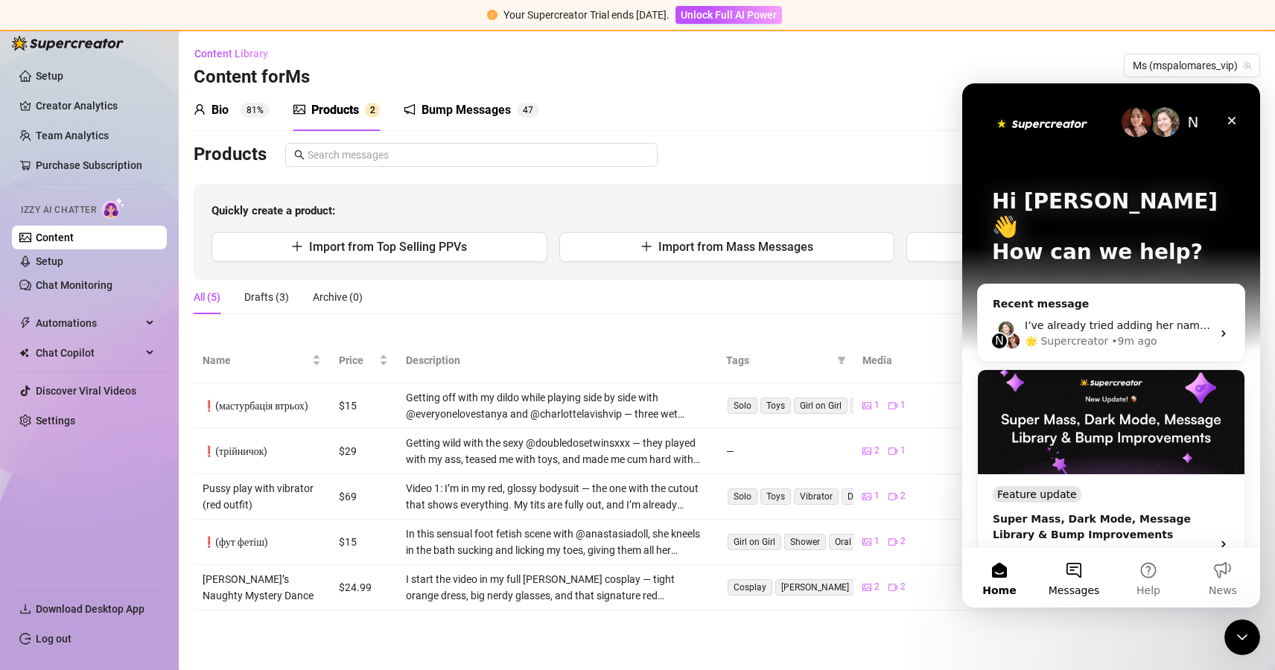
click at [1072, 572] on button "Messages" at bounding box center [1073, 578] width 74 height 60
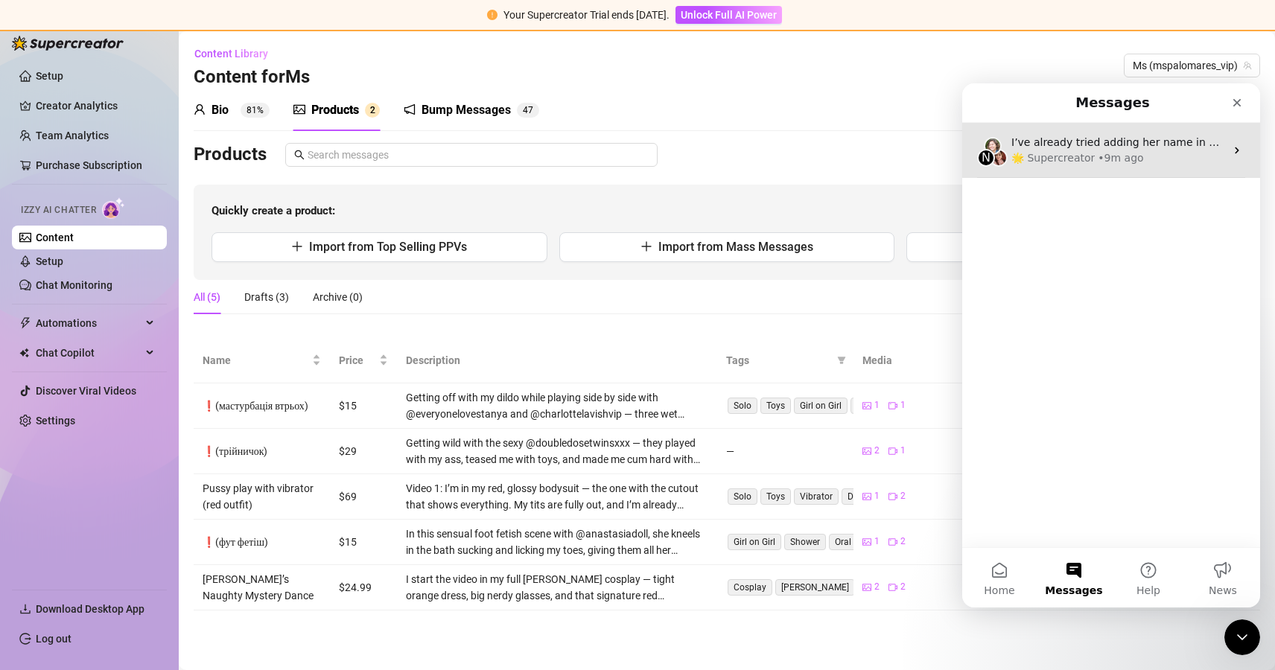
click at [1061, 164] on div "🌟 Supercreator" at bounding box center [1052, 158] width 83 height 16
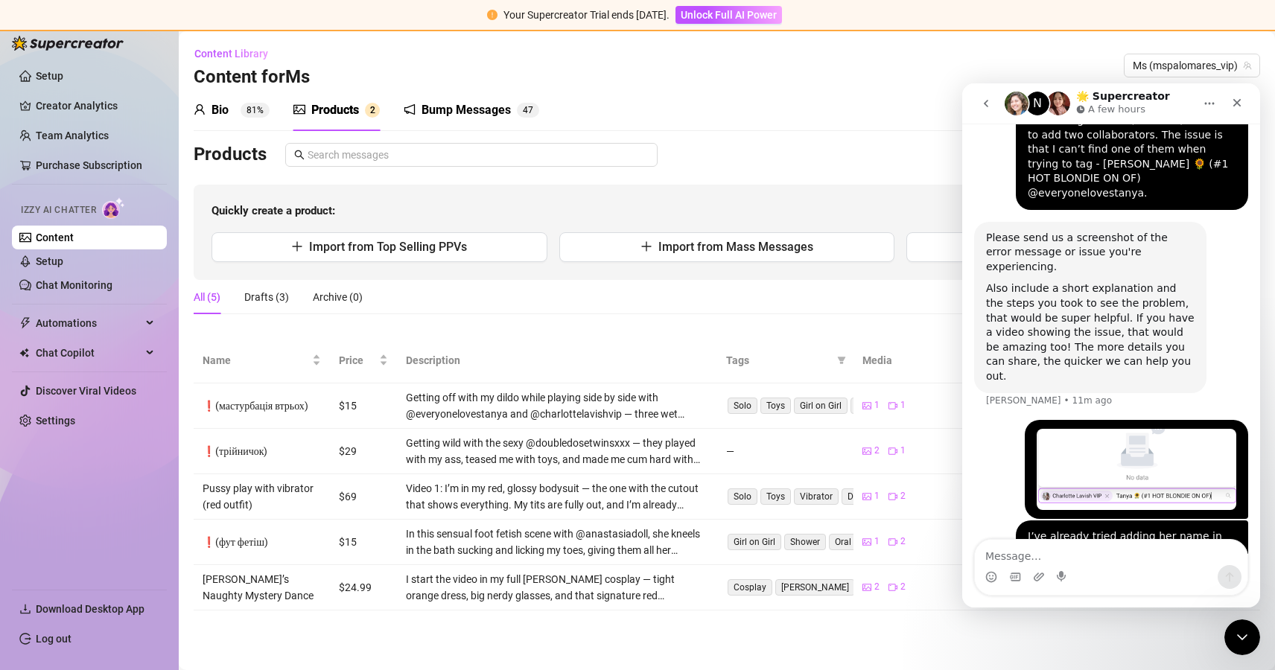
type textarea "I’ve resolved the issue. Tags are selected from the most recently used tags ins…"
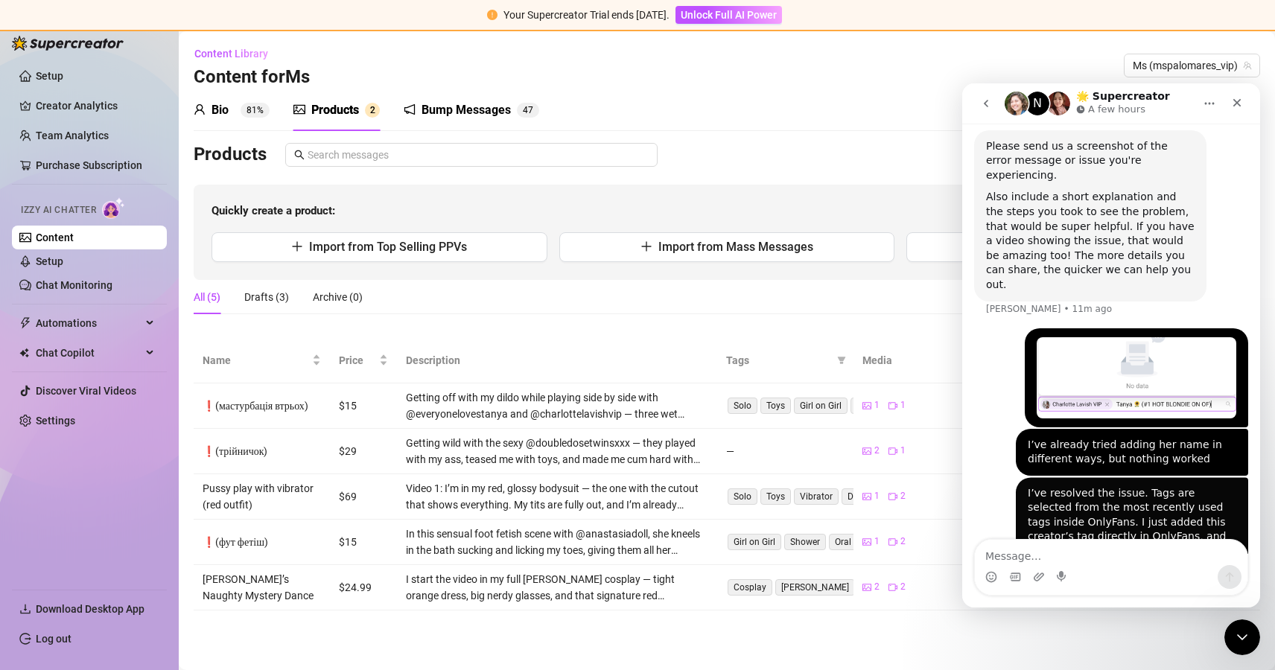
scroll to position [621, 0]
click at [800, 95] on div "Bio 81% Products 2 Bump Messages 4 7" at bounding box center [727, 110] width 1066 height 42
click at [1237, 97] on icon "Close" at bounding box center [1237, 103] width 12 height 12
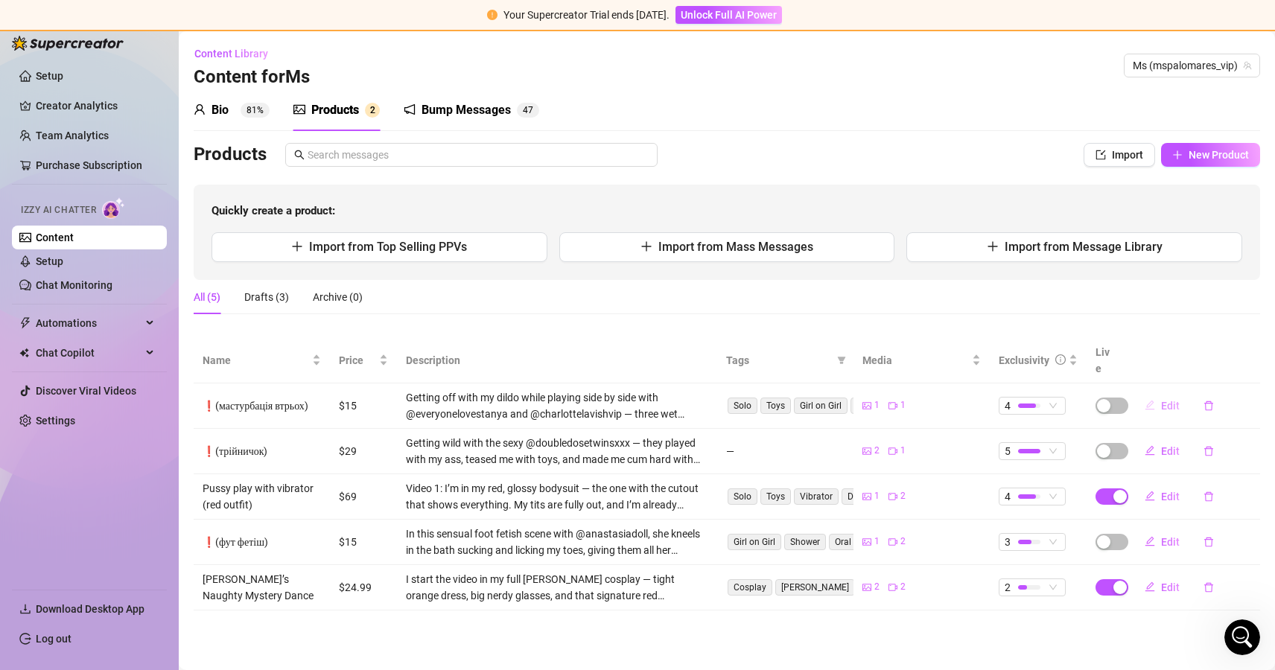
click at [1170, 400] on span "Edit" at bounding box center [1170, 406] width 19 height 12
type textarea "Type your message here..."
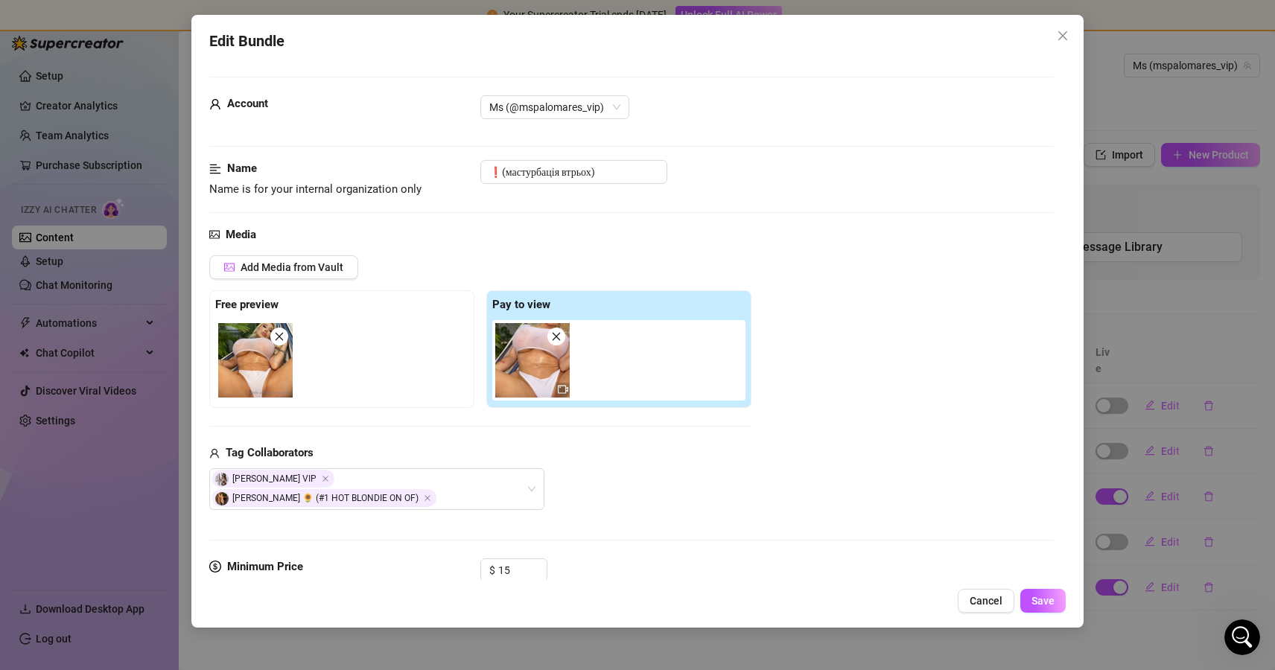
click at [606, 467] on div "Tag Collaborators Charlotte Lavish VIP Tanya 🌻 (#1 HOT BLONDIE ON OF)" at bounding box center [480, 477] width 542 height 66
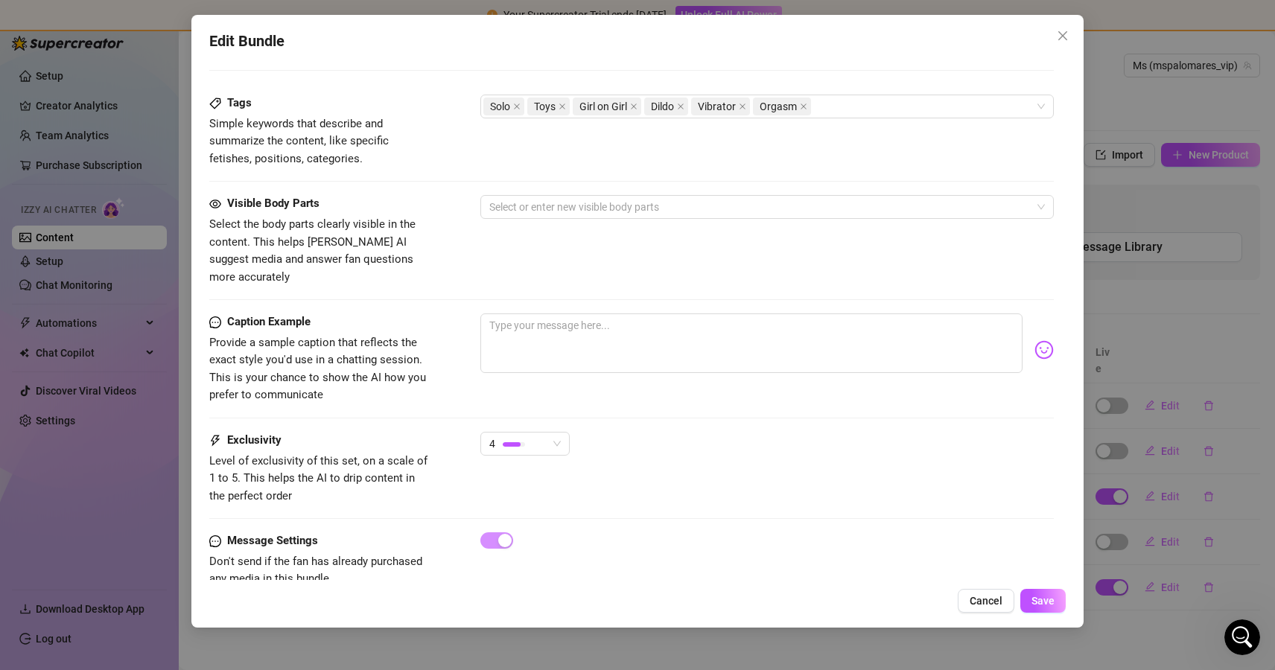
scroll to position [747, 0]
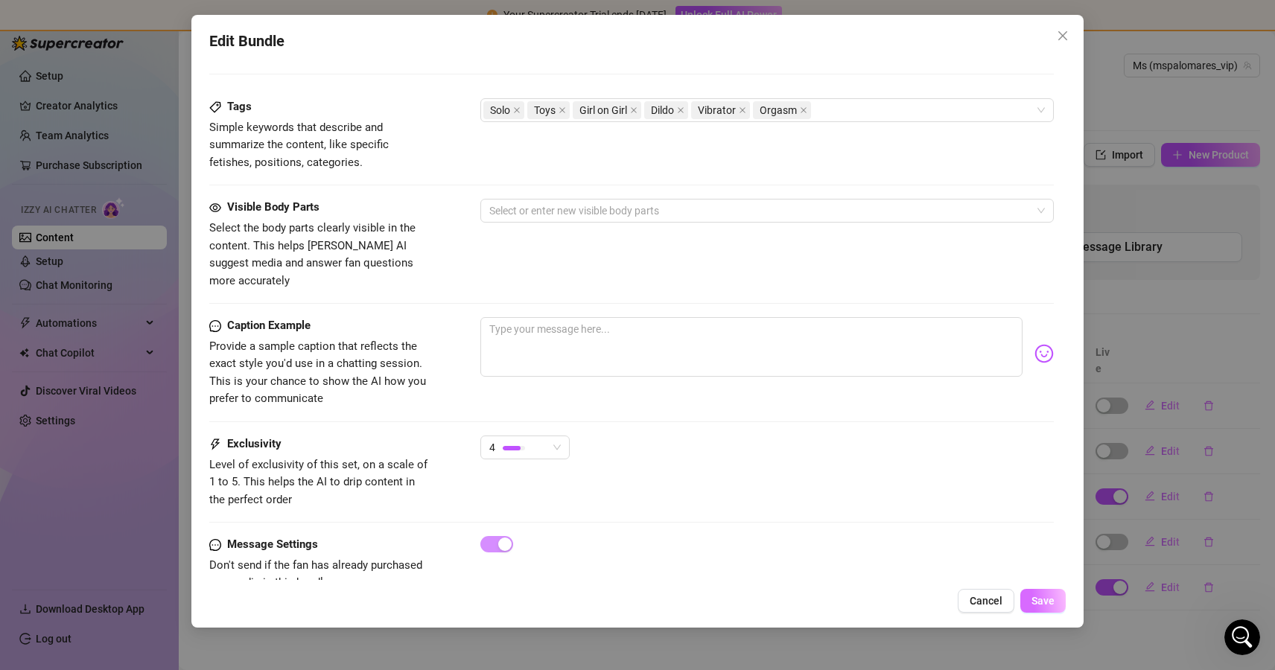
click at [1042, 605] on span "Save" at bounding box center [1042, 601] width 23 height 12
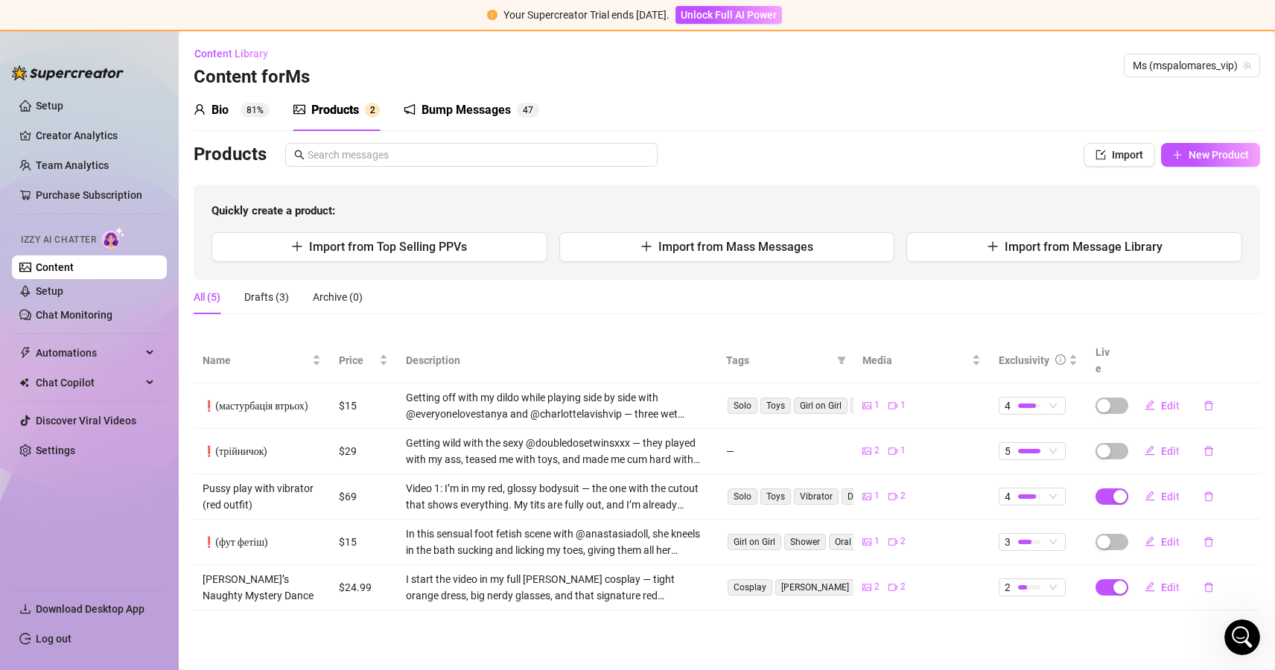
scroll to position [657, 0]
